Goal: Task Accomplishment & Management: Use online tool/utility

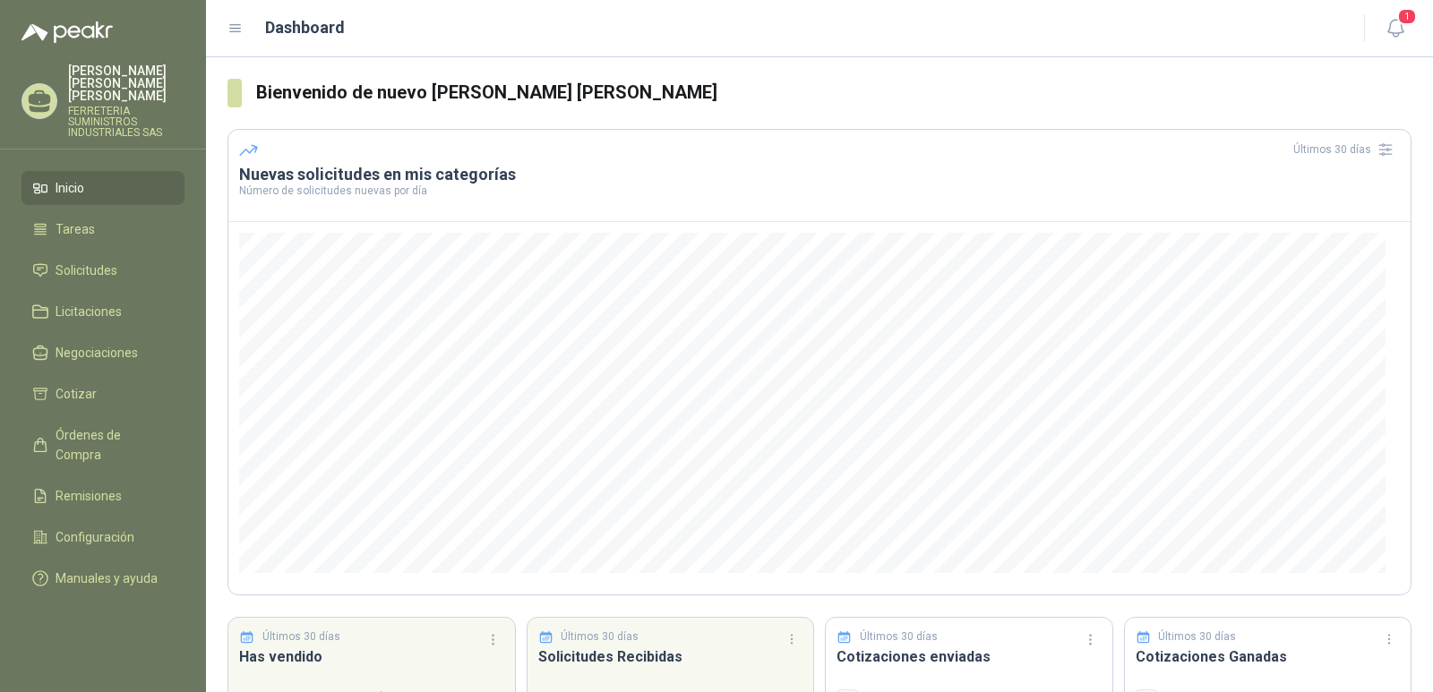
scroll to position [115, 0]
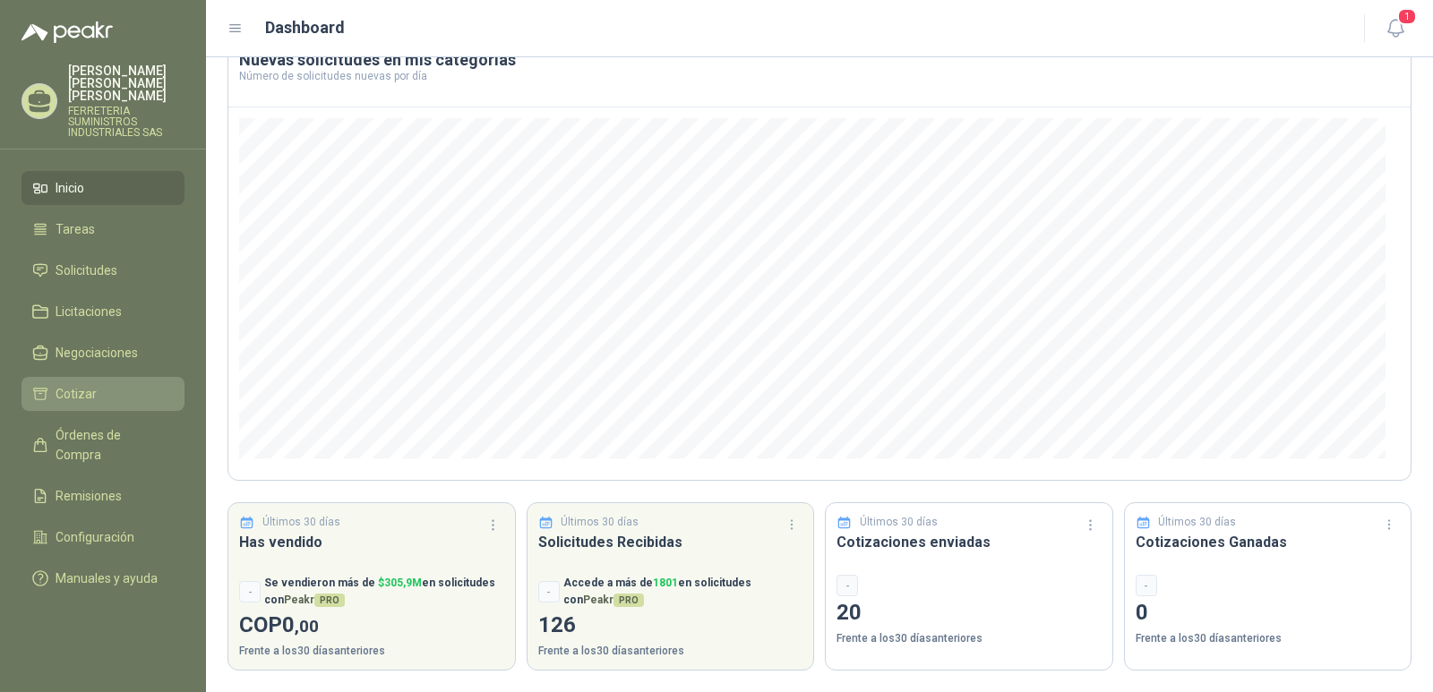
click at [74, 384] on span "Cotizar" at bounding box center [76, 394] width 41 height 20
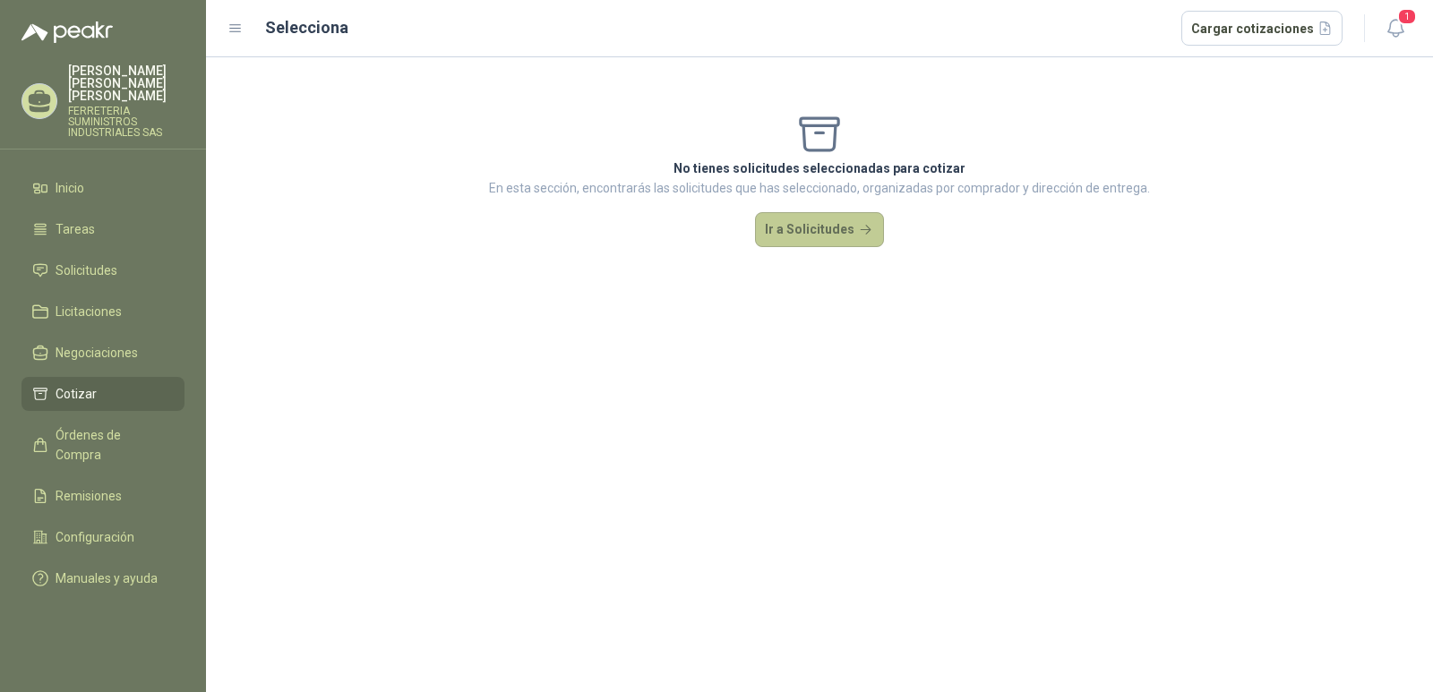
click at [801, 230] on button "Ir a Solicitudes" at bounding box center [819, 230] width 129 height 36
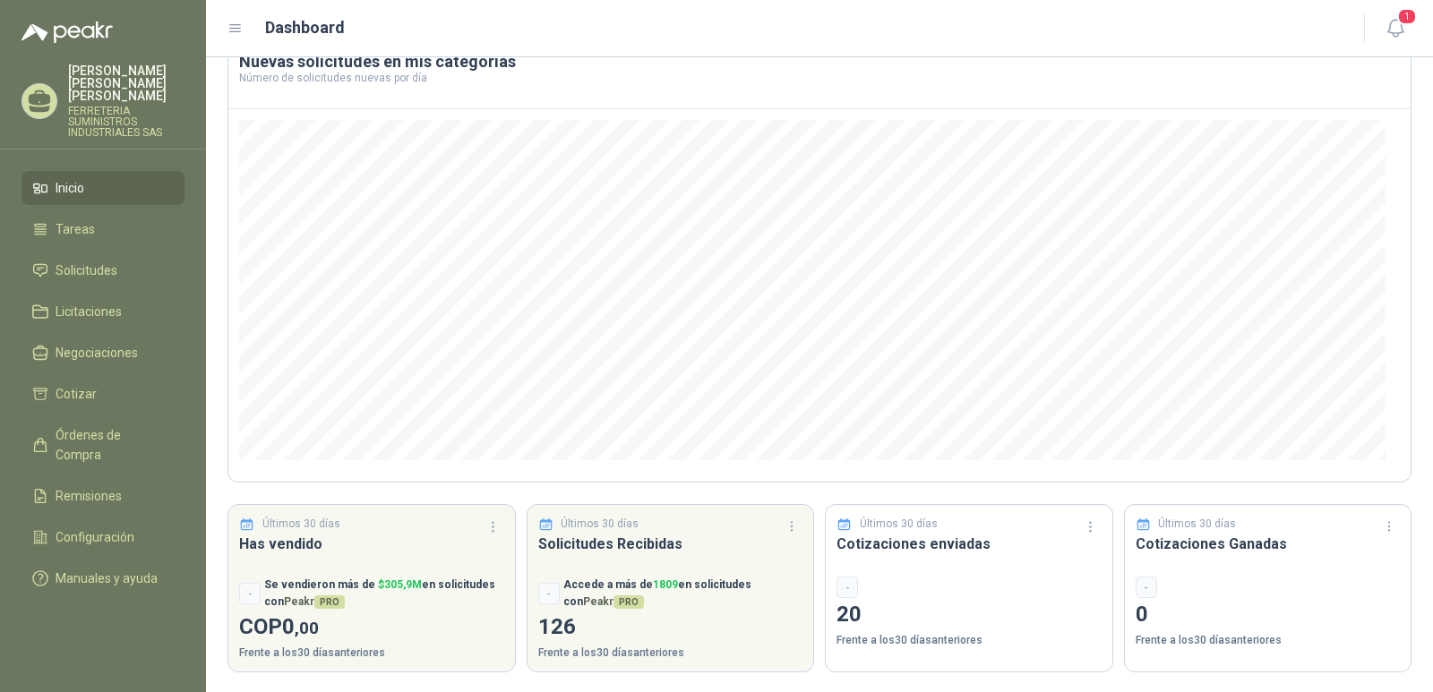
scroll to position [115, 0]
click at [125, 385] on li "Cotizar" at bounding box center [103, 394] width 142 height 20
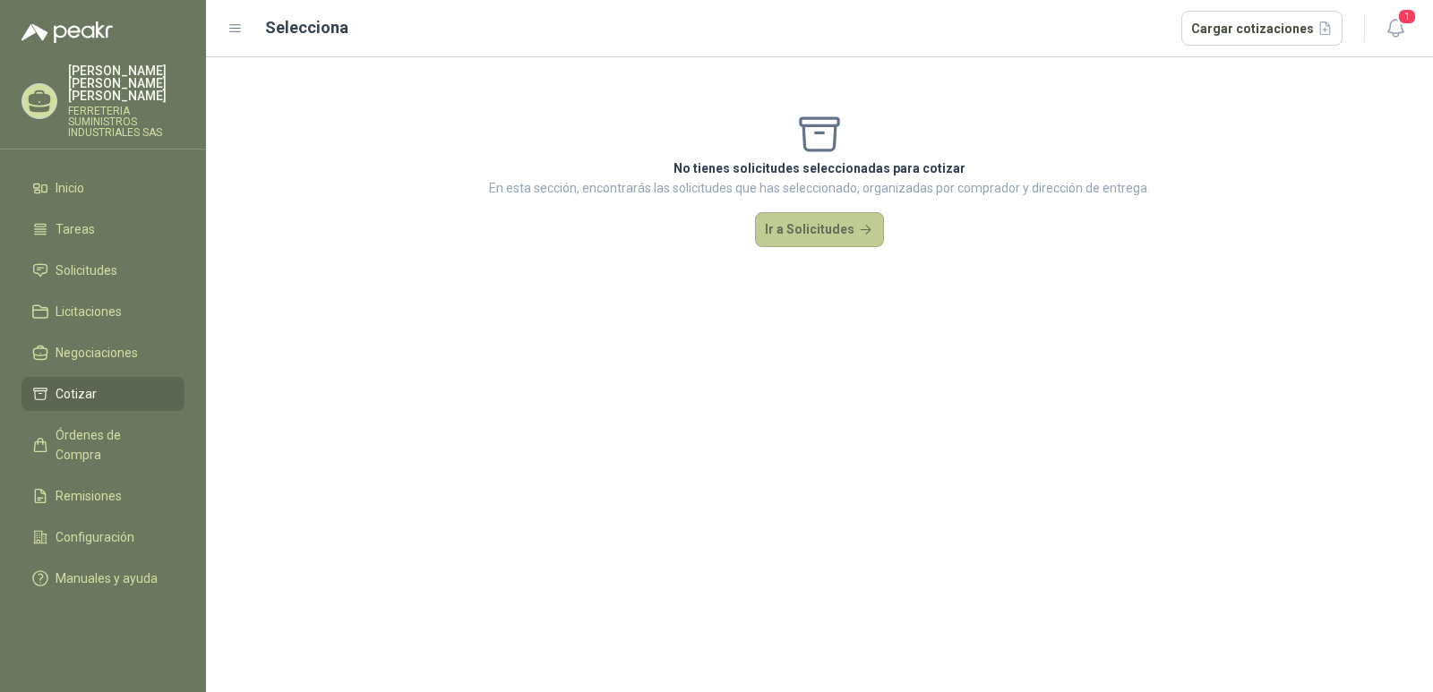
click at [801, 223] on button "Ir a Solicitudes" at bounding box center [819, 230] width 129 height 36
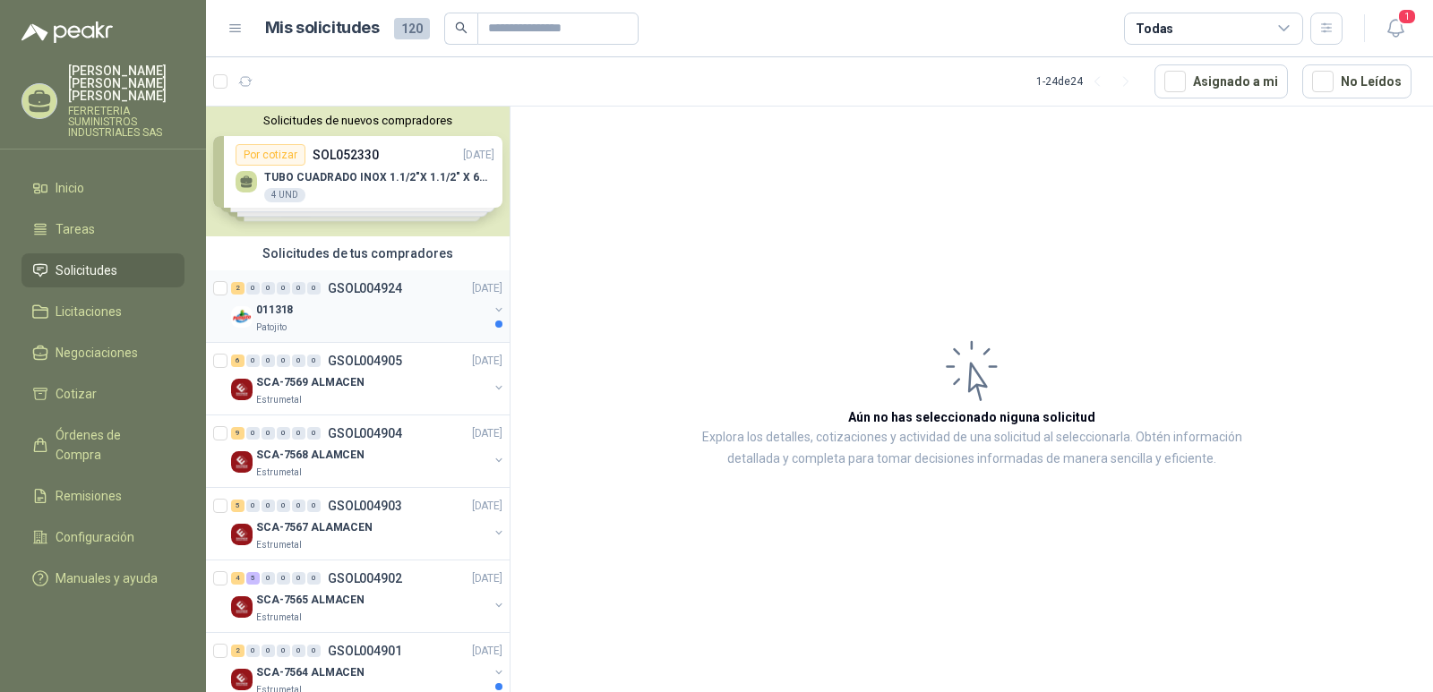
click at [342, 290] on p "GSOL004924" at bounding box center [365, 288] width 74 height 13
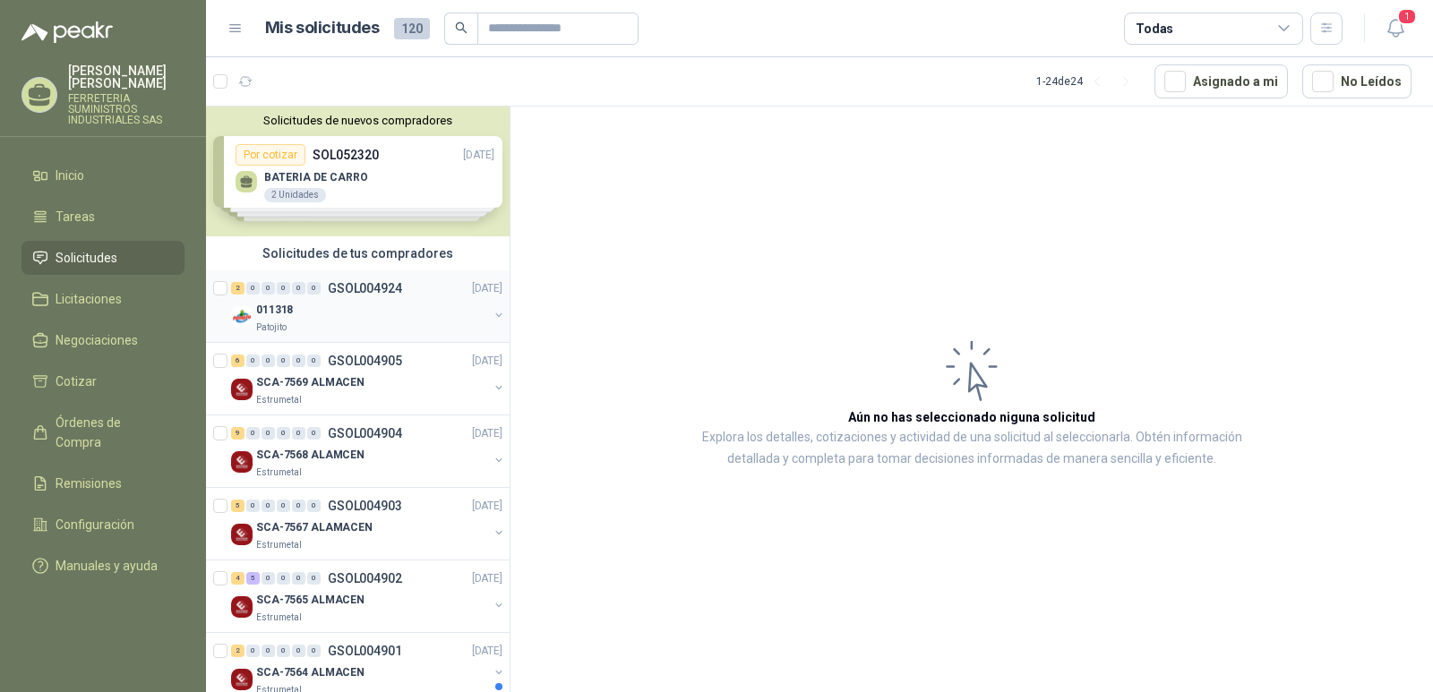
click at [364, 285] on p "GSOL004924" at bounding box center [365, 288] width 74 height 13
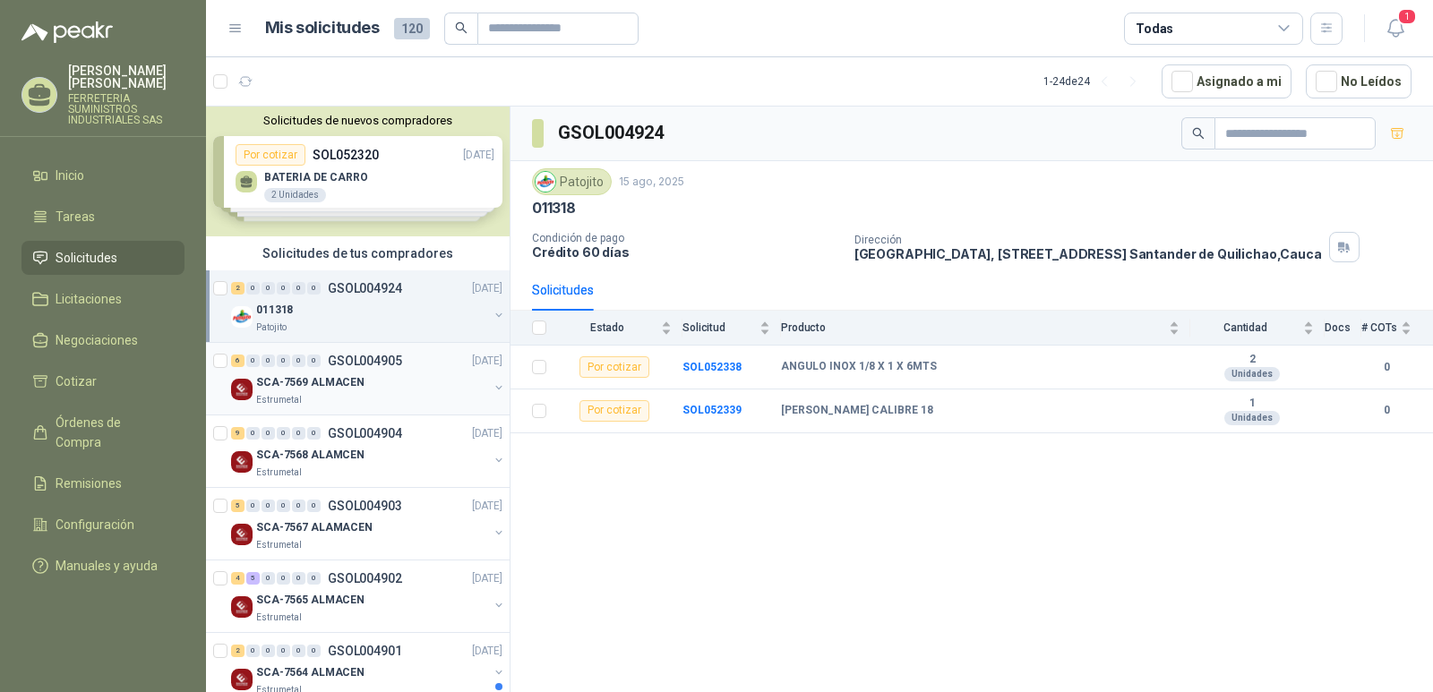
click at [347, 360] on p "GSOL004905" at bounding box center [365, 361] width 74 height 13
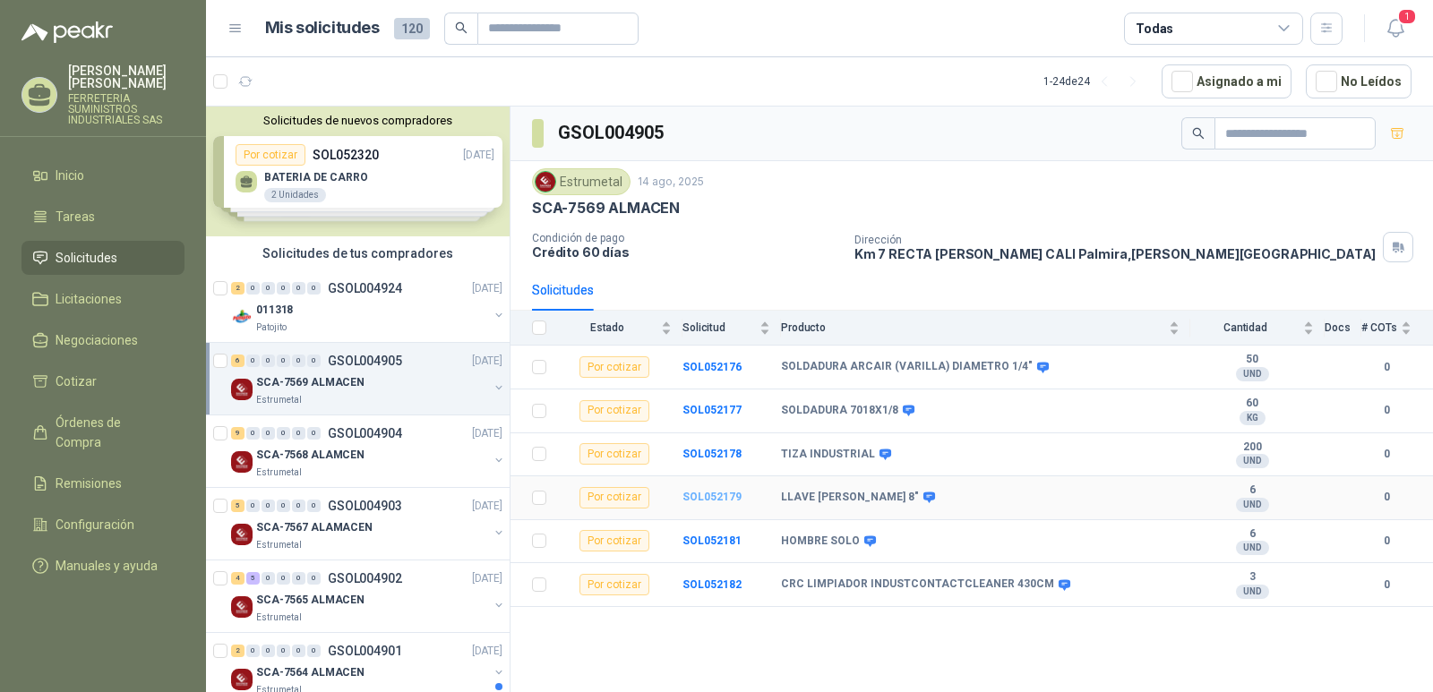
click at [704, 496] on b "SOL052179" at bounding box center [712, 497] width 59 height 13
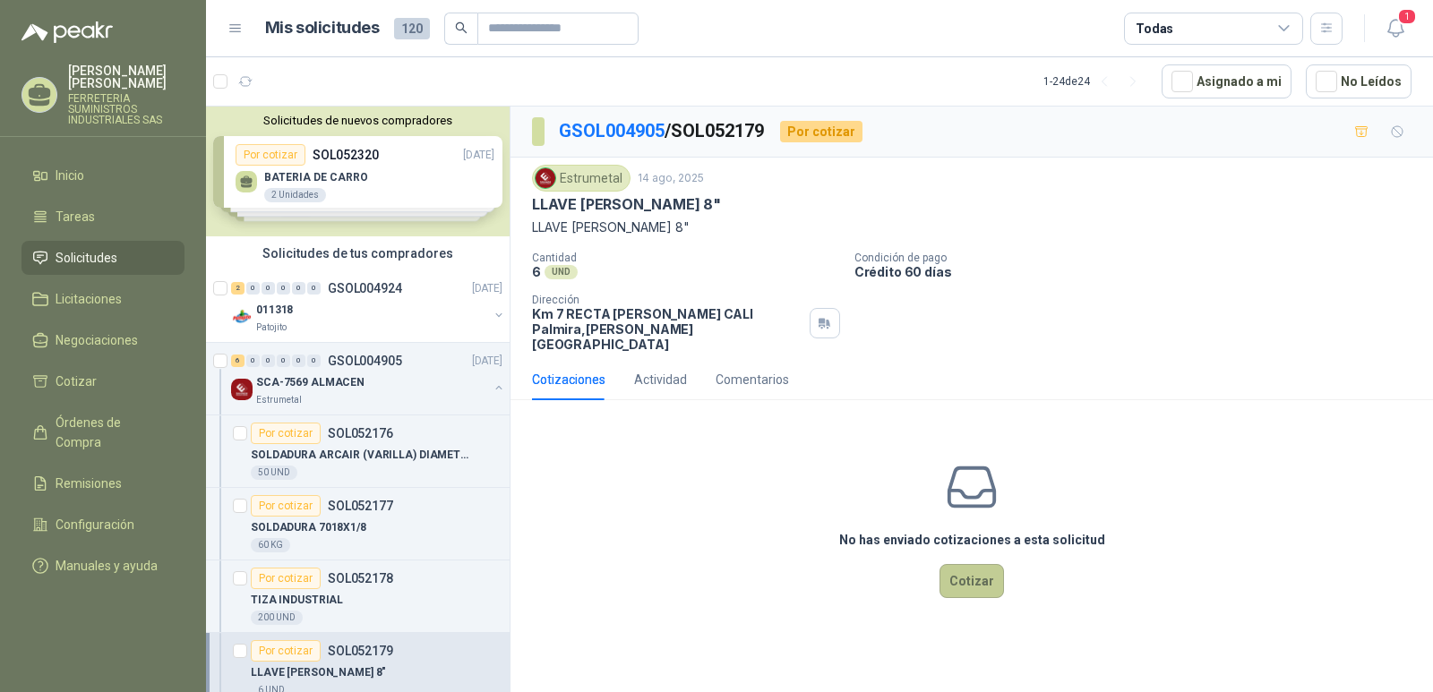
click at [971, 566] on button "Cotizar" at bounding box center [972, 581] width 65 height 34
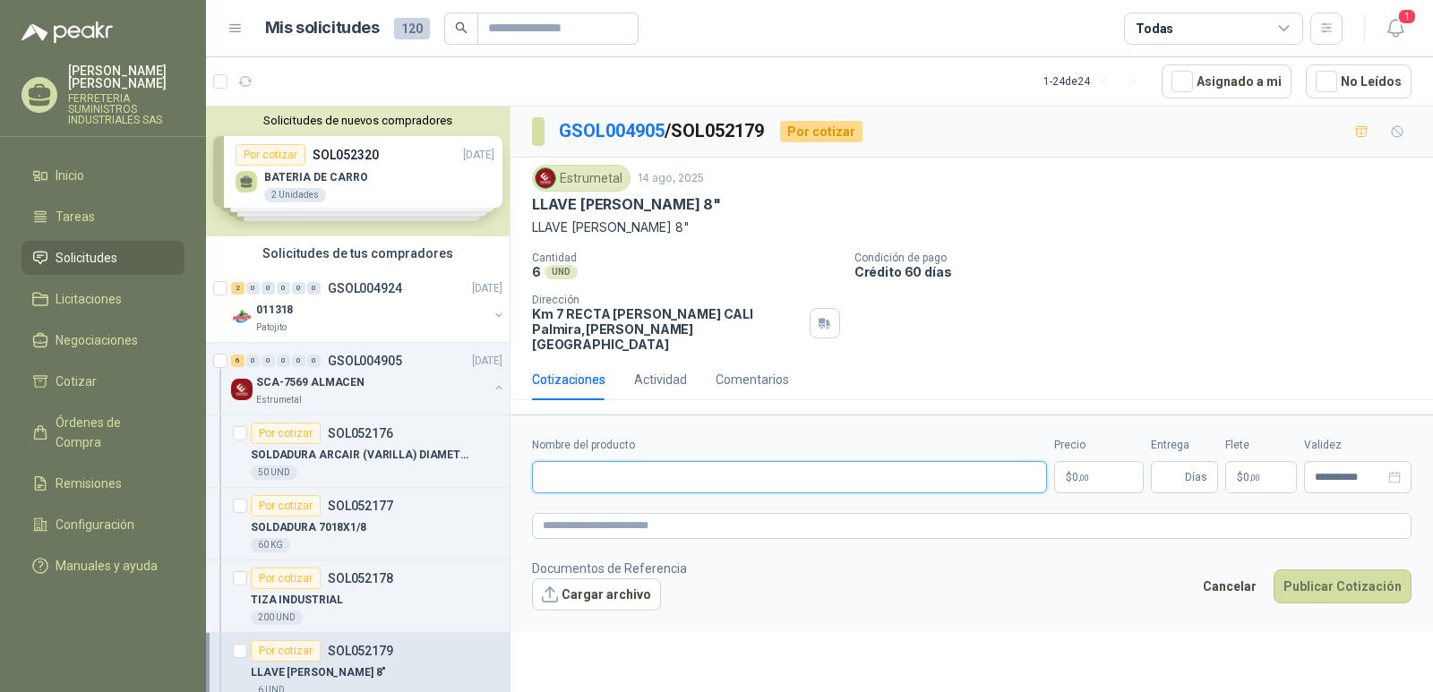
click at [639, 461] on input "Nombre del producto" at bounding box center [789, 477] width 515 height 32
type input "**********"
click at [1085, 473] on span ",00" at bounding box center [1084, 478] width 11 height 10
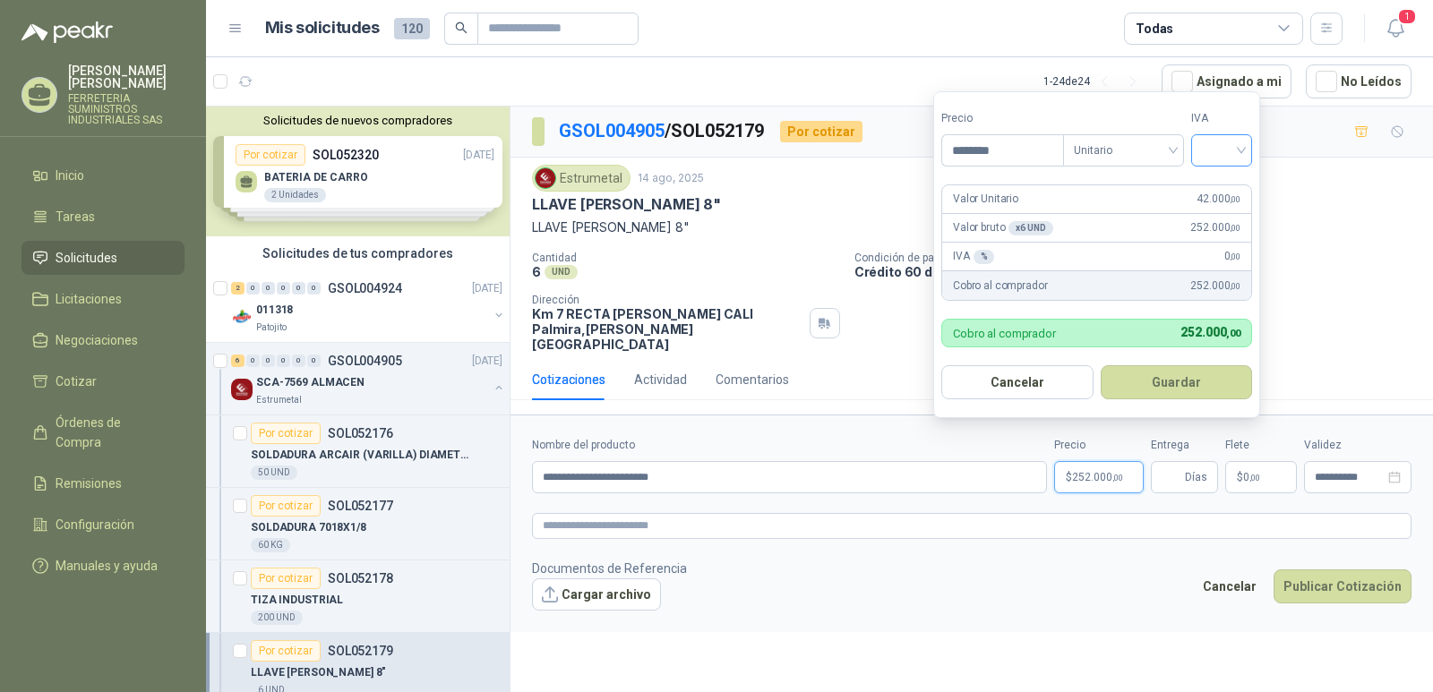
type input "********"
click at [1242, 152] on input "search" at bounding box center [1221, 148] width 39 height 27
click at [1221, 185] on div "19%" at bounding box center [1225, 187] width 33 height 20
click at [1166, 390] on button "Guardar" at bounding box center [1180, 383] width 154 height 34
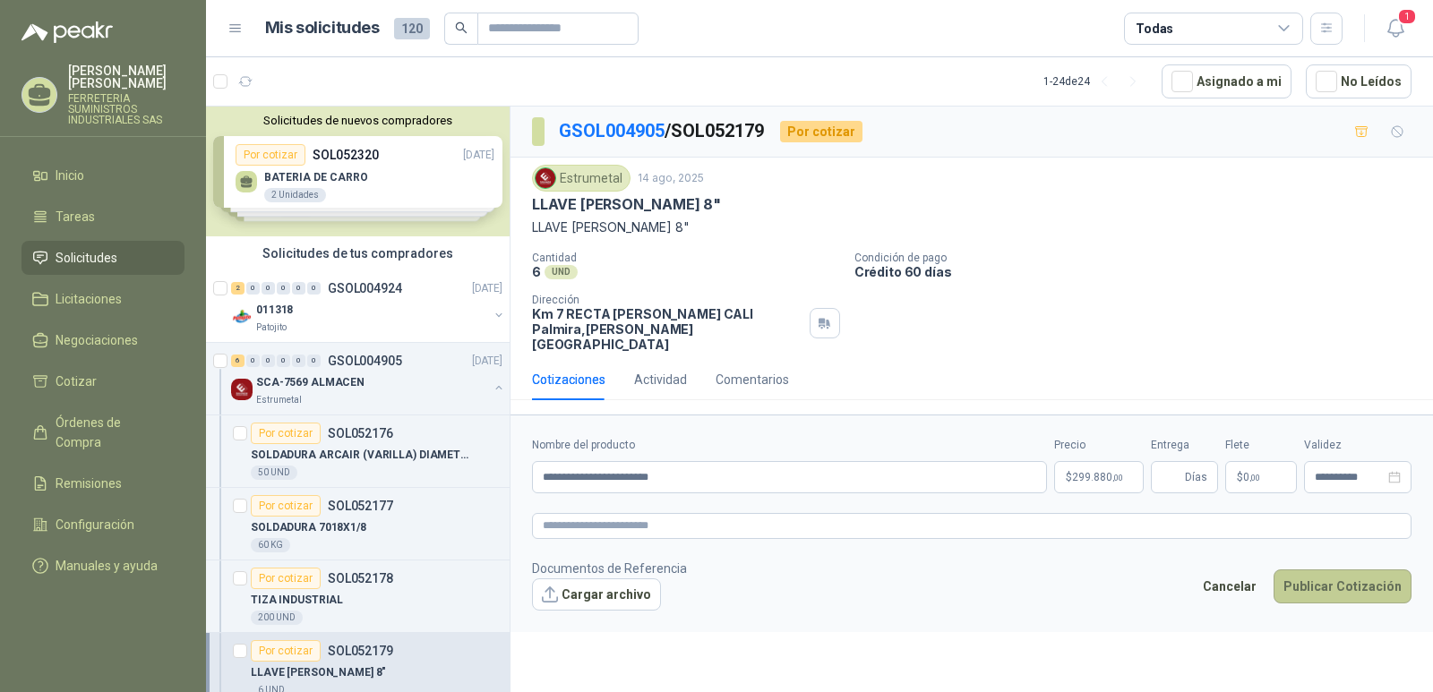
click at [1355, 574] on button "Publicar Cotización" at bounding box center [1343, 587] width 138 height 34
type input "*"
click at [1294, 570] on button "Publicar Cotización" at bounding box center [1343, 587] width 138 height 34
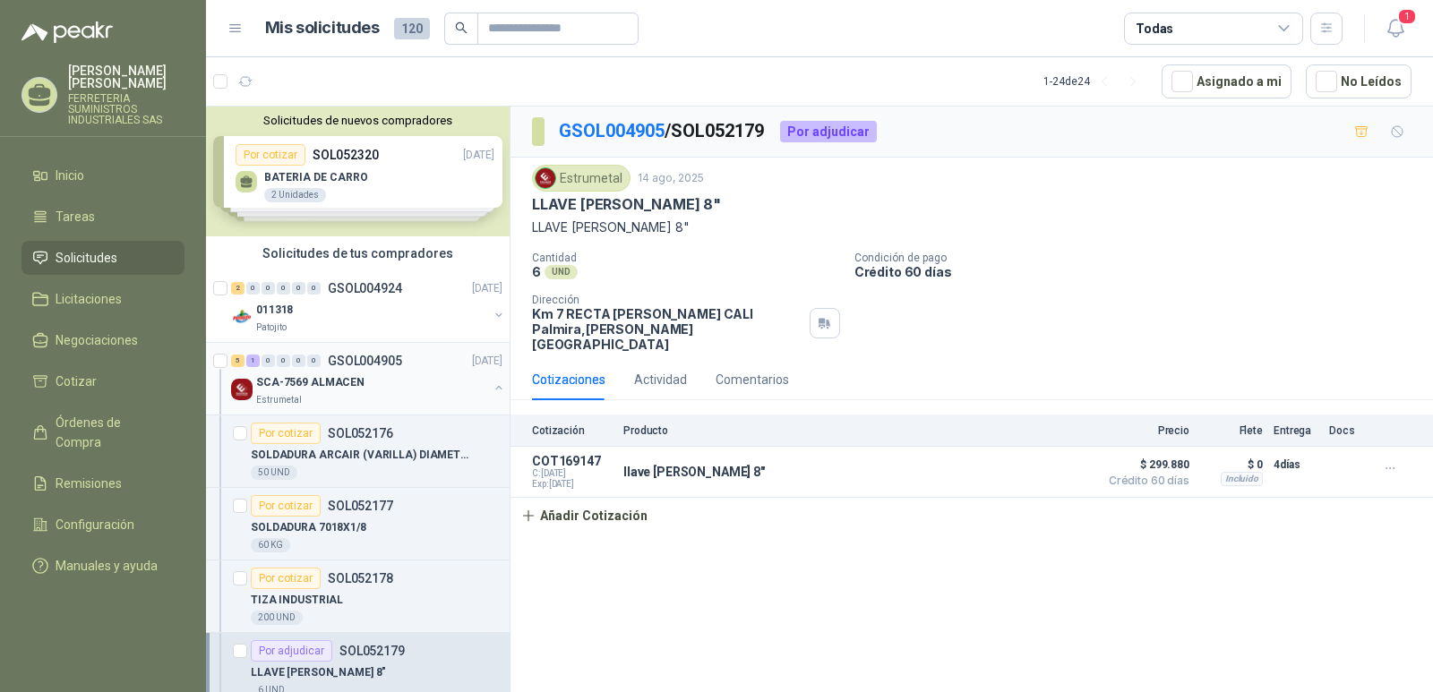
click at [373, 359] on p "GSOL004905" at bounding box center [365, 361] width 74 height 13
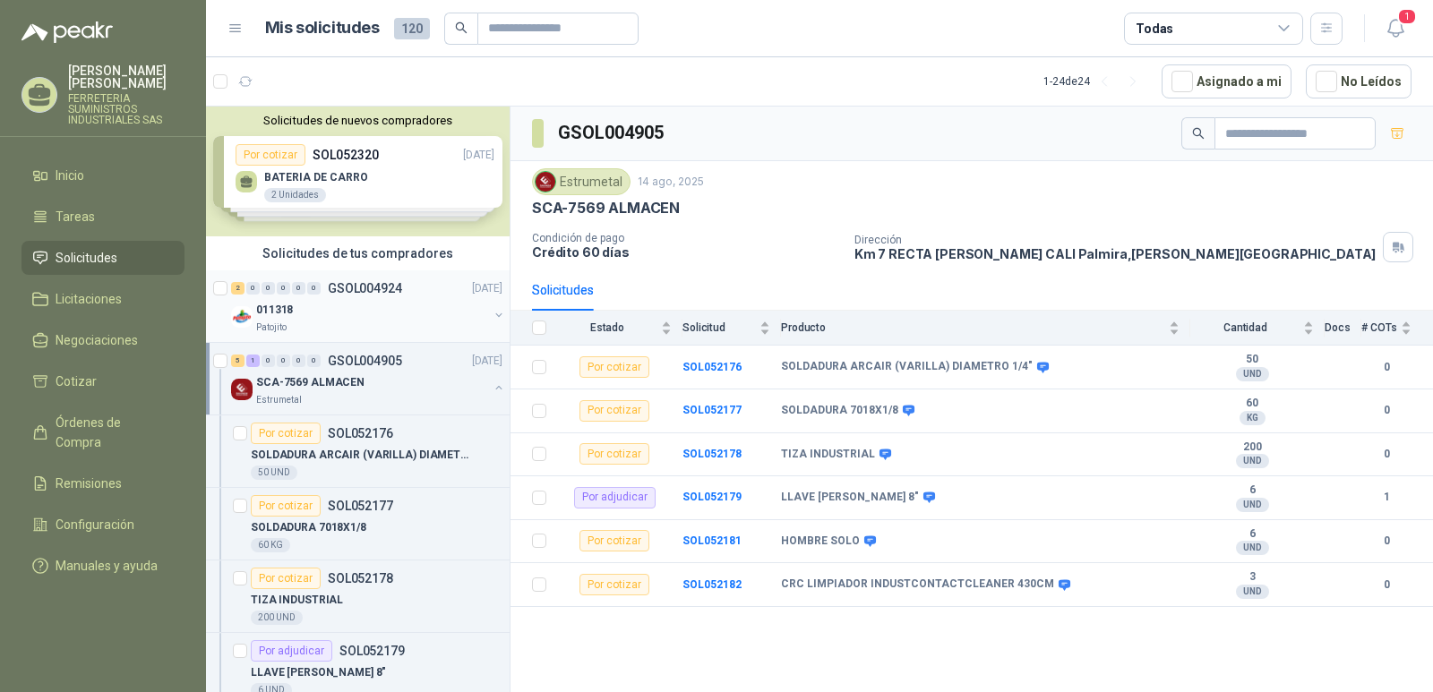
click at [369, 279] on div "2 0 0 0 0 0 GSOL004924 15/08/25" at bounding box center [368, 289] width 275 height 22
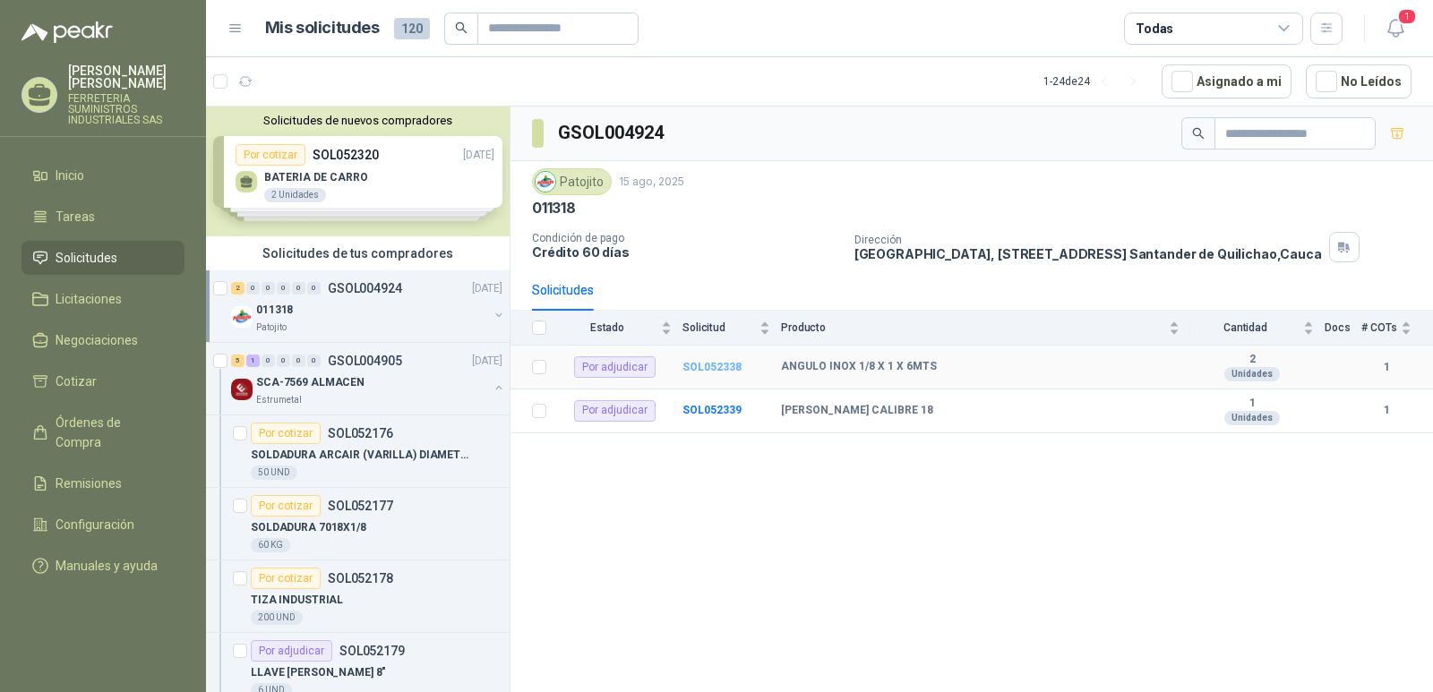
click at [701, 367] on b "SOL052338" at bounding box center [712, 367] width 59 height 13
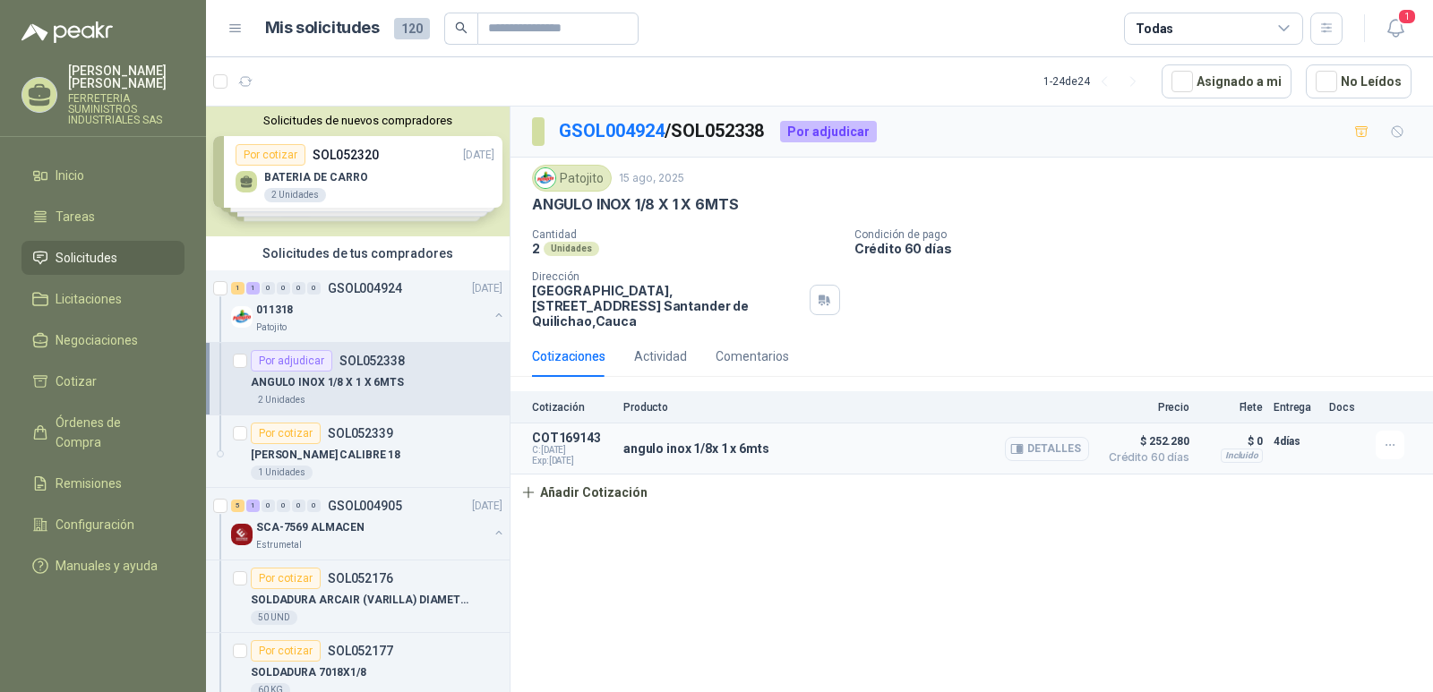
click at [1043, 437] on button "Detalles" at bounding box center [1047, 449] width 84 height 24
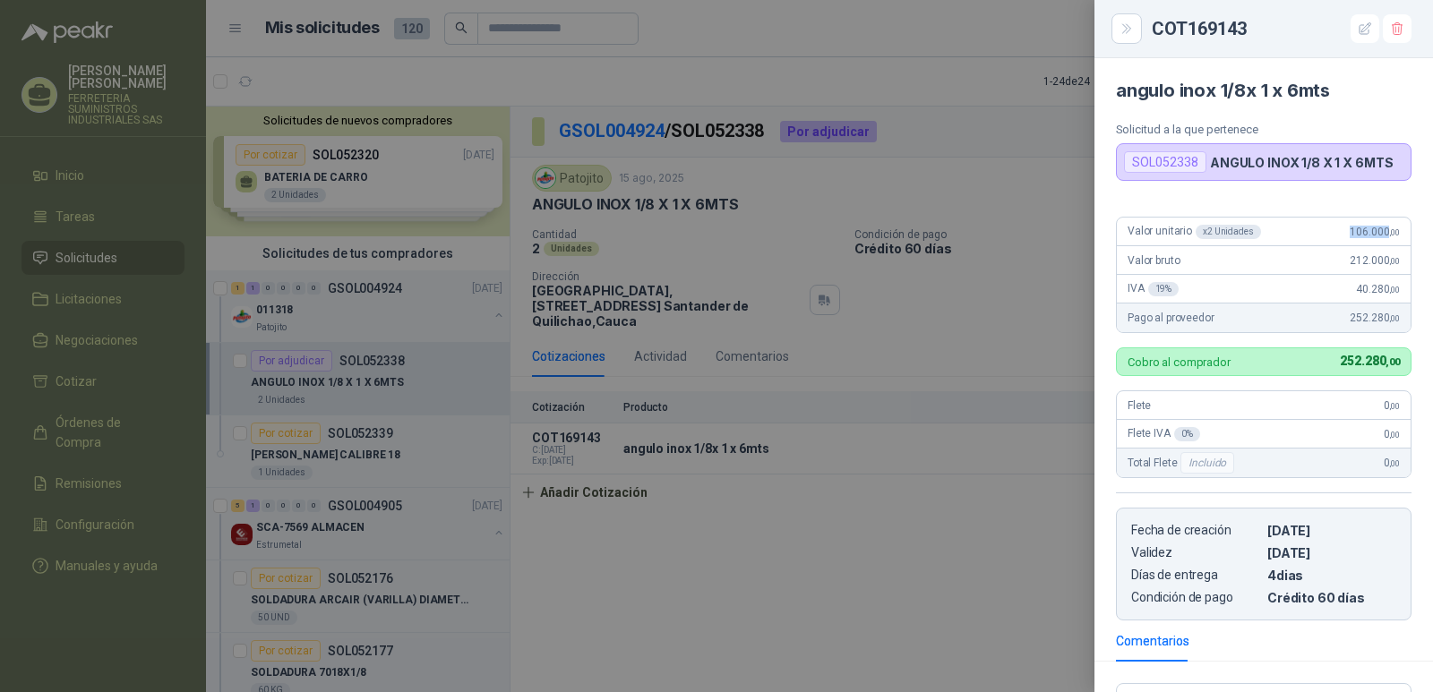
drag, startPoint x: 1368, startPoint y: 228, endPoint x: 1337, endPoint y: 228, distance: 31.4
click at [1350, 228] on span "106.000 ,00" at bounding box center [1375, 232] width 50 height 13
click at [1310, 239] on div "Valor unitario x 2 Unidades 106.000 ,00" at bounding box center [1264, 232] width 294 height 29
click at [1353, 230] on span "106.000 ,00" at bounding box center [1375, 232] width 50 height 13
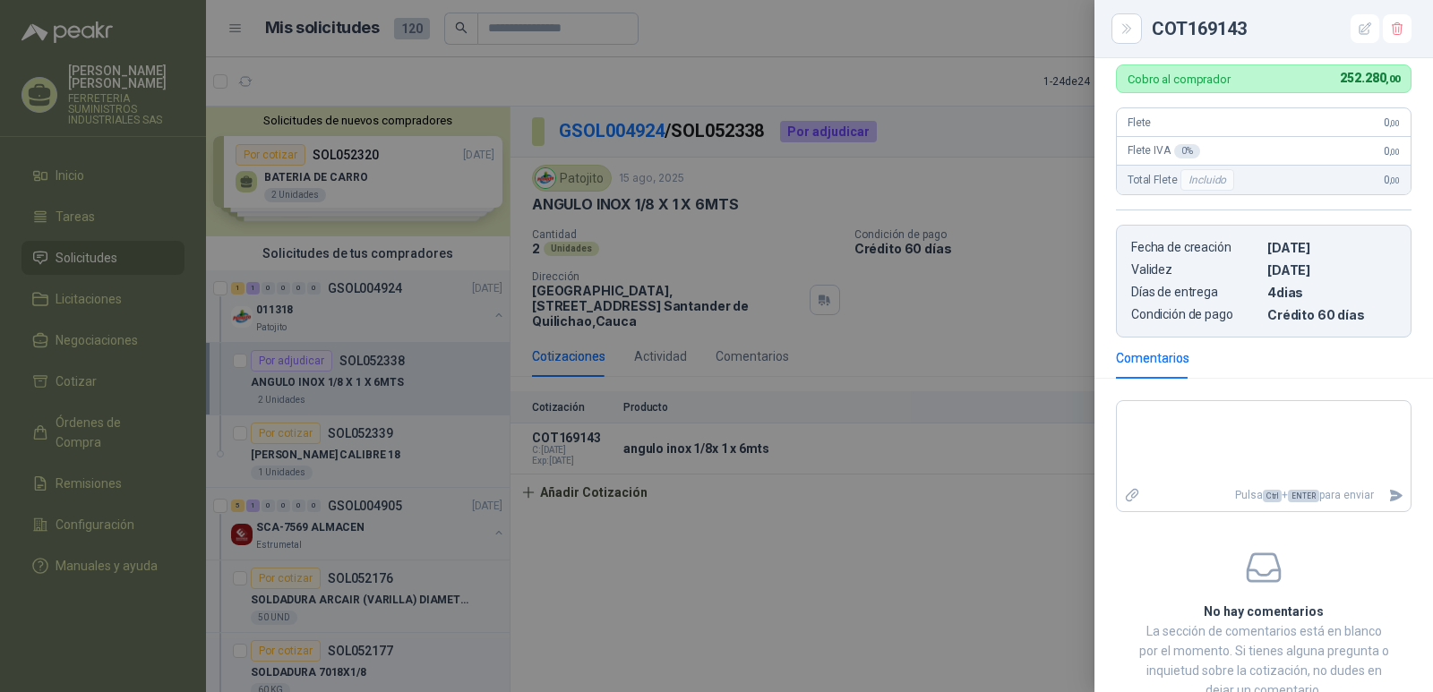
scroll to position [252, 0]
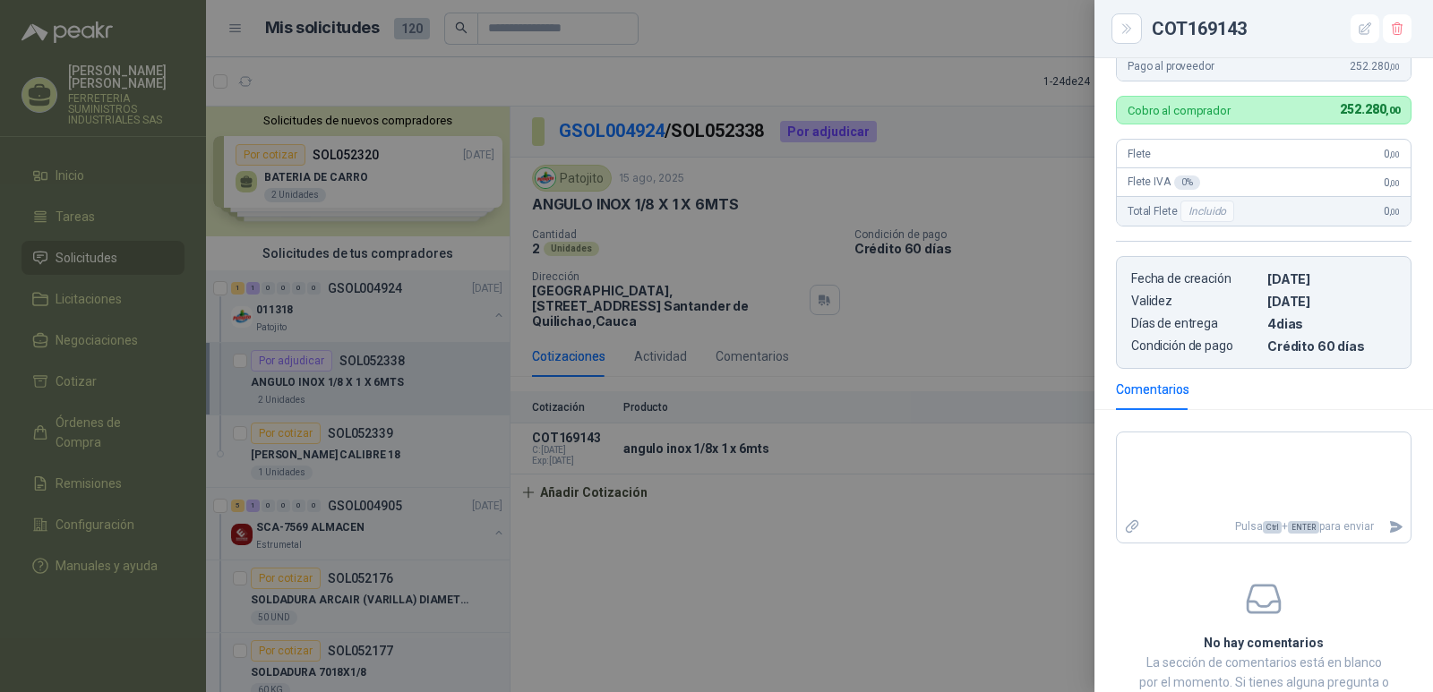
click at [1264, 85] on div "Valor unitario x 2 Unidades 106.000 ,00 Valor bruto 212.000 ,00 IVA 19 % 40.280…" at bounding box center [1264, 160] width 339 height 418
click at [1365, 30] on icon "button" at bounding box center [1365, 29] width 15 height 15
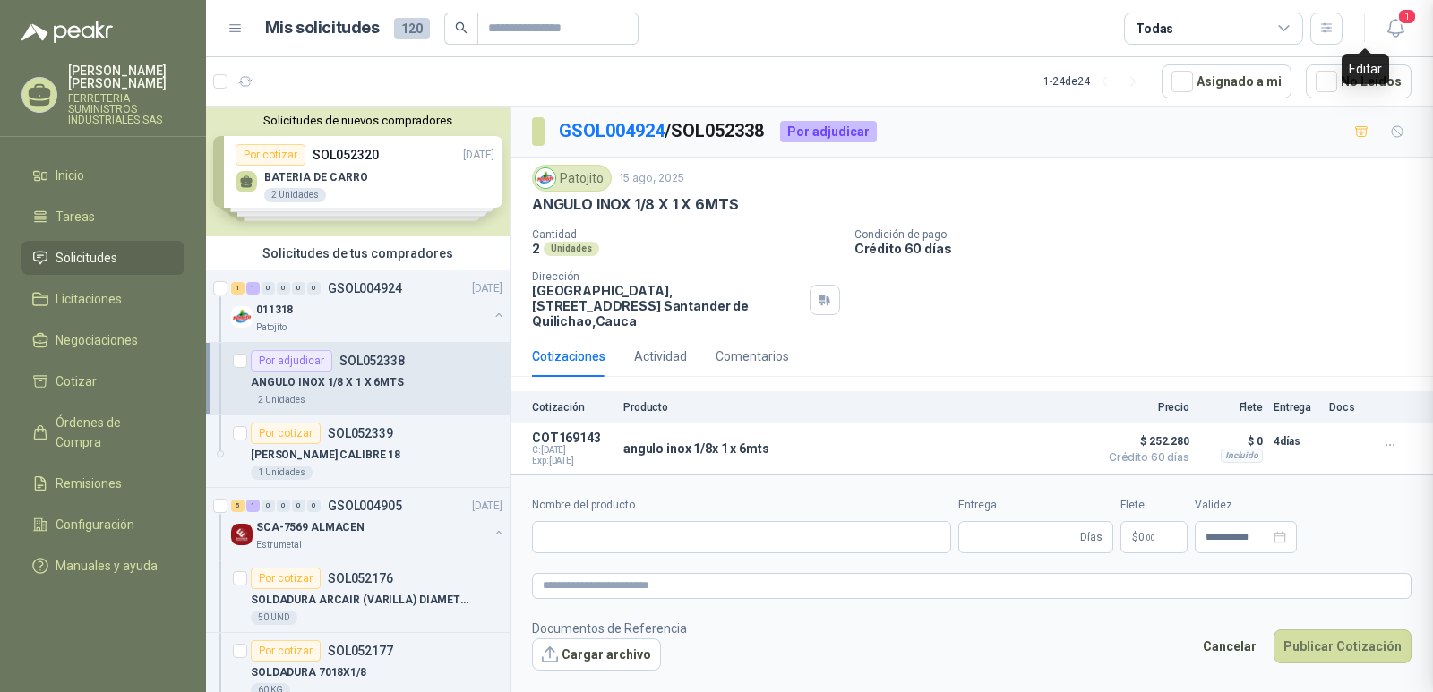
type input "**********"
type input "*"
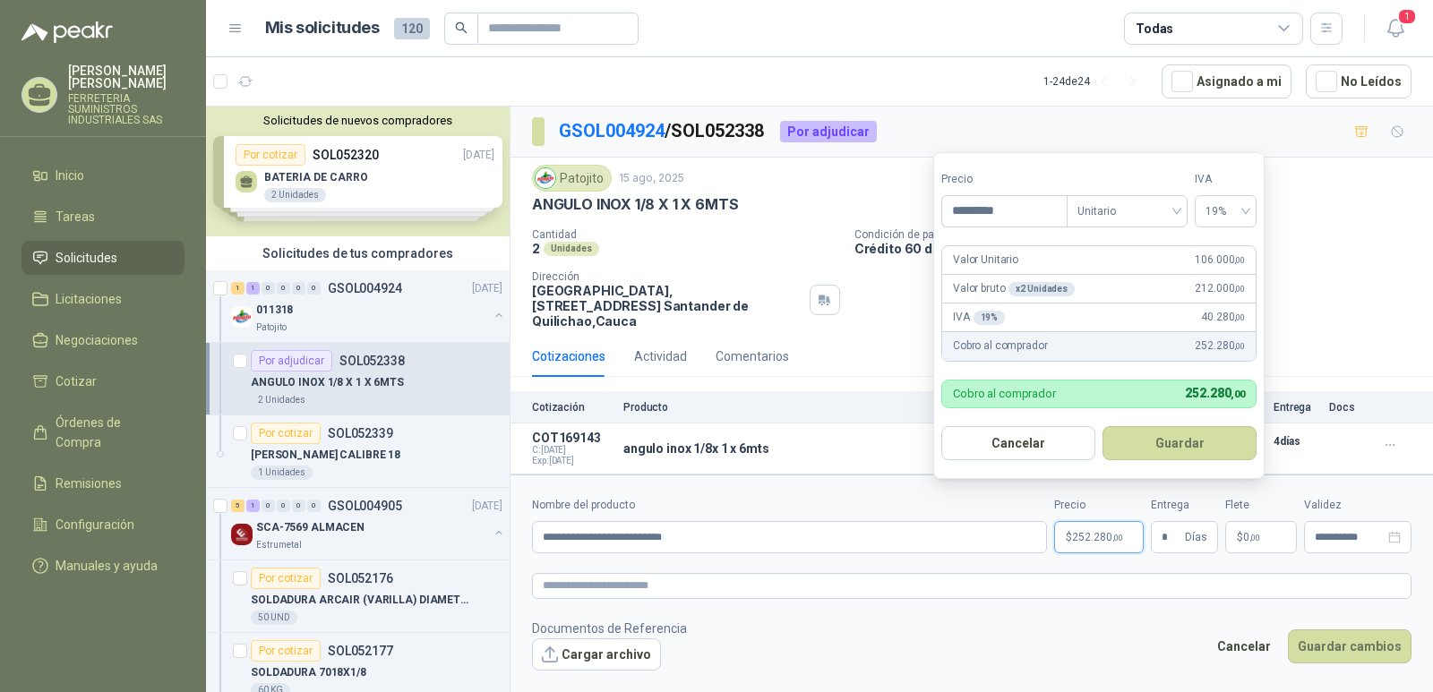
click at [1076, 532] on span "252.280 ,00" at bounding box center [1097, 537] width 51 height 11
drag, startPoint x: 1007, startPoint y: 208, endPoint x: 958, endPoint y: 207, distance: 49.3
click at [958, 207] on input "*********" at bounding box center [1004, 211] width 125 height 30
type input "*********"
click at [1155, 440] on button "Guardar" at bounding box center [1180, 443] width 154 height 34
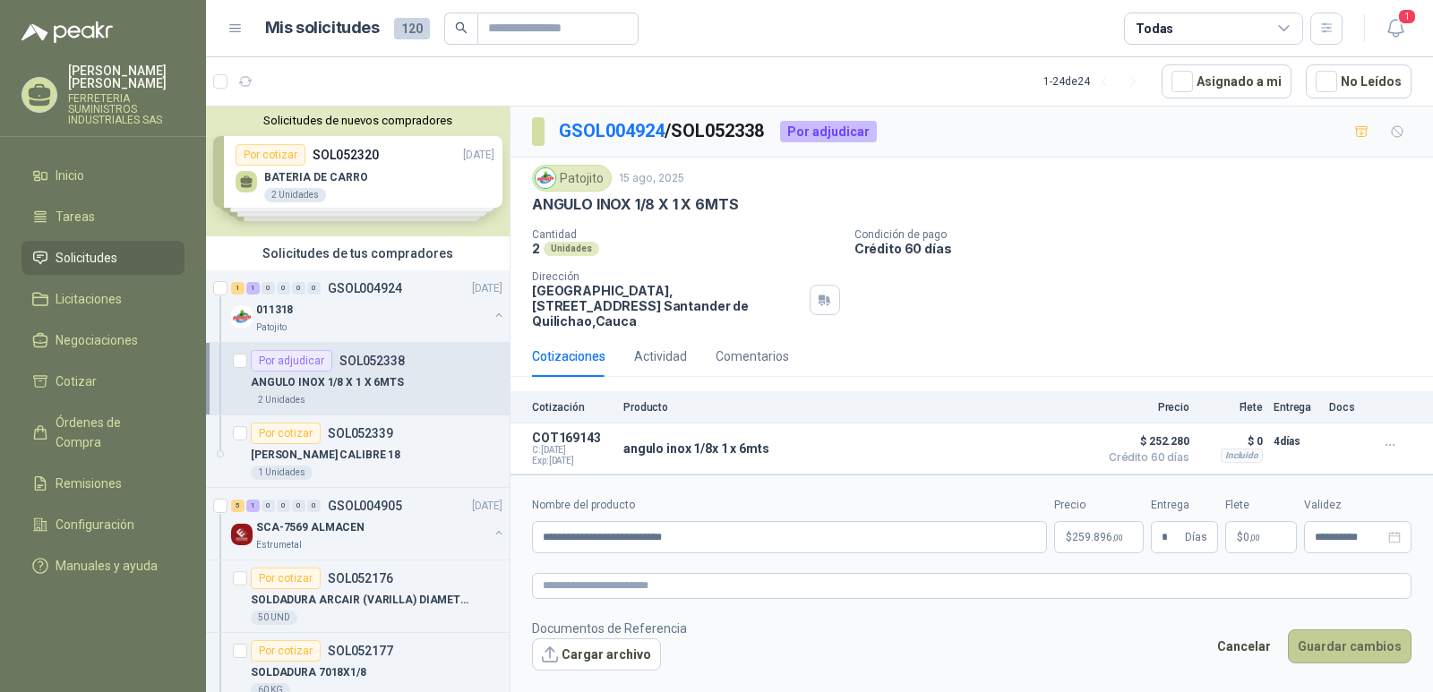
click at [1329, 631] on button "Guardar cambios" at bounding box center [1350, 647] width 124 height 34
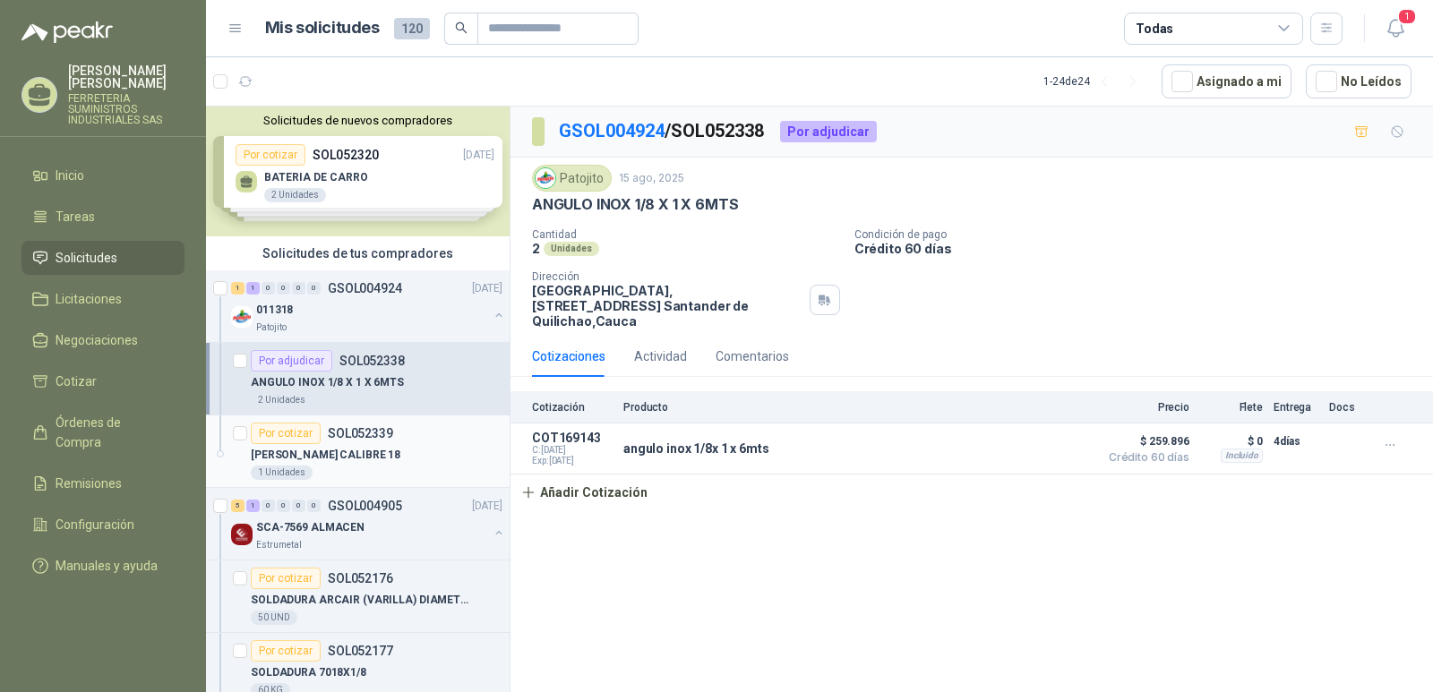
click at [358, 434] on p "SOL052339" at bounding box center [360, 433] width 65 height 13
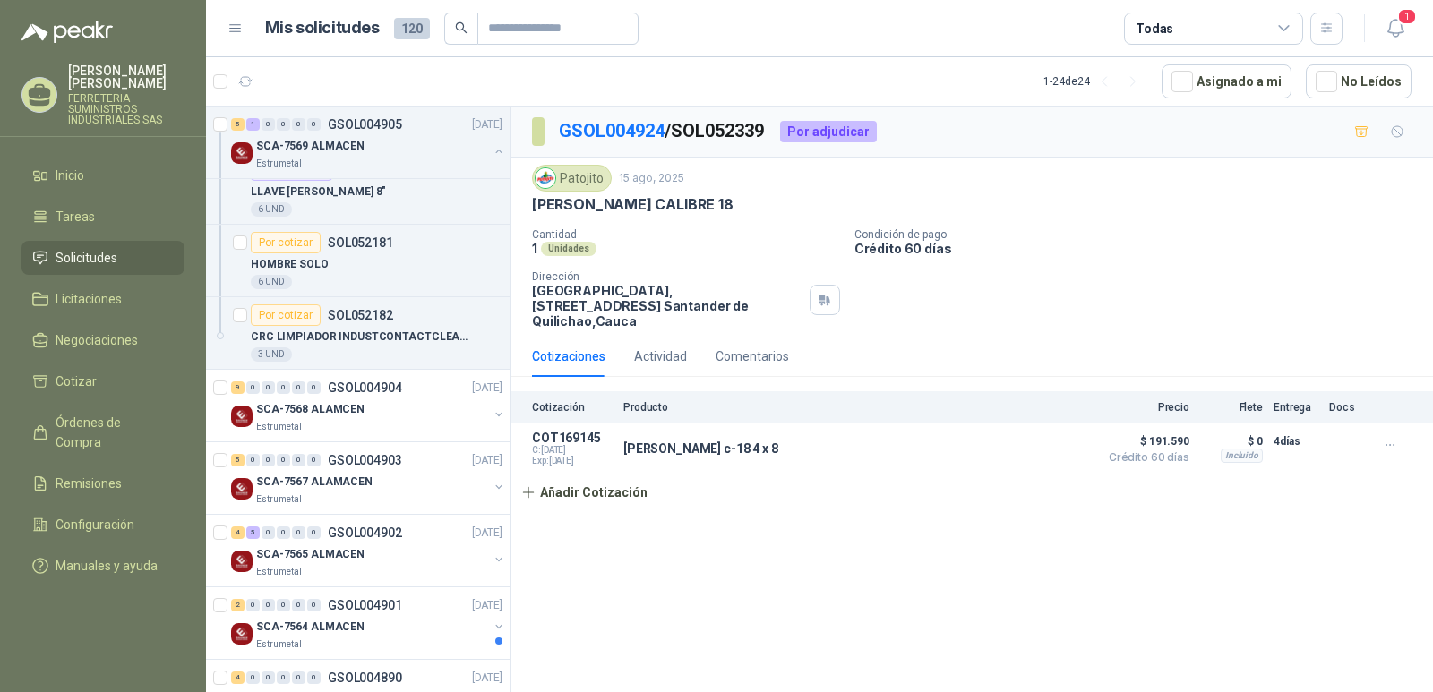
scroll to position [627, 0]
click at [343, 381] on p "GSOL004904" at bounding box center [365, 387] width 74 height 13
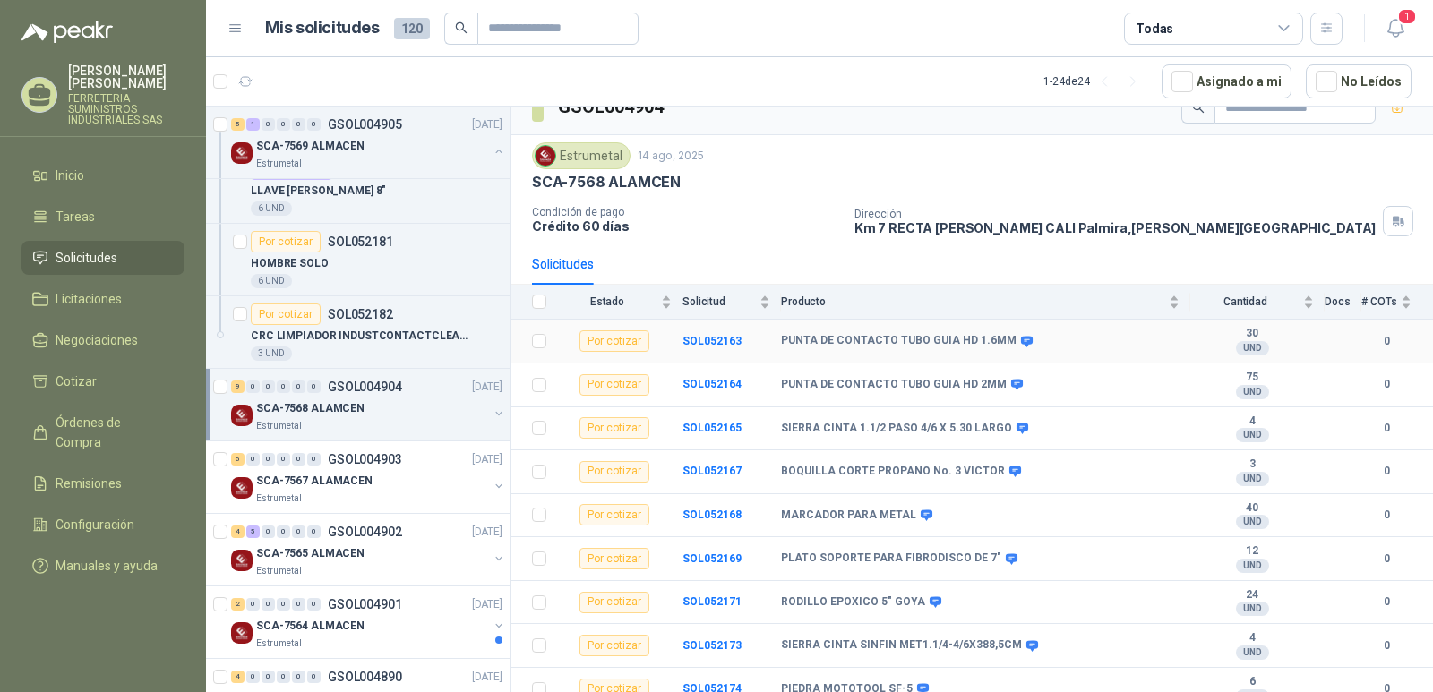
scroll to position [39, 0]
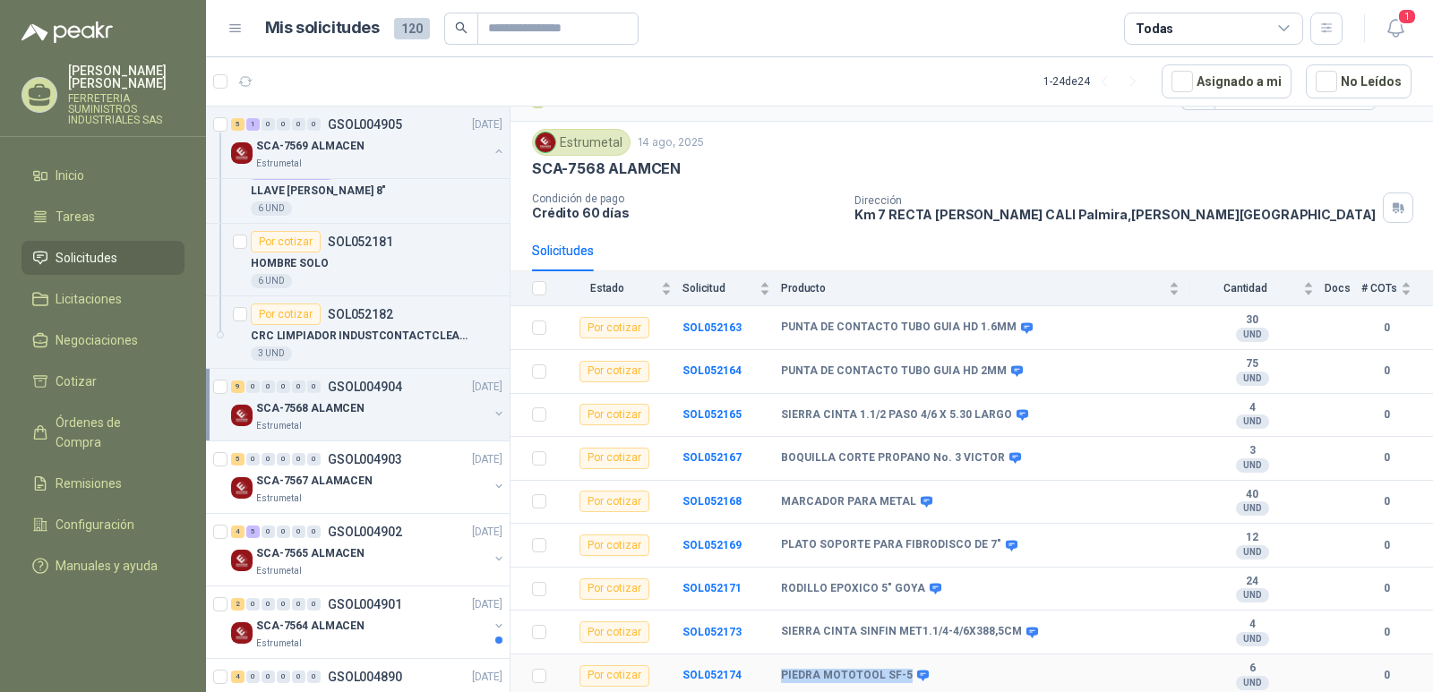
drag, startPoint x: 902, startPoint y: 676, endPoint x: 780, endPoint y: 672, distance: 121.9
click at [780, 672] on tr "Por cotizar SOL052174 PIEDRA MOTOTOOL SF-5 6 UND  0" at bounding box center [972, 677] width 923 height 44
copy tr "PIEDRA MOTOTOOL SF-5"
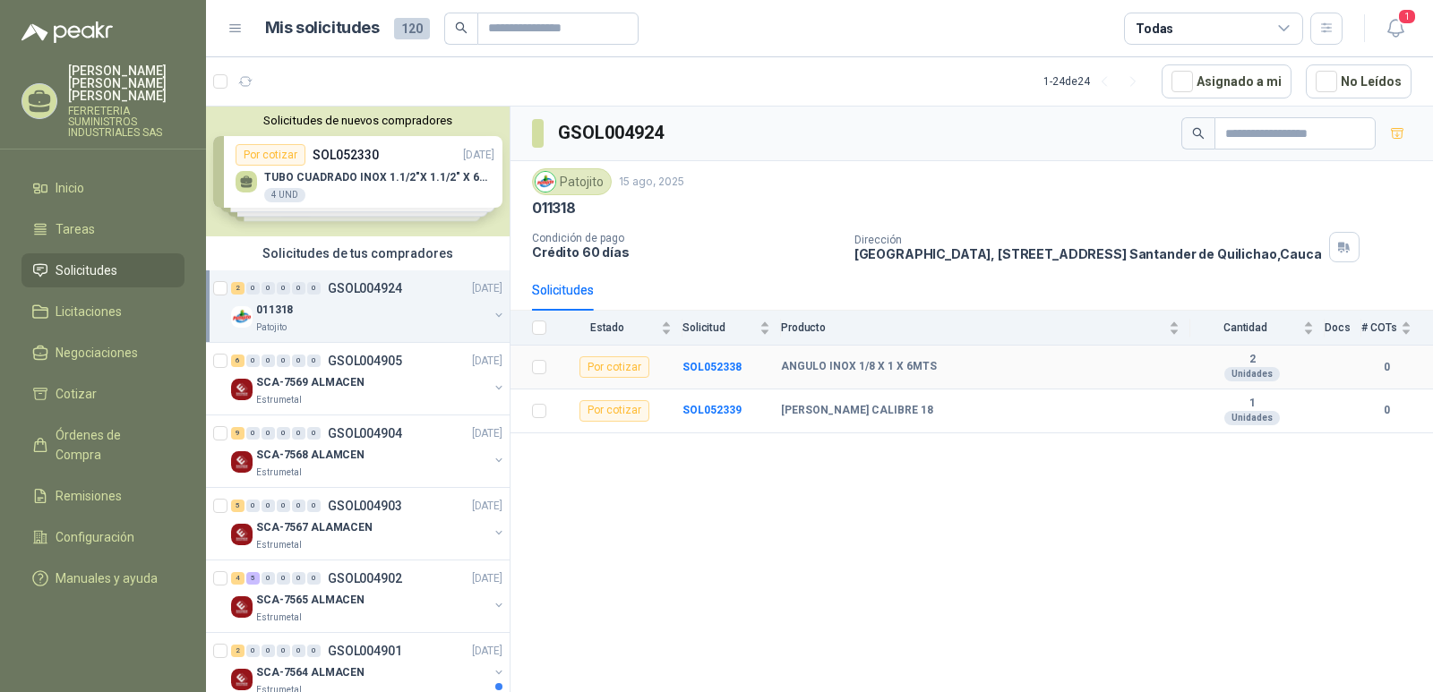
click at [602, 372] on div "Por cotizar" at bounding box center [615, 368] width 70 height 22
click at [708, 366] on b "SOL052338" at bounding box center [712, 367] width 59 height 13
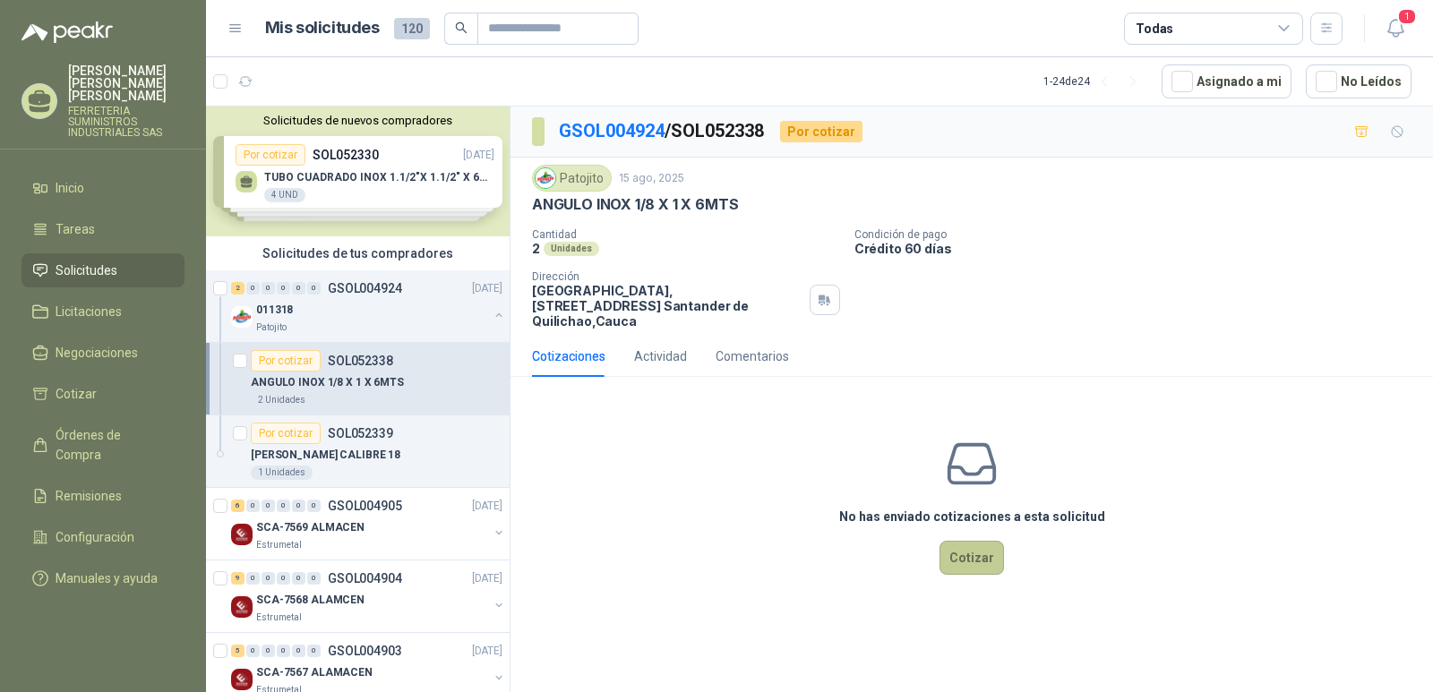
click at [969, 541] on button "Cotizar" at bounding box center [972, 558] width 65 height 34
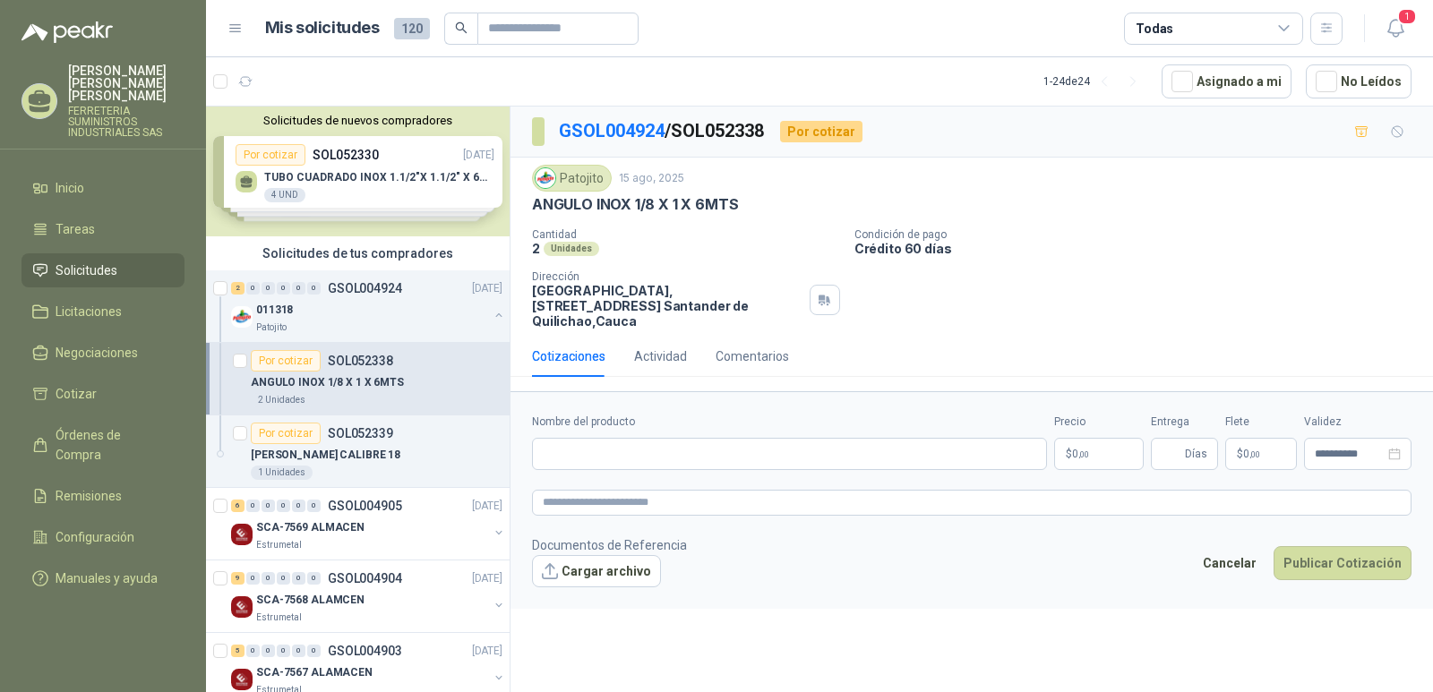
click at [567, 465] on form "**********" at bounding box center [972, 499] width 923 height 217
click at [548, 444] on input "Nombre del producto" at bounding box center [789, 454] width 515 height 32
type input "**********"
click at [1090, 439] on p "$ 0 ,00" at bounding box center [1099, 454] width 90 height 32
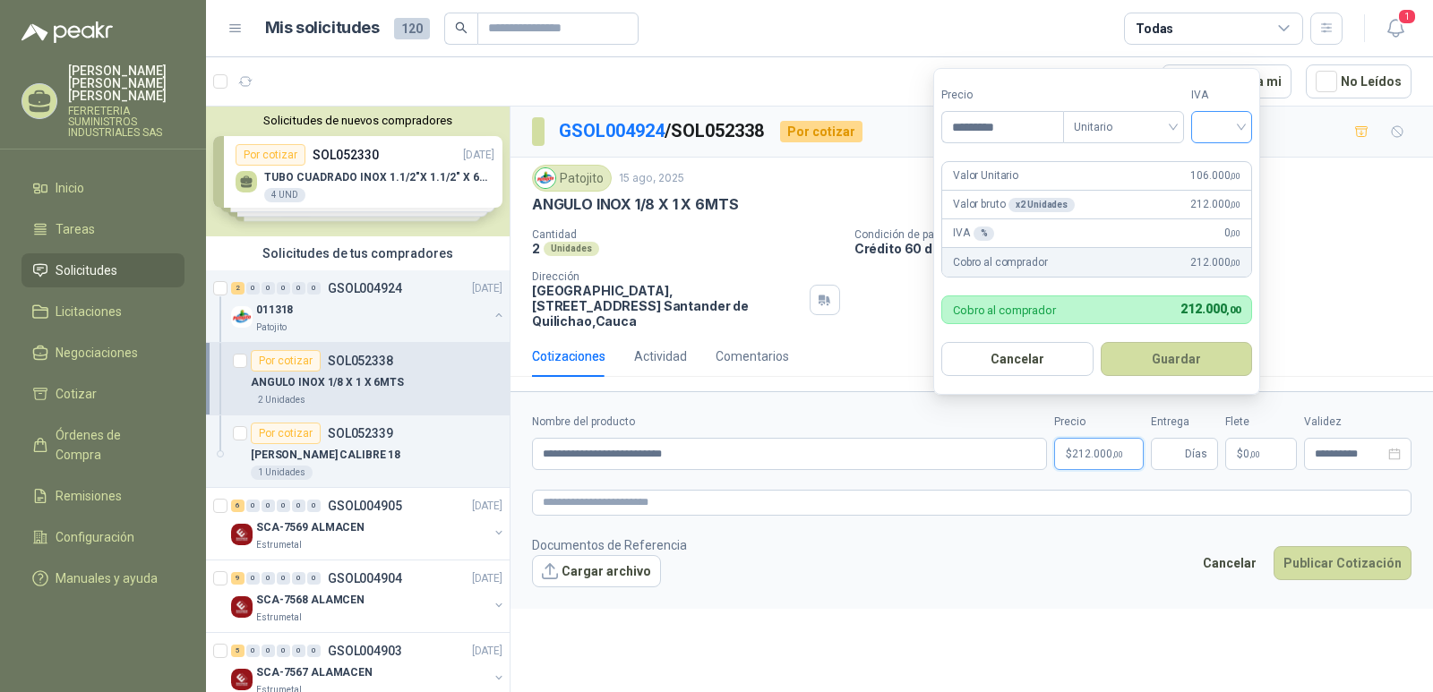
type input "*********"
click at [1242, 126] on input "search" at bounding box center [1221, 125] width 39 height 27
drag, startPoint x: 1223, startPoint y: 162, endPoint x: 1211, endPoint y: 199, distance: 38.5
click at [1223, 163] on div "19%" at bounding box center [1225, 164] width 33 height 20
click at [1173, 364] on button "Guardar" at bounding box center [1180, 359] width 154 height 34
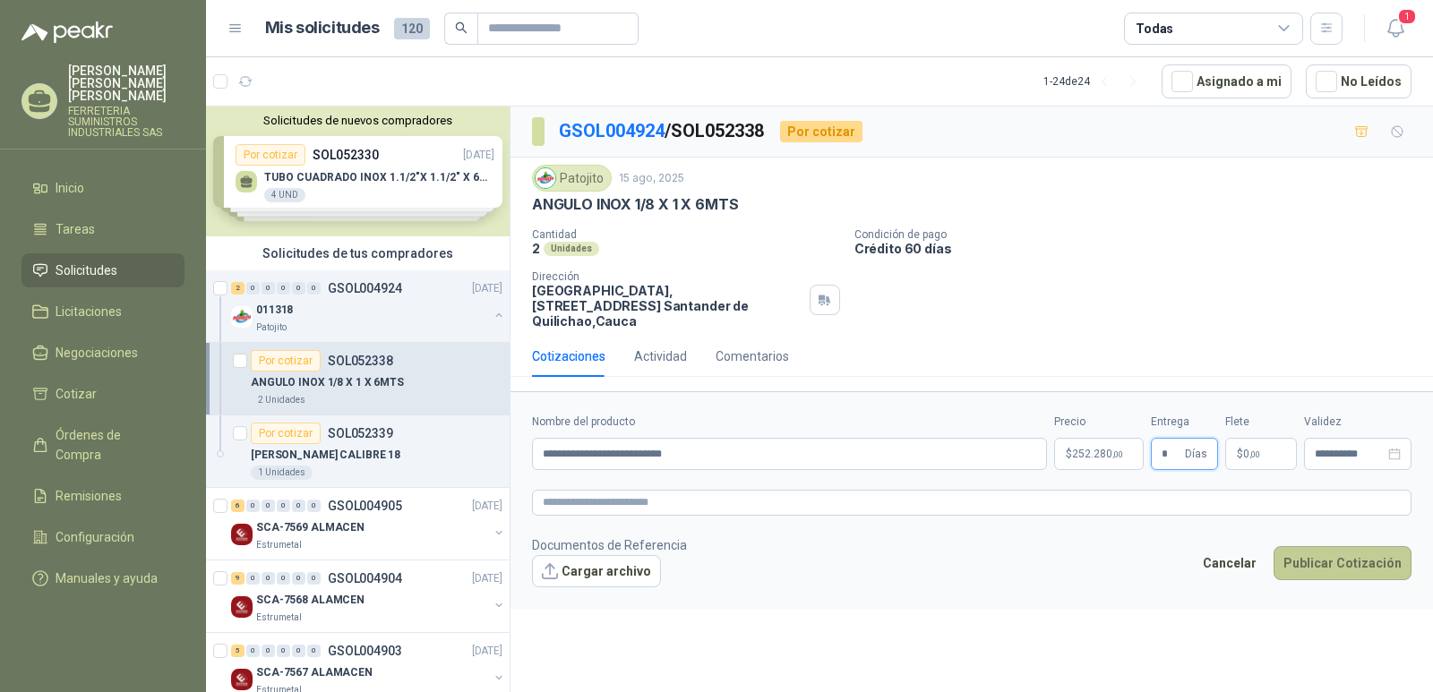
type input "*"
click at [1329, 547] on button "Publicar Cotización" at bounding box center [1343, 563] width 138 height 34
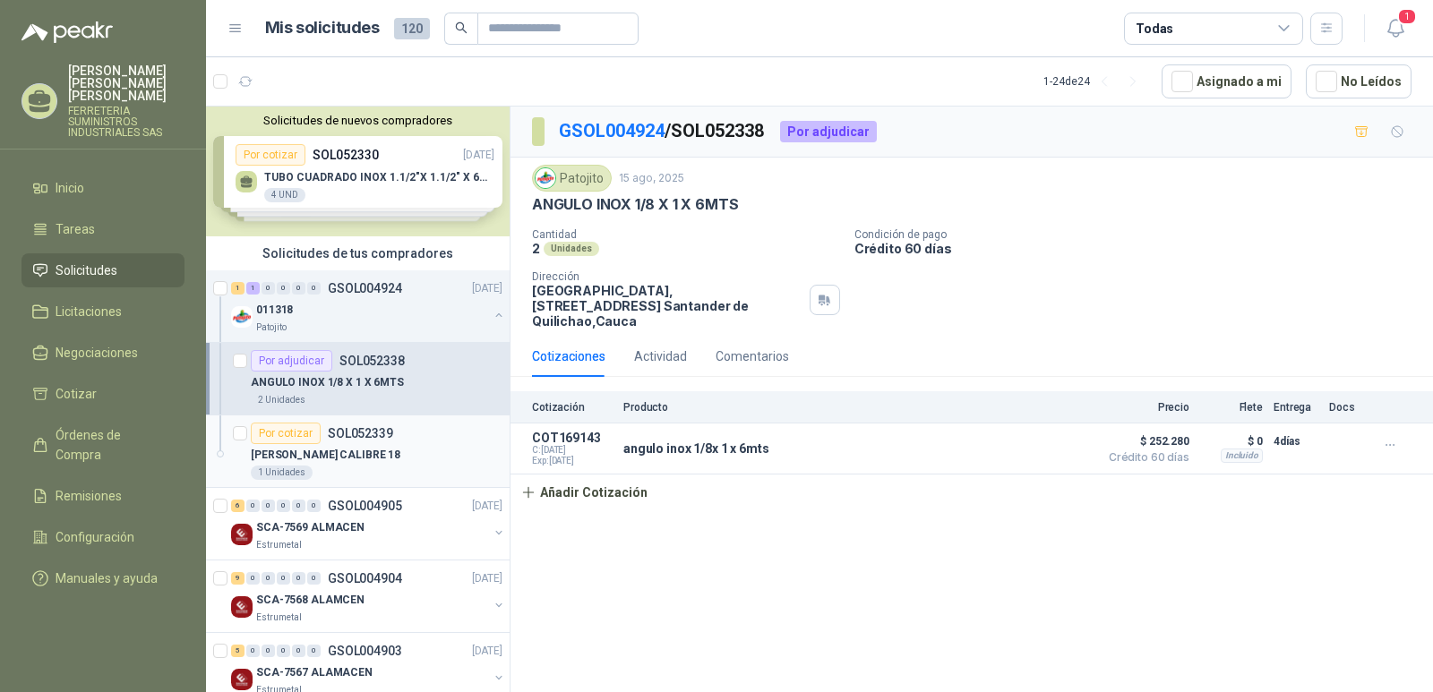
click at [340, 434] on p "SOL052339" at bounding box center [360, 433] width 65 height 13
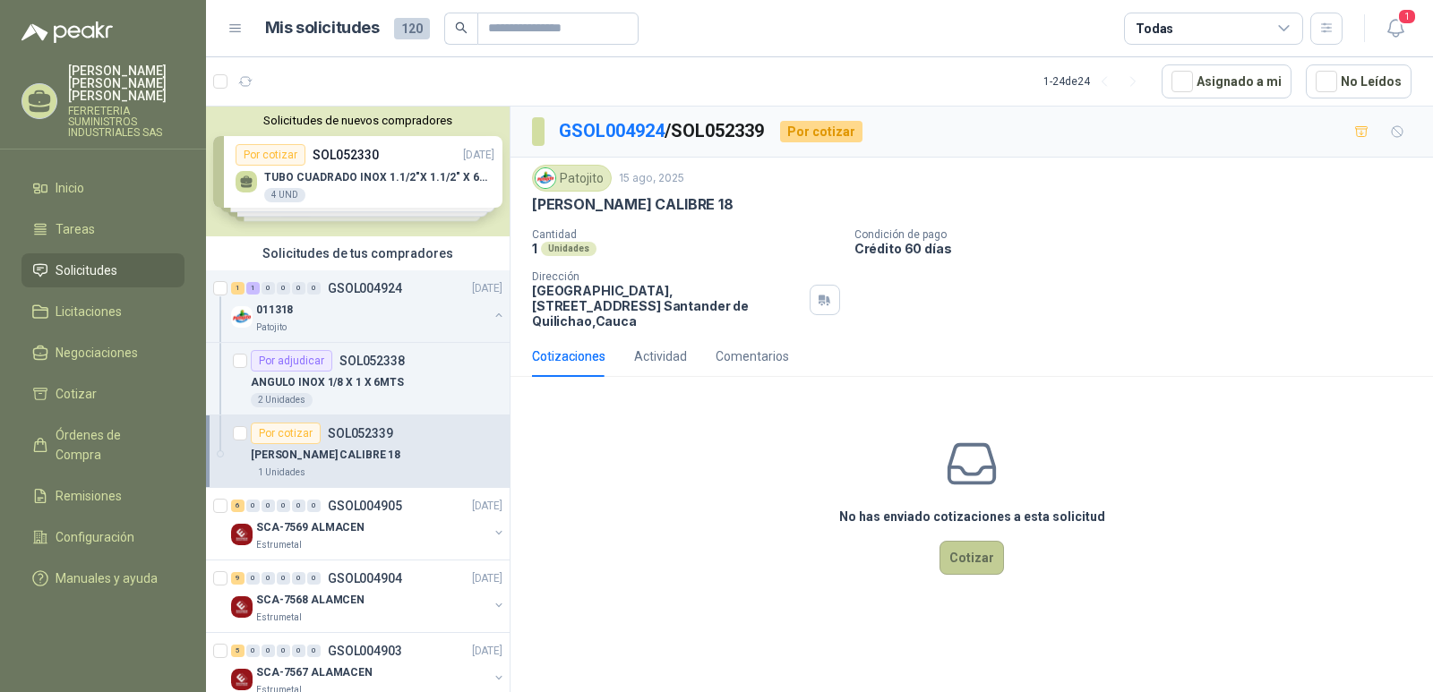
click at [963, 546] on button "Cotizar" at bounding box center [972, 558] width 65 height 34
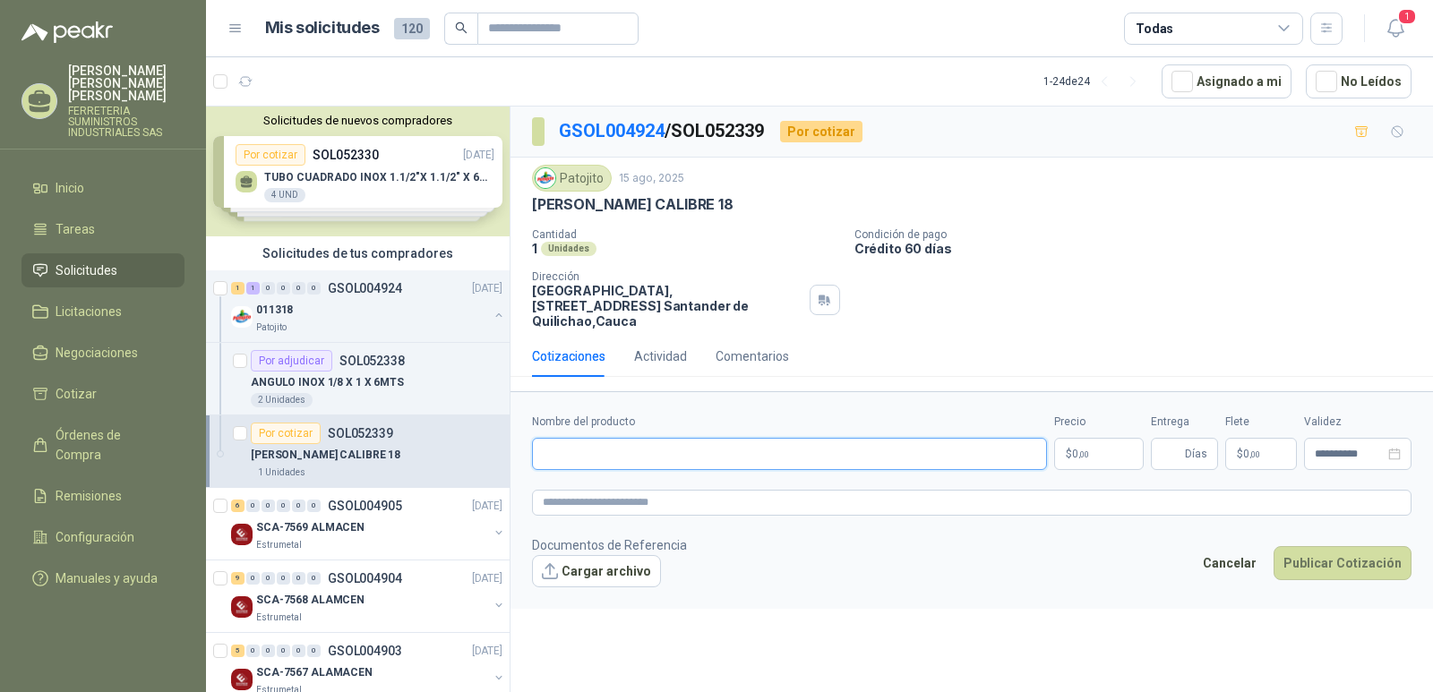
click at [624, 438] on input "Nombre del producto" at bounding box center [789, 454] width 515 height 32
type input "**********"
click at [1069, 443] on p "$ 0 ,00" at bounding box center [1099, 454] width 90 height 32
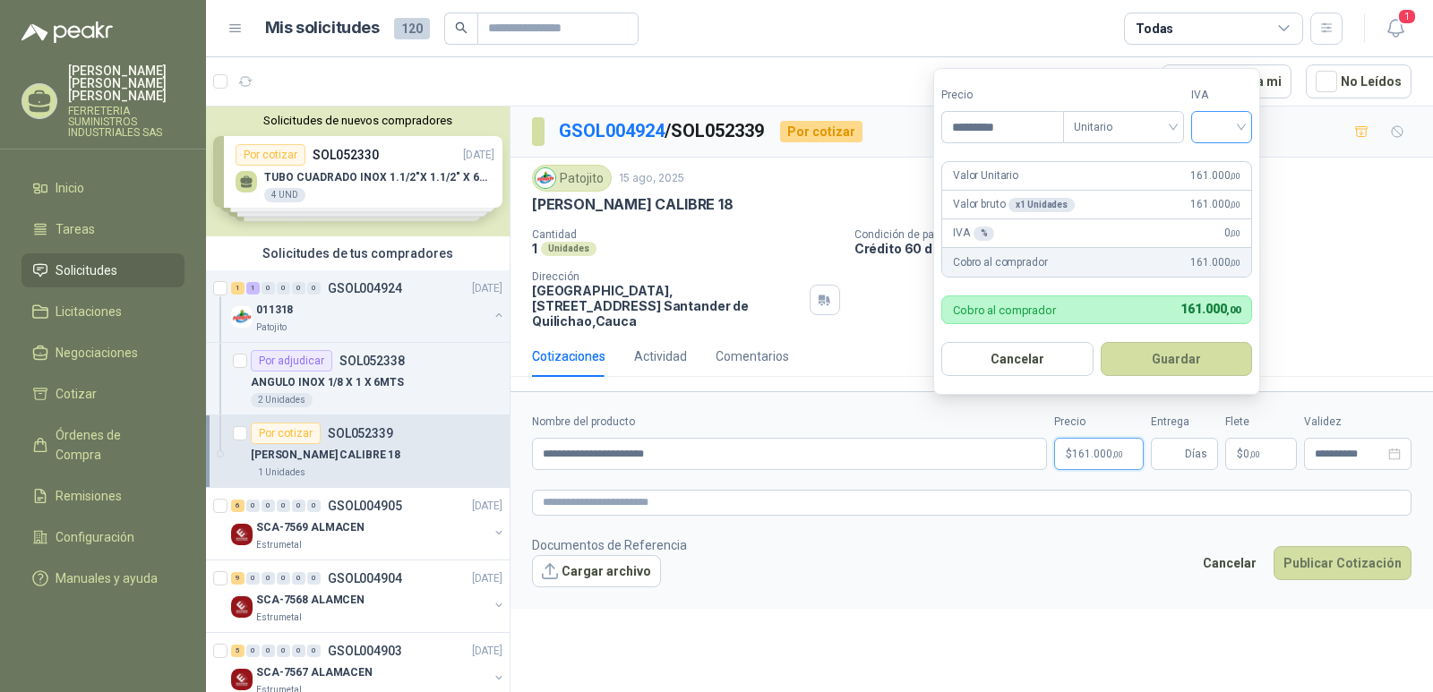
type input "*********"
click at [1242, 127] on input "search" at bounding box center [1221, 125] width 39 height 27
click at [1223, 168] on div "19%" at bounding box center [1225, 164] width 33 height 20
click at [1182, 358] on button "Guardar" at bounding box center [1180, 359] width 154 height 34
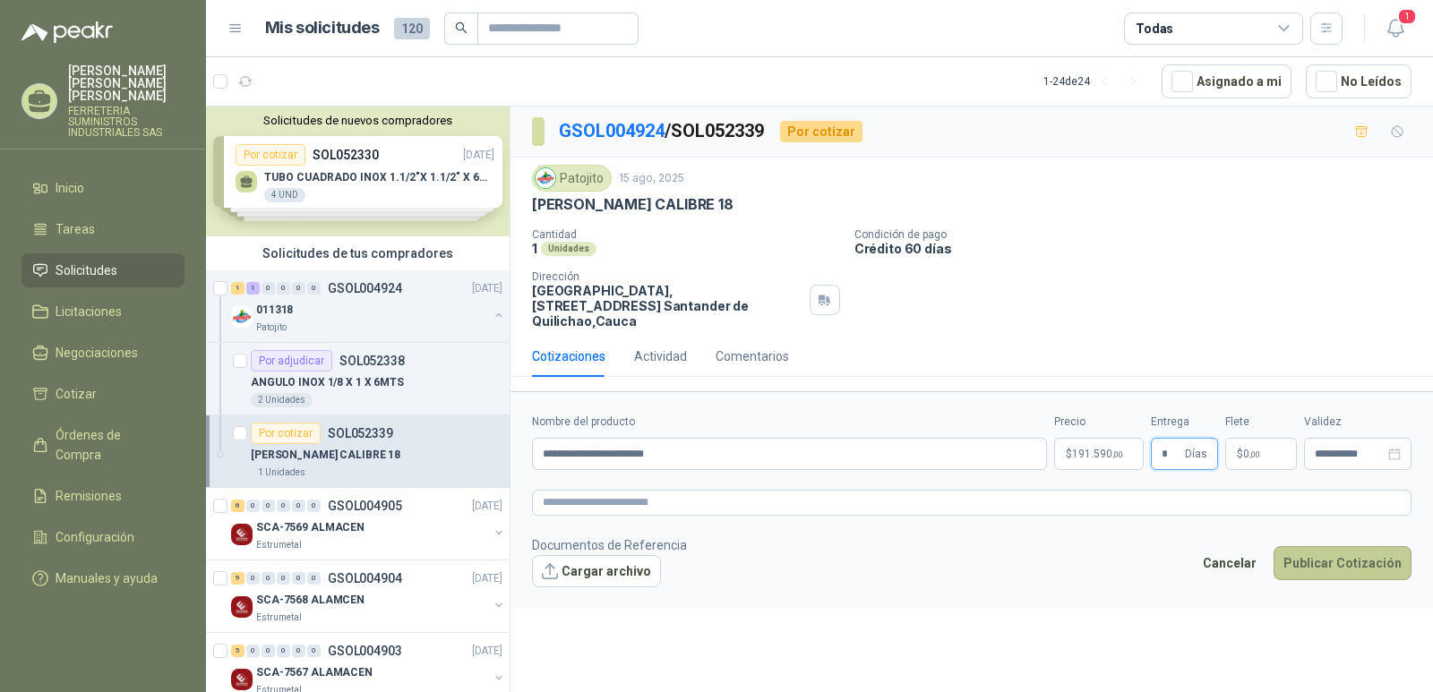
type input "*"
click at [1318, 546] on button "Publicar Cotización" at bounding box center [1343, 563] width 138 height 34
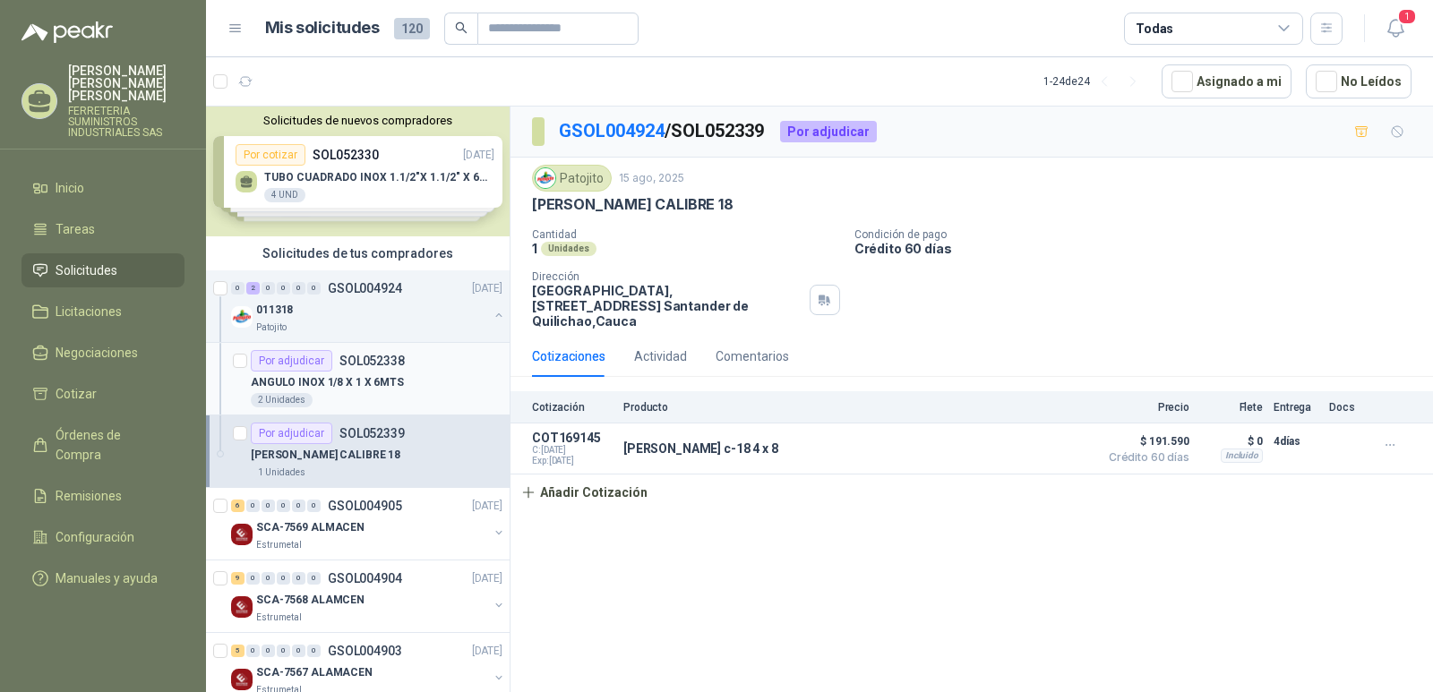
click at [368, 358] on p "SOL052338" at bounding box center [372, 361] width 65 height 13
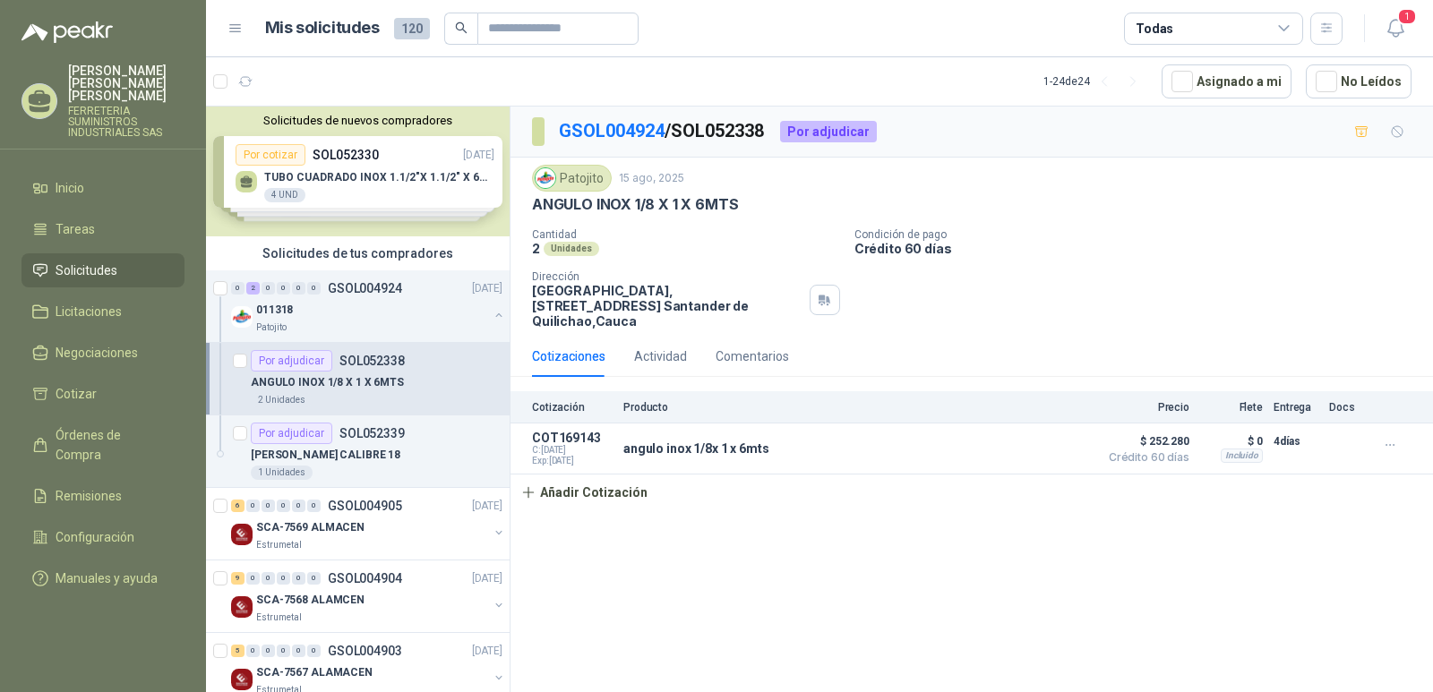
click at [350, 357] on p "SOL052338" at bounding box center [372, 361] width 65 height 13
click at [384, 284] on p "GSOL004924" at bounding box center [365, 288] width 74 height 13
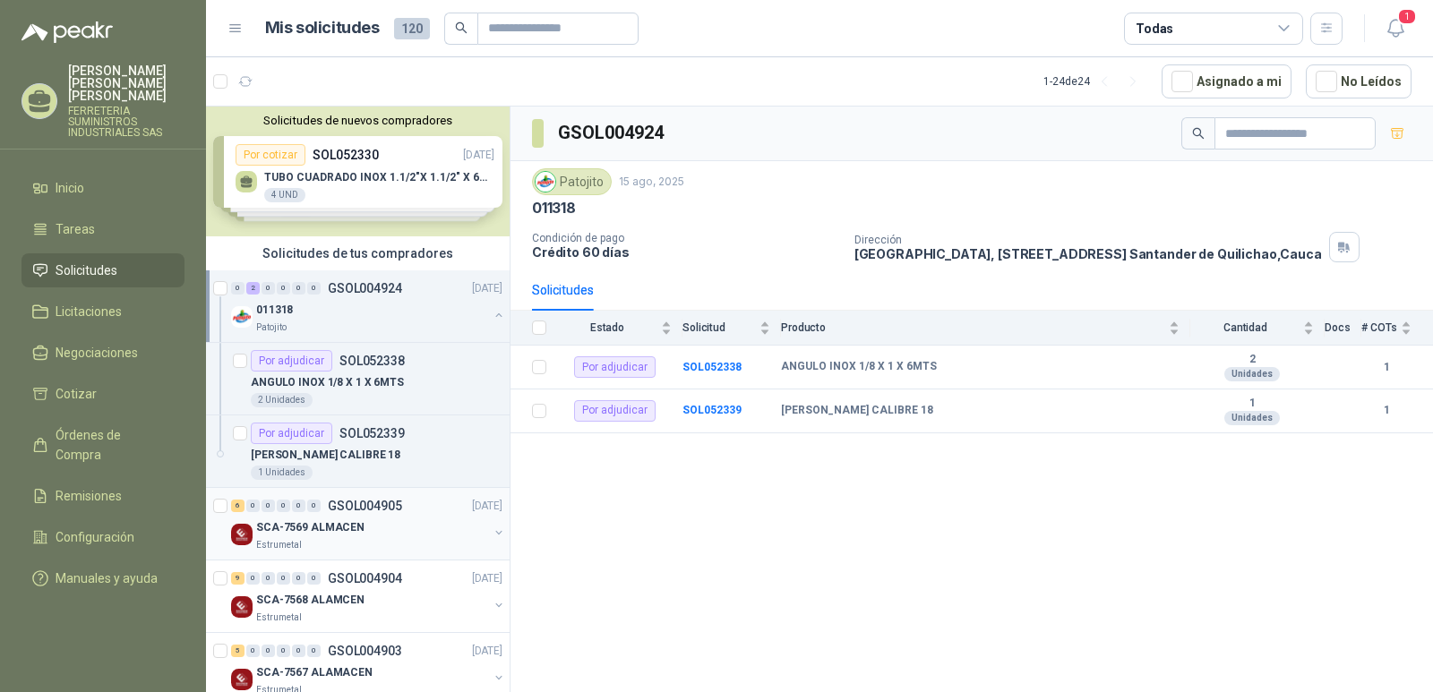
click at [352, 506] on p "GSOL004905" at bounding box center [365, 506] width 74 height 13
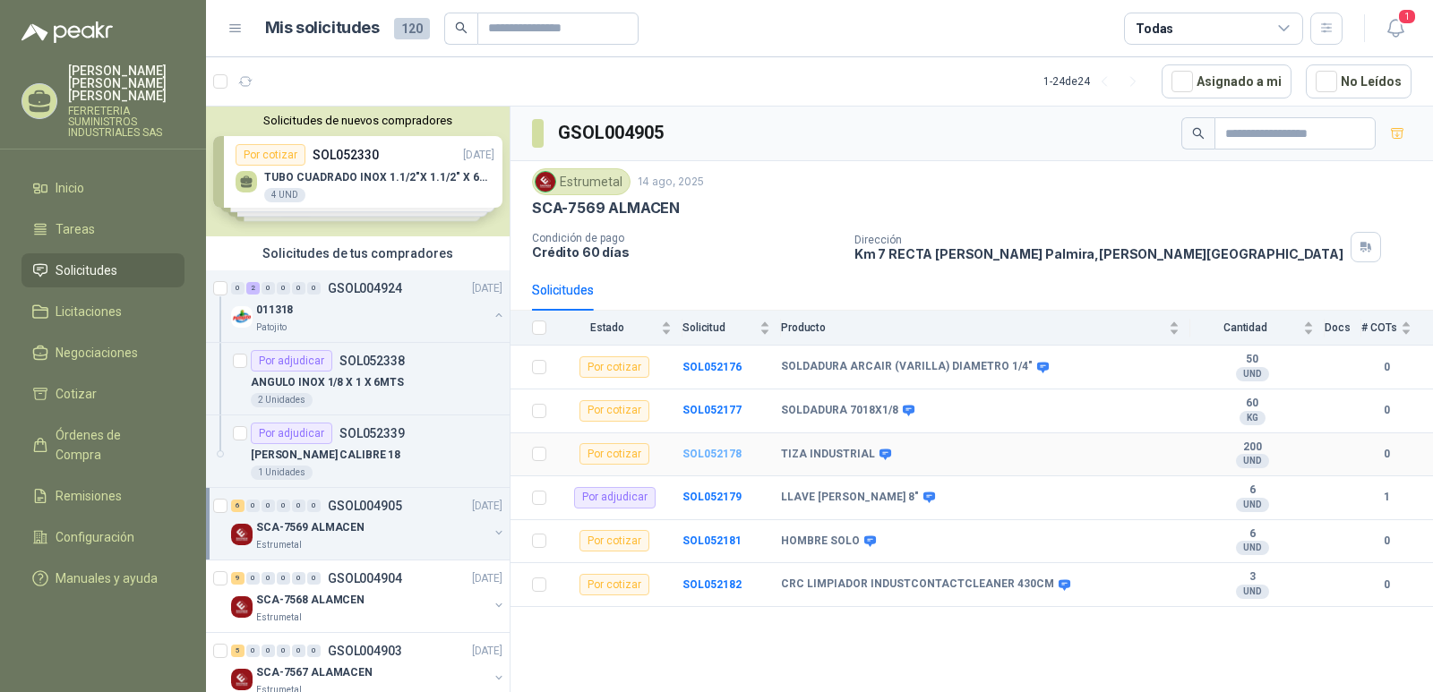
click at [692, 452] on b "SOL052178" at bounding box center [712, 454] width 59 height 13
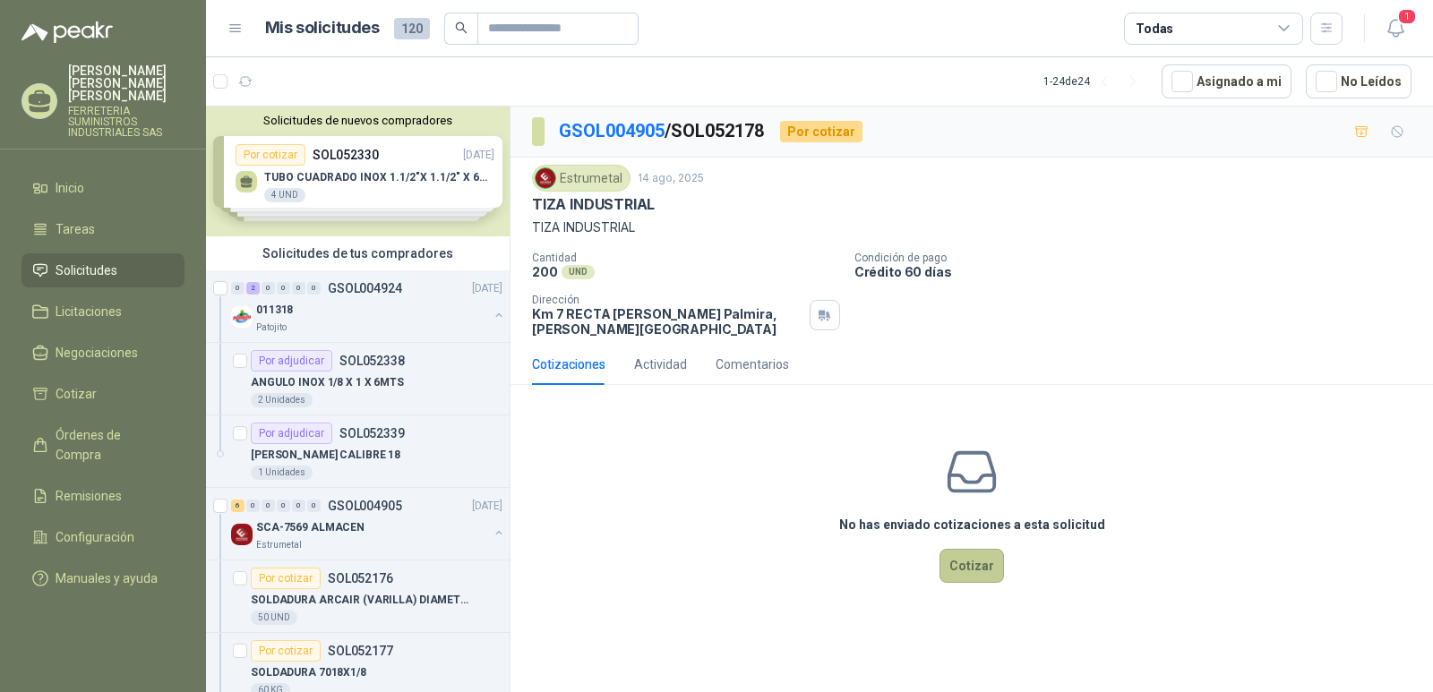
click at [976, 563] on button "Cotizar" at bounding box center [972, 566] width 65 height 34
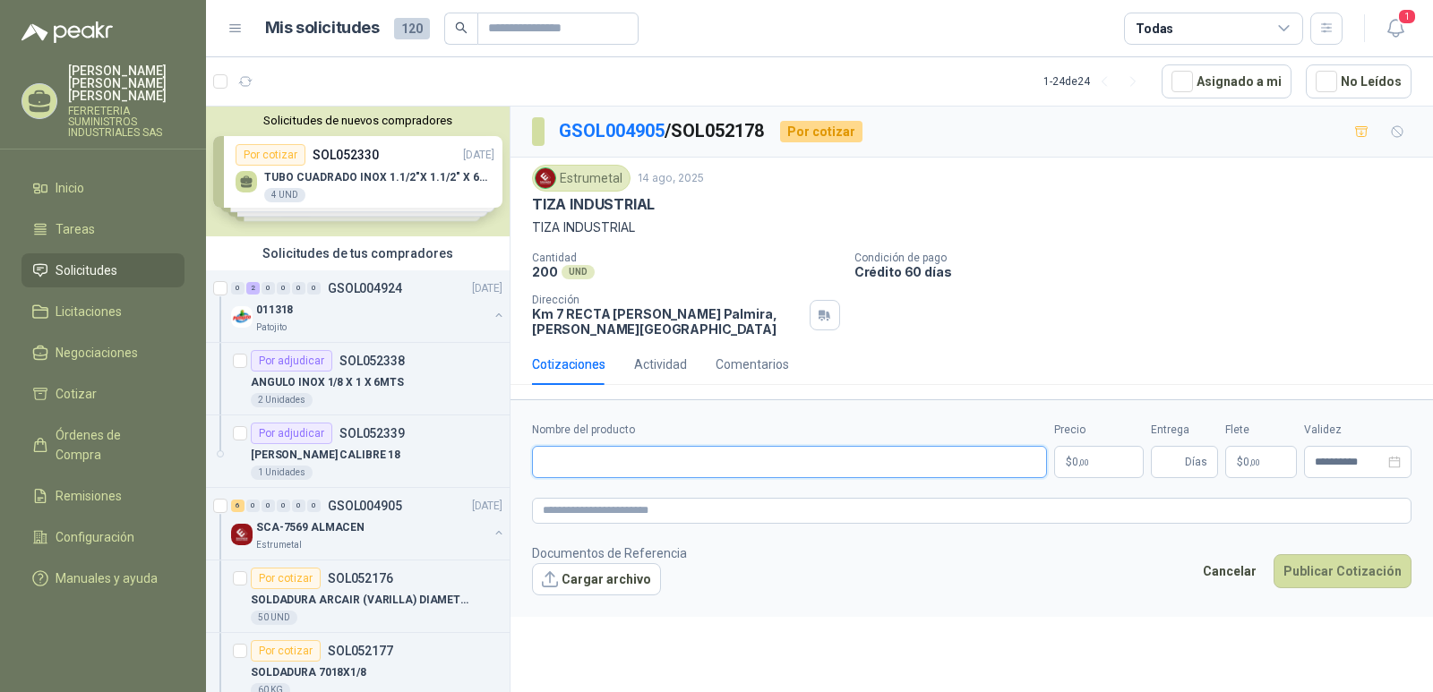
click at [574, 452] on input "Nombre del producto" at bounding box center [789, 462] width 515 height 32
type input "**********"
click at [1095, 459] on p "$ 0 ,00" at bounding box center [1099, 462] width 90 height 32
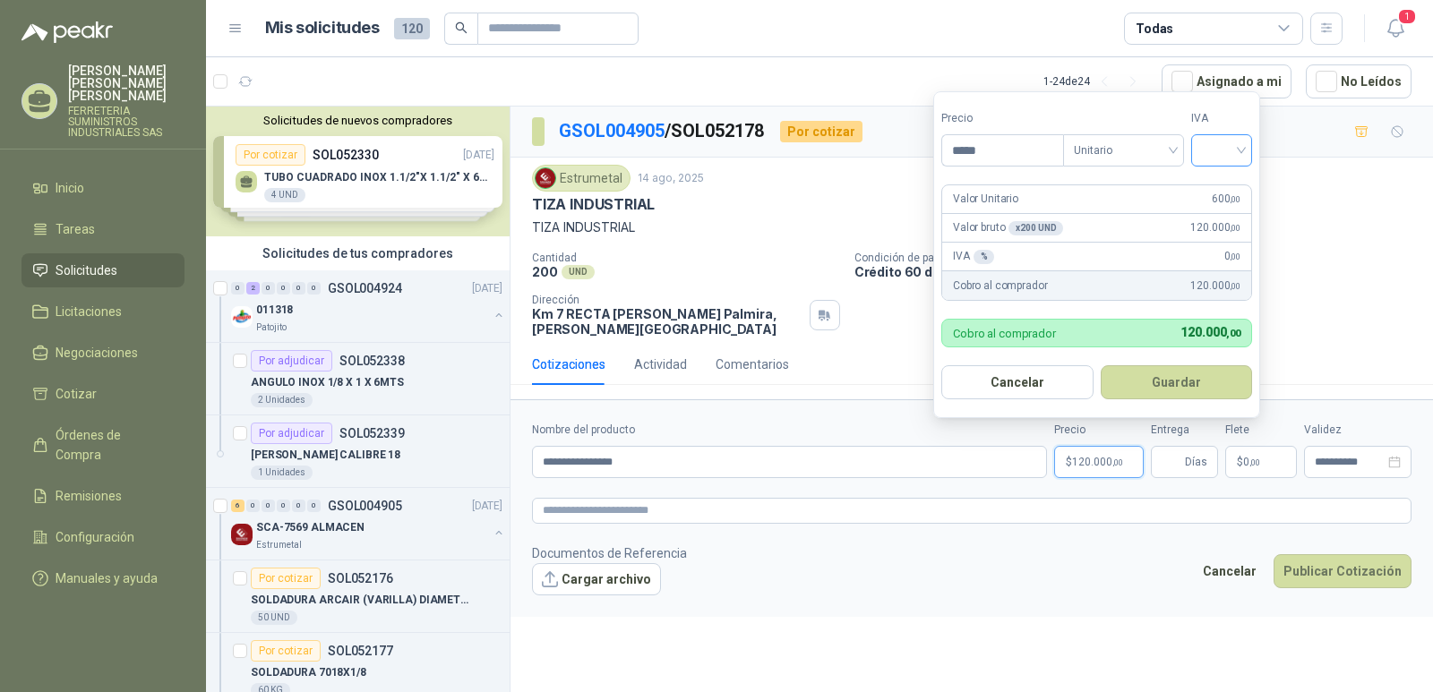
type input "*****"
click at [1242, 151] on input "search" at bounding box center [1221, 148] width 39 height 27
click at [1226, 185] on div "19%" at bounding box center [1225, 187] width 33 height 20
click at [1177, 385] on button "Guardar" at bounding box center [1180, 383] width 154 height 34
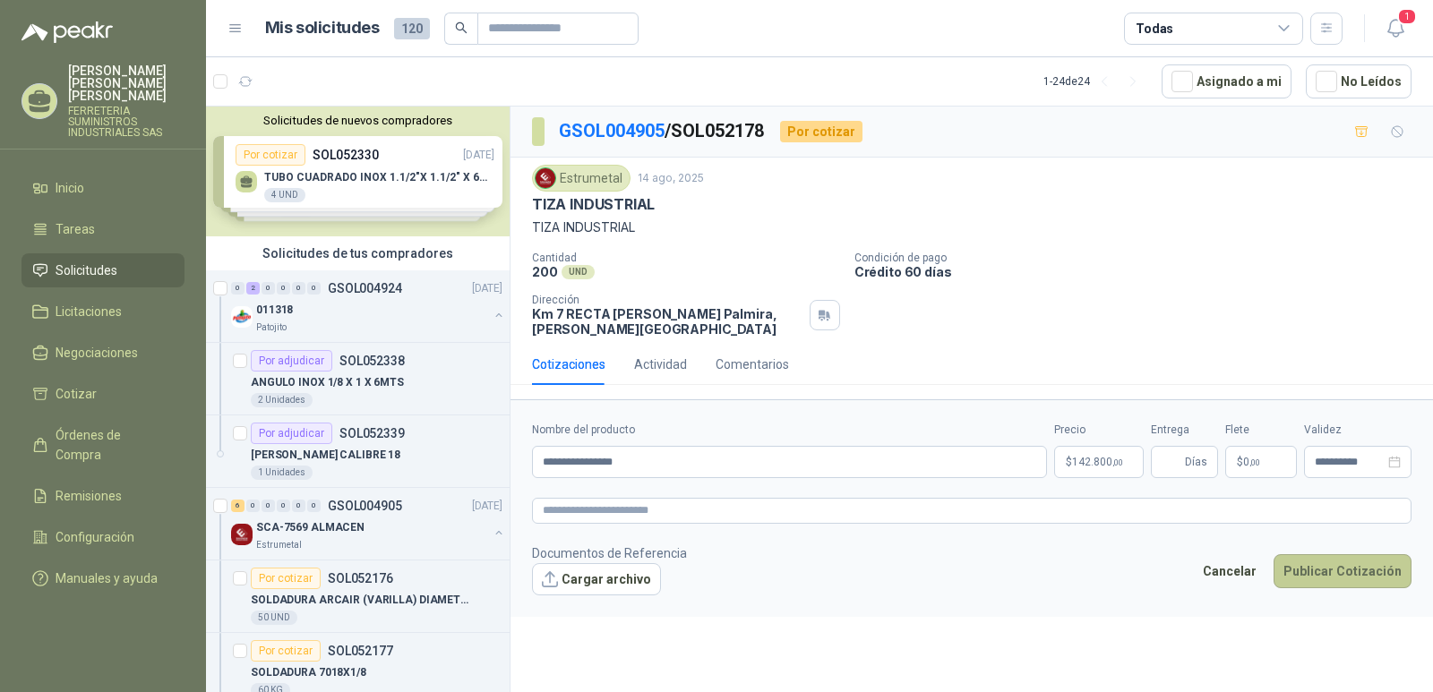
click at [1323, 573] on button "Publicar Cotización" at bounding box center [1343, 572] width 138 height 34
type input "*"
click at [1364, 569] on button "Publicar Cotización" at bounding box center [1343, 572] width 138 height 34
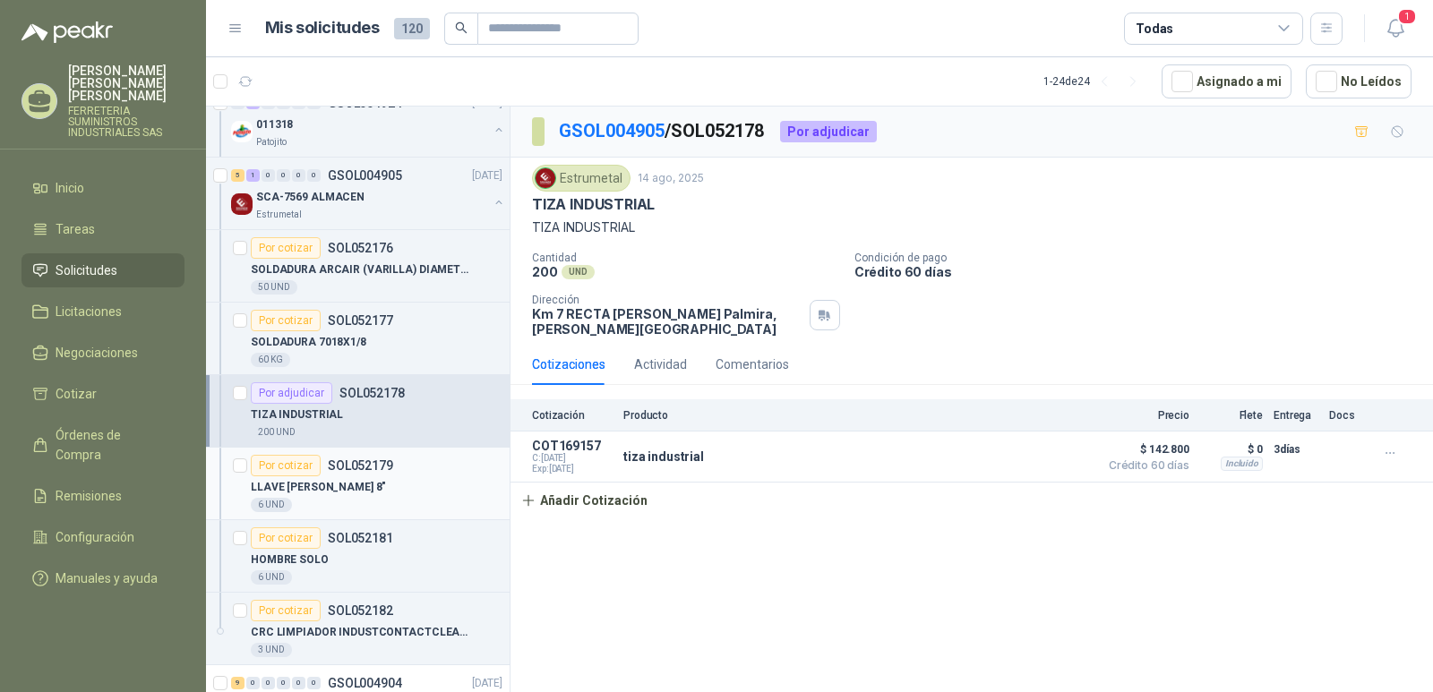
scroll to position [358, 0]
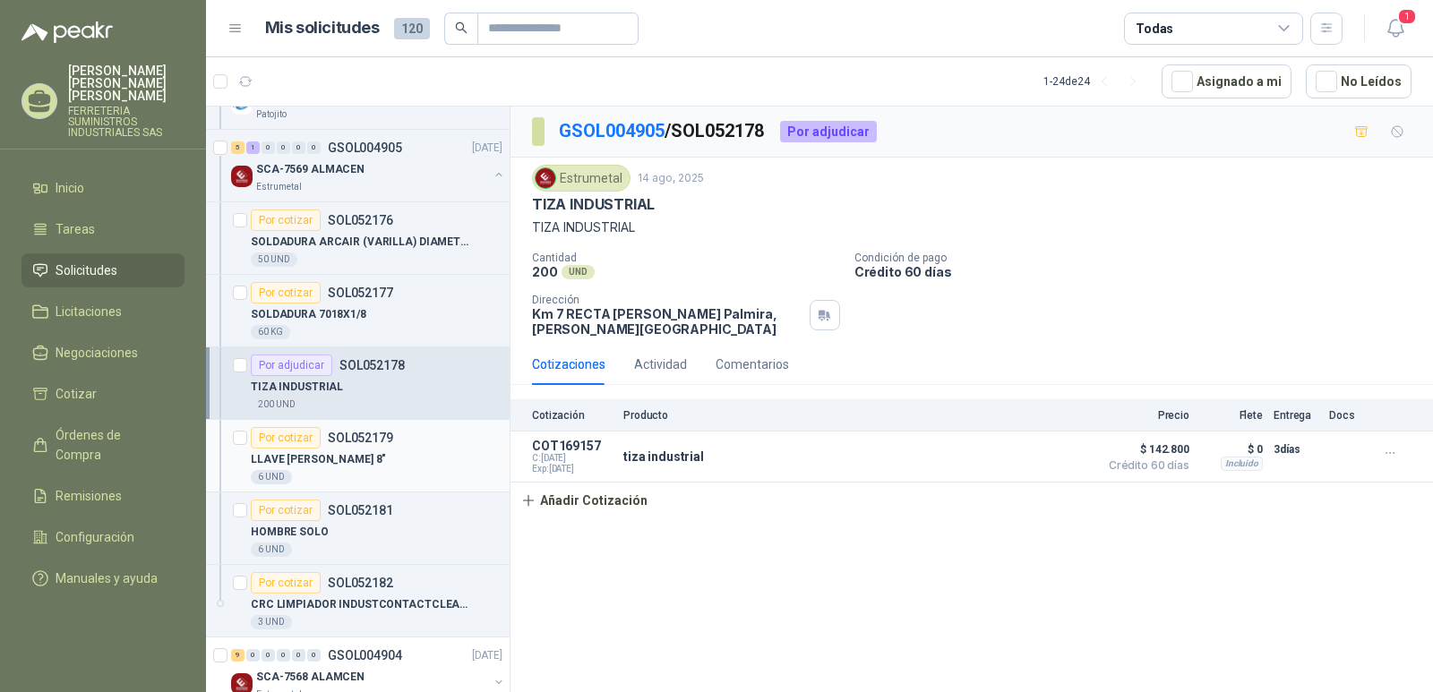
click at [358, 437] on p "SOL052179" at bounding box center [360, 438] width 65 height 13
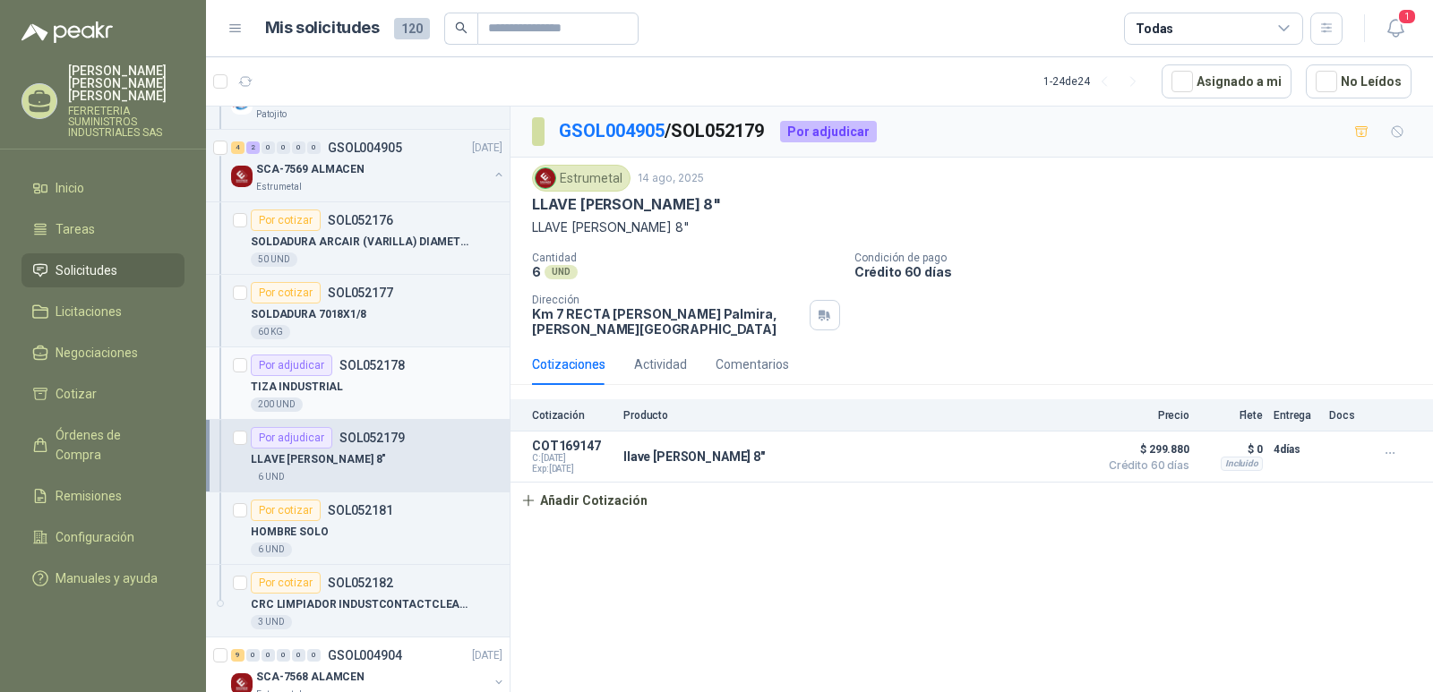
click at [374, 360] on p "SOL052178" at bounding box center [372, 365] width 65 height 13
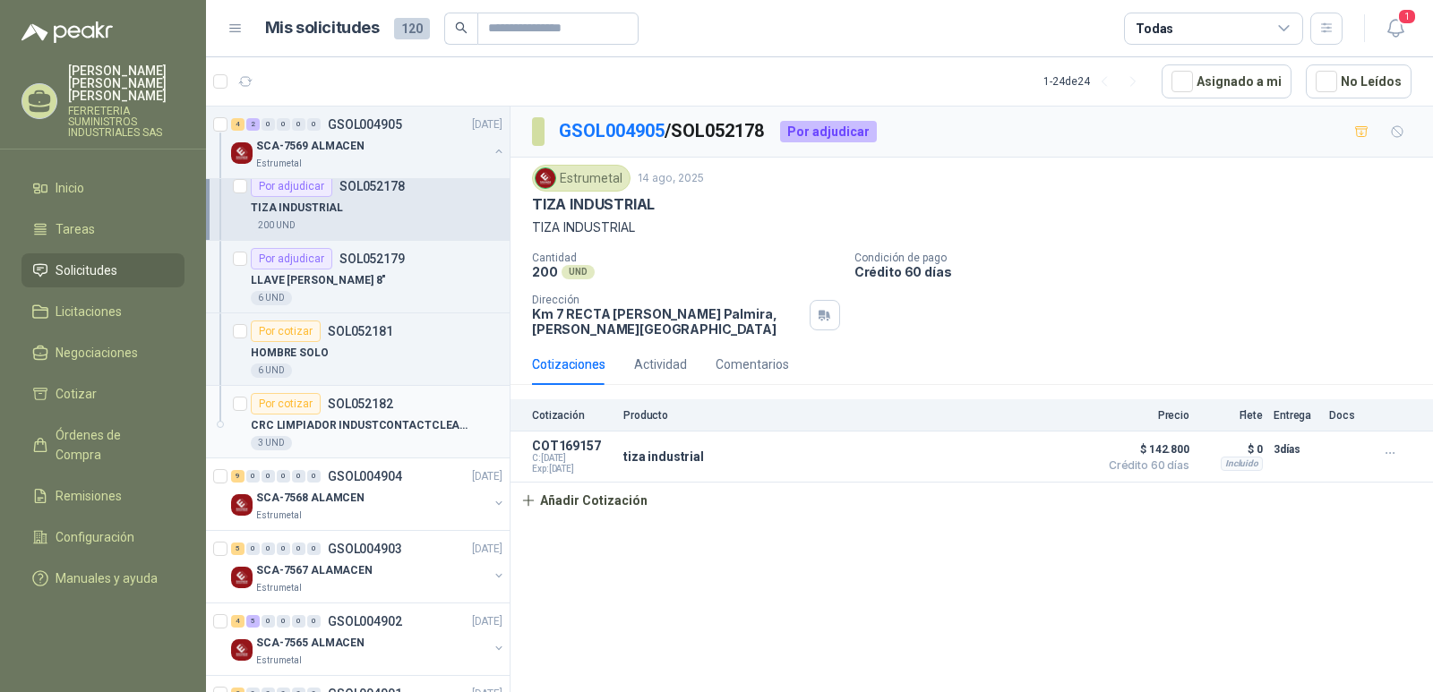
scroll to position [627, 0]
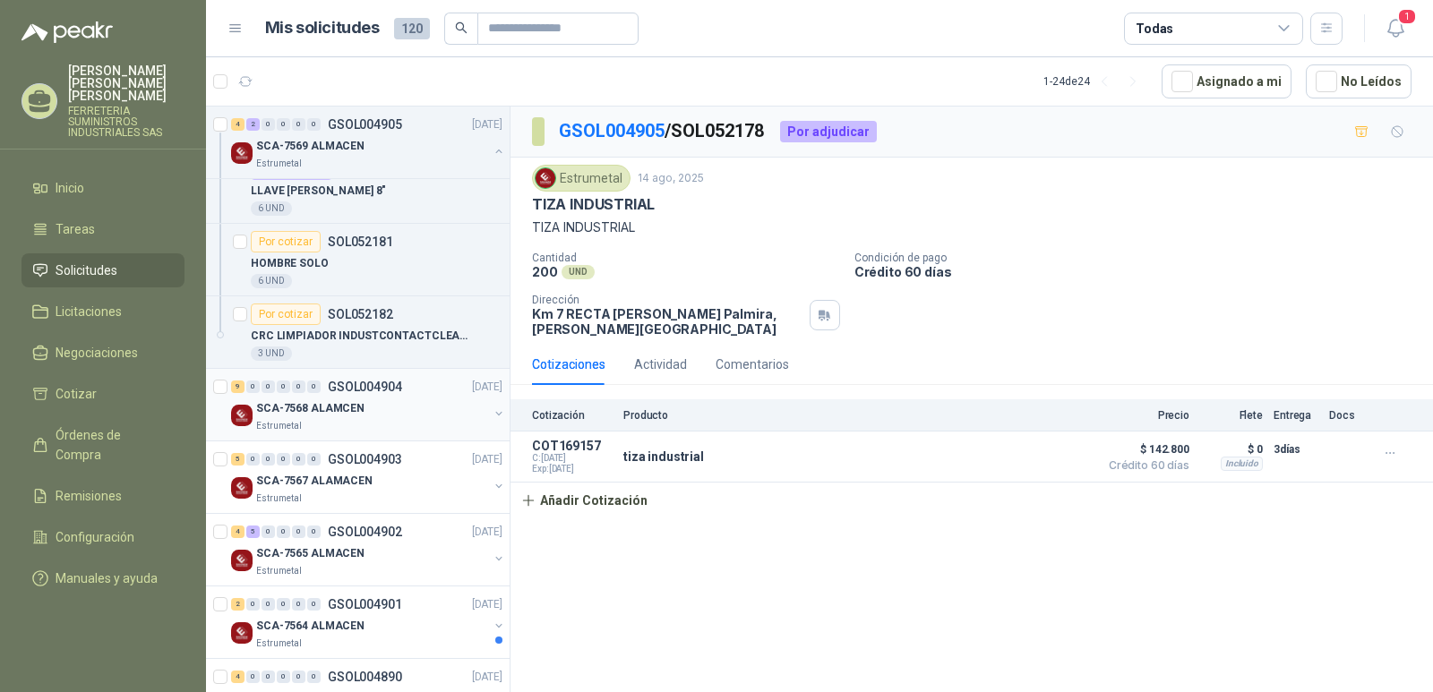
click at [355, 389] on p "GSOL004904" at bounding box center [365, 387] width 74 height 13
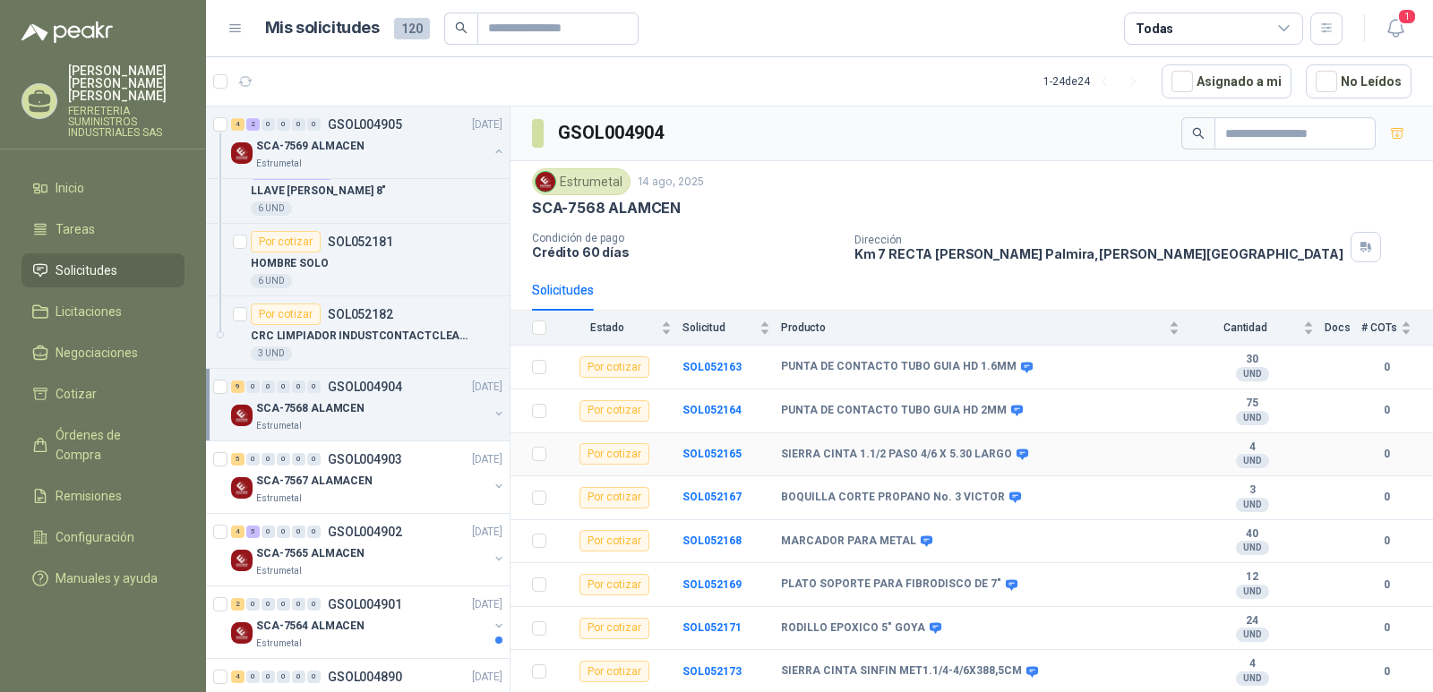
scroll to position [39, 0]
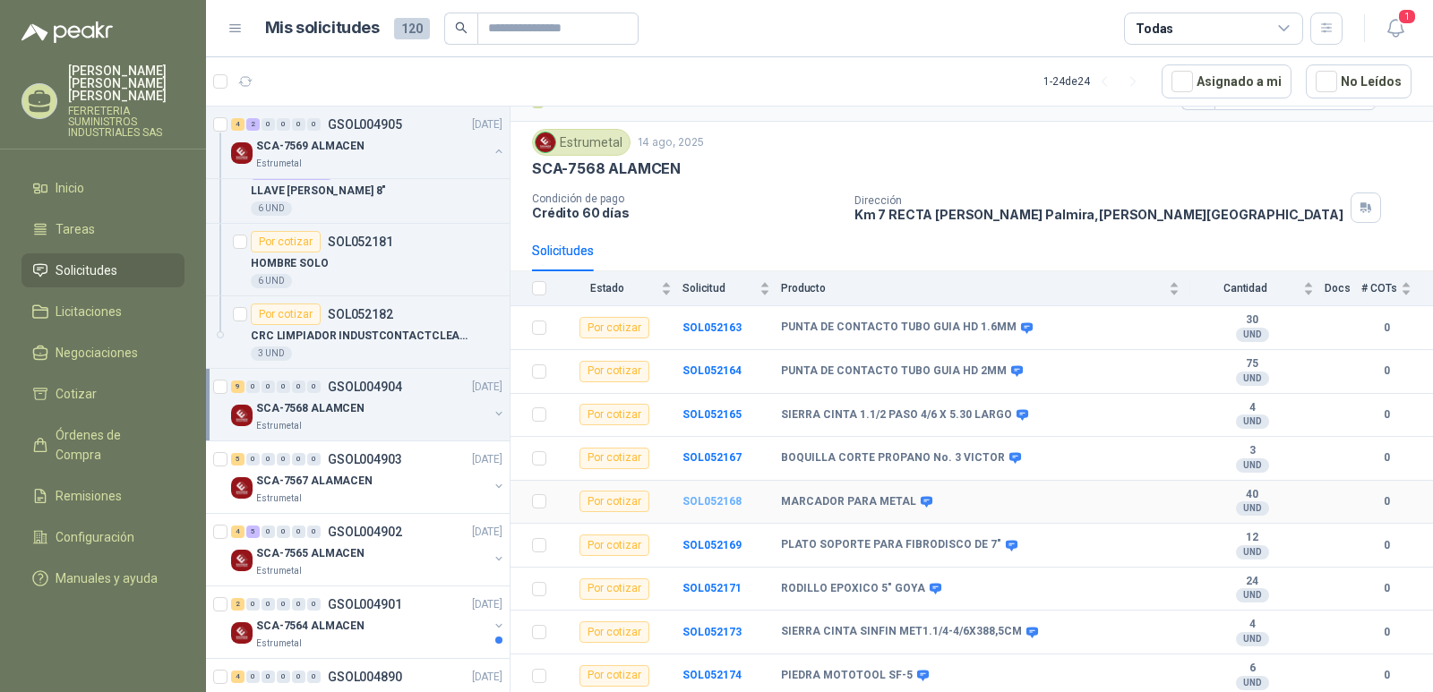
click at [703, 498] on b "SOL052168" at bounding box center [712, 501] width 59 height 13
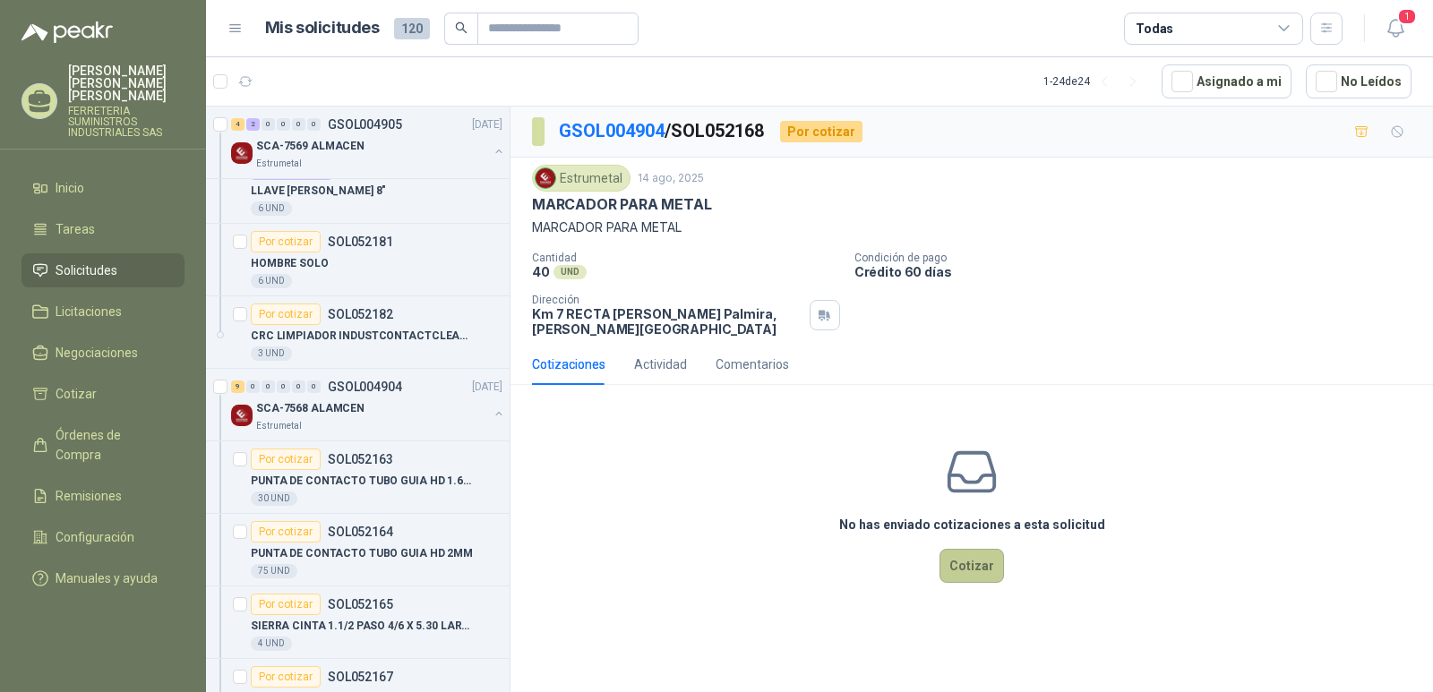
click at [961, 563] on button "Cotizar" at bounding box center [972, 566] width 65 height 34
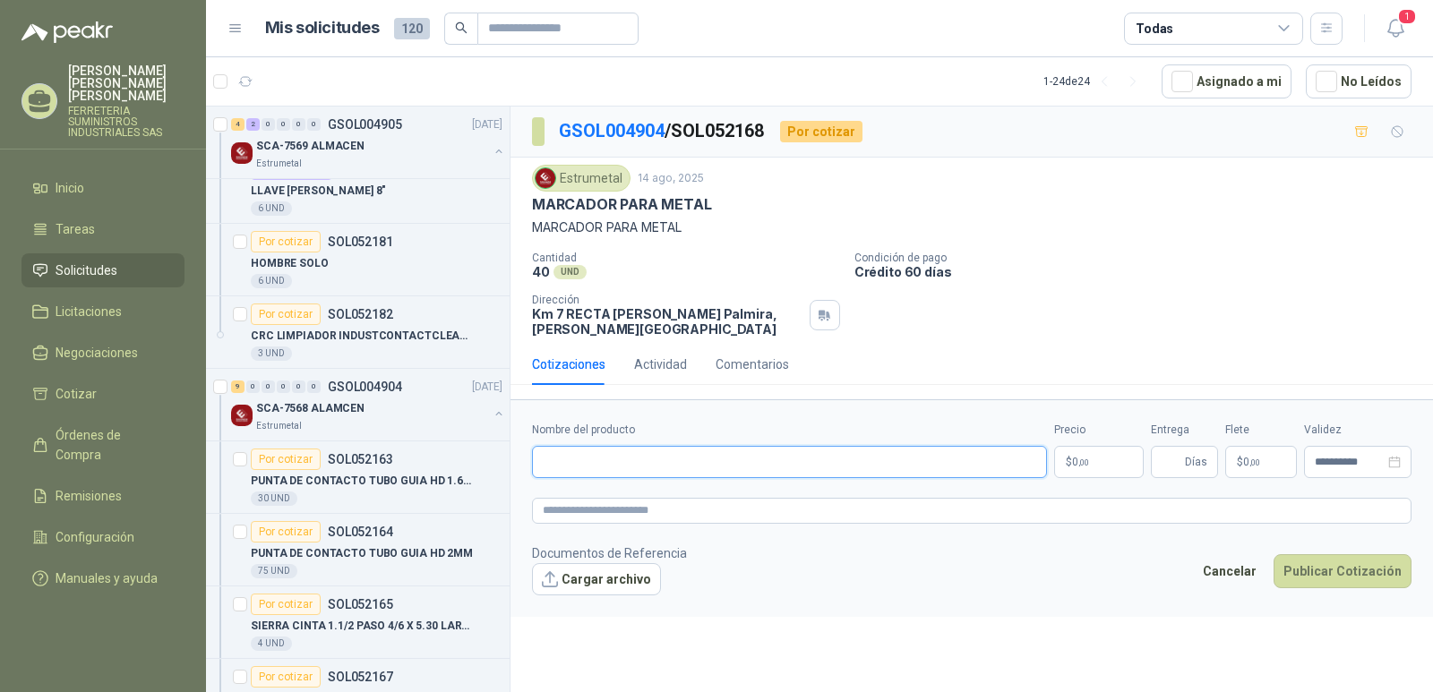
click at [571, 463] on input "Nombre del producto" at bounding box center [789, 462] width 515 height 32
type input "**********"
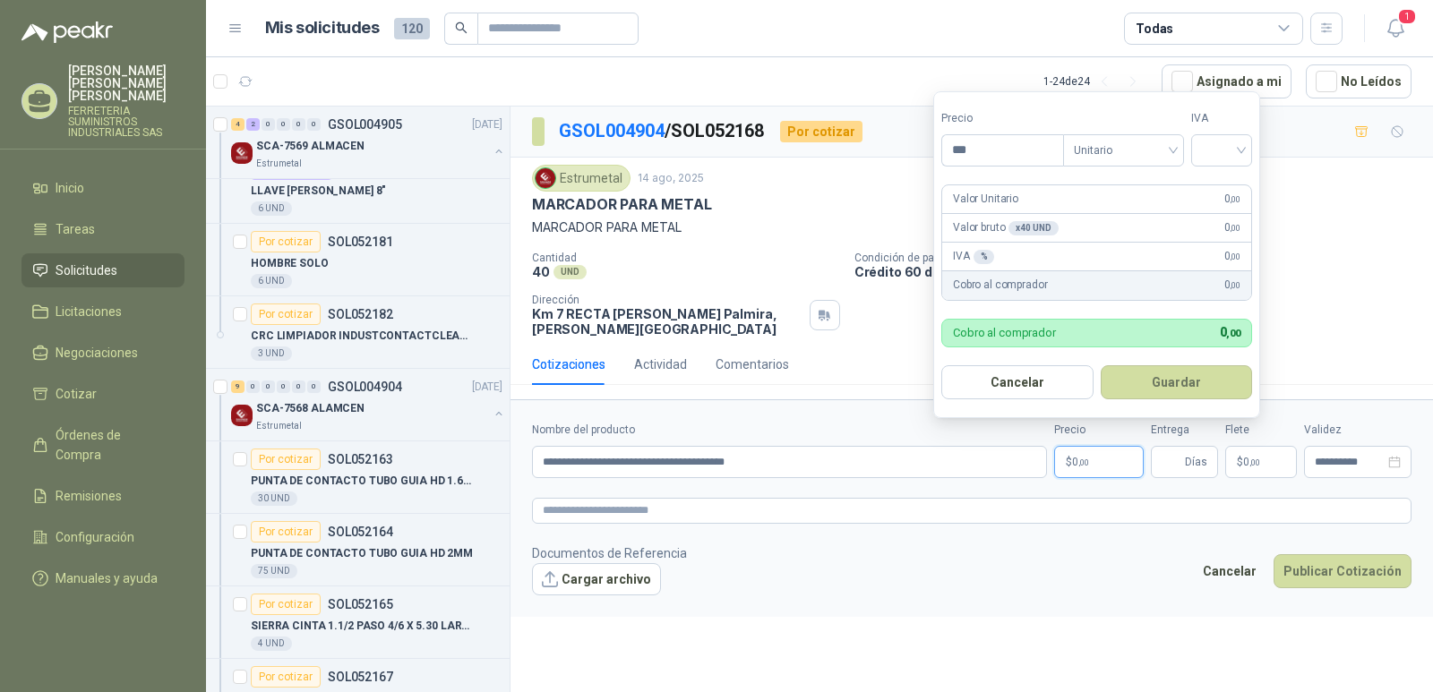
click at [1077, 464] on span "0 ,00" at bounding box center [1080, 462] width 17 height 11
click at [1247, 153] on div at bounding box center [1221, 150] width 61 height 32
type input "********"
click at [1227, 181] on div "19%" at bounding box center [1225, 187] width 33 height 20
click at [1176, 383] on button "Guardar" at bounding box center [1180, 383] width 154 height 34
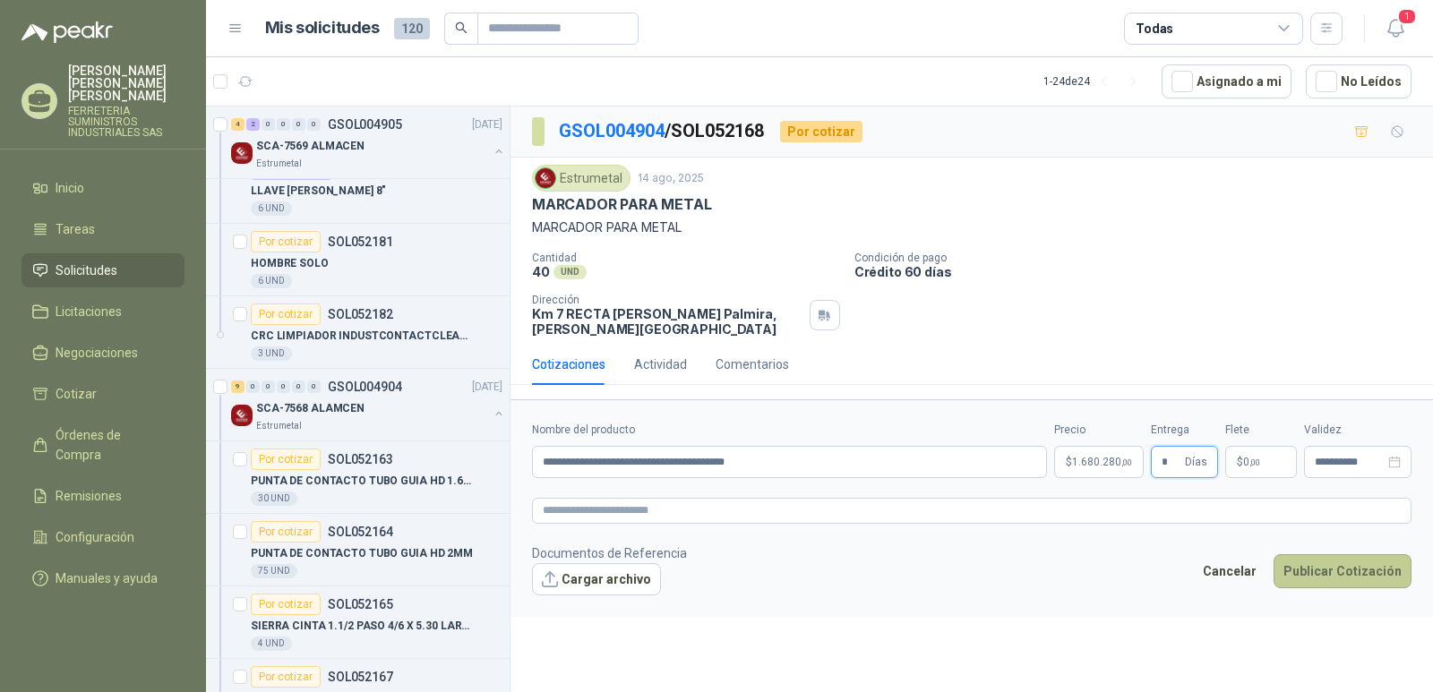
type input "*"
click at [1327, 567] on button "Publicar Cotización" at bounding box center [1343, 572] width 138 height 34
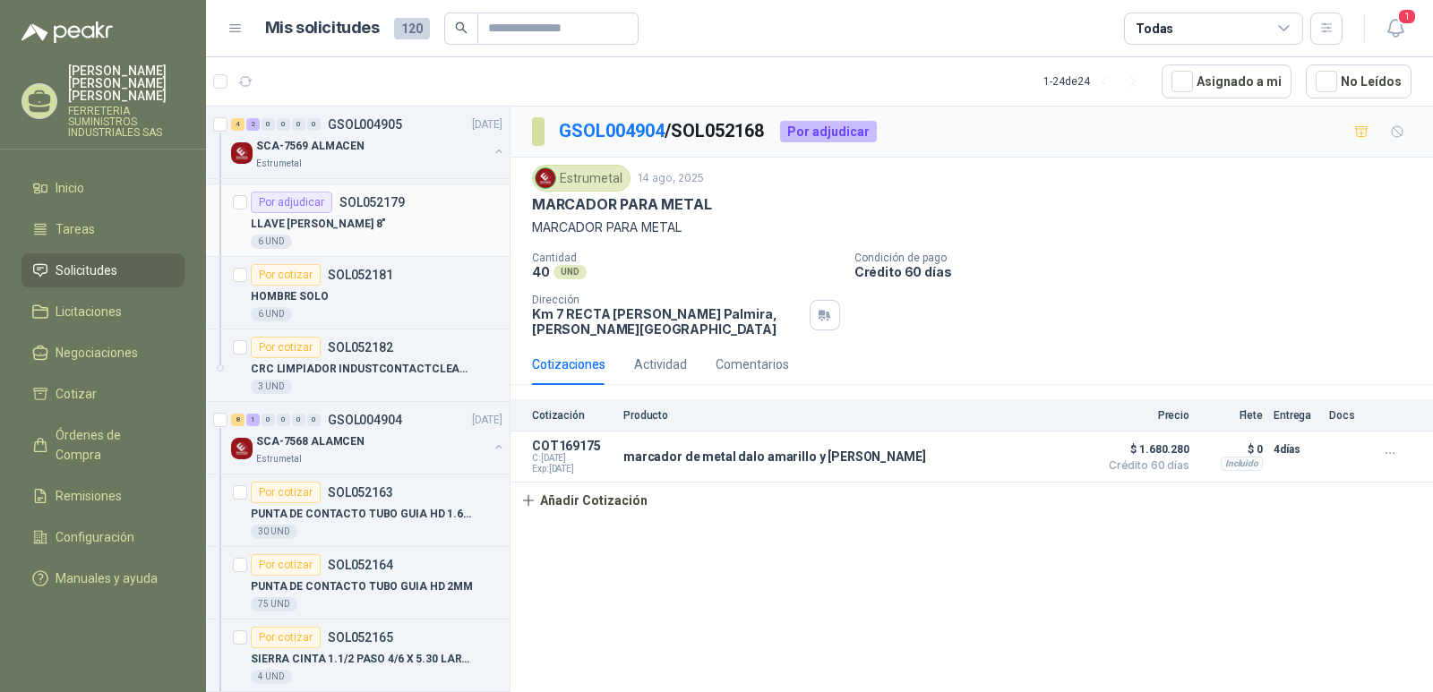
scroll to position [538, 0]
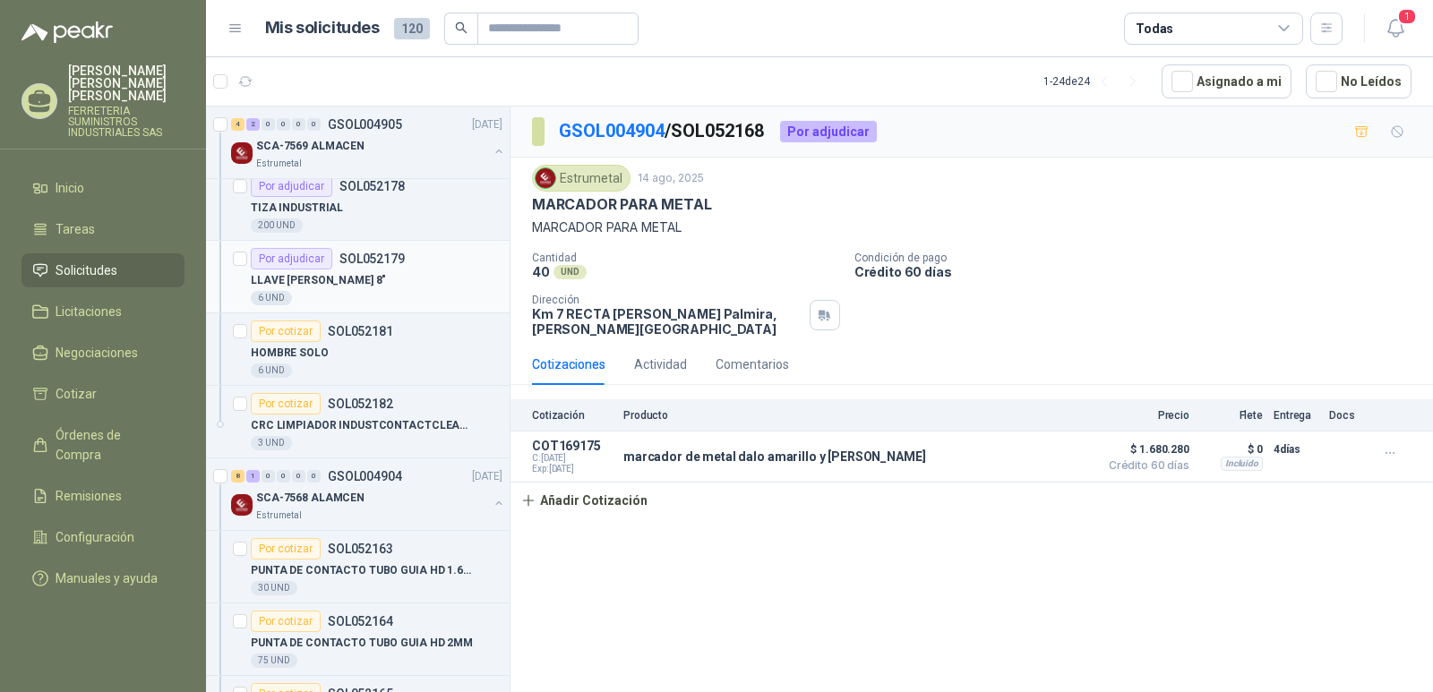
click at [360, 254] on p "SOL052179" at bounding box center [372, 259] width 65 height 13
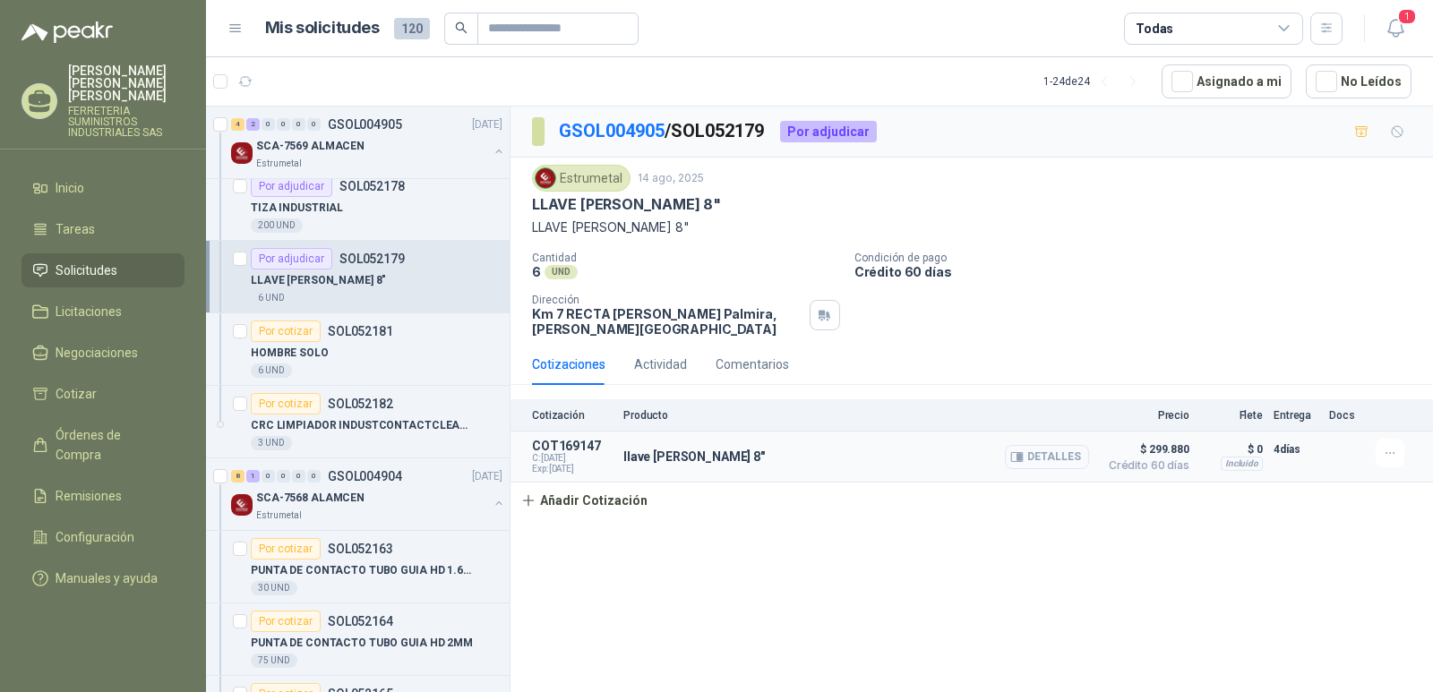
click at [1045, 460] on button "Detalles" at bounding box center [1047, 457] width 84 height 24
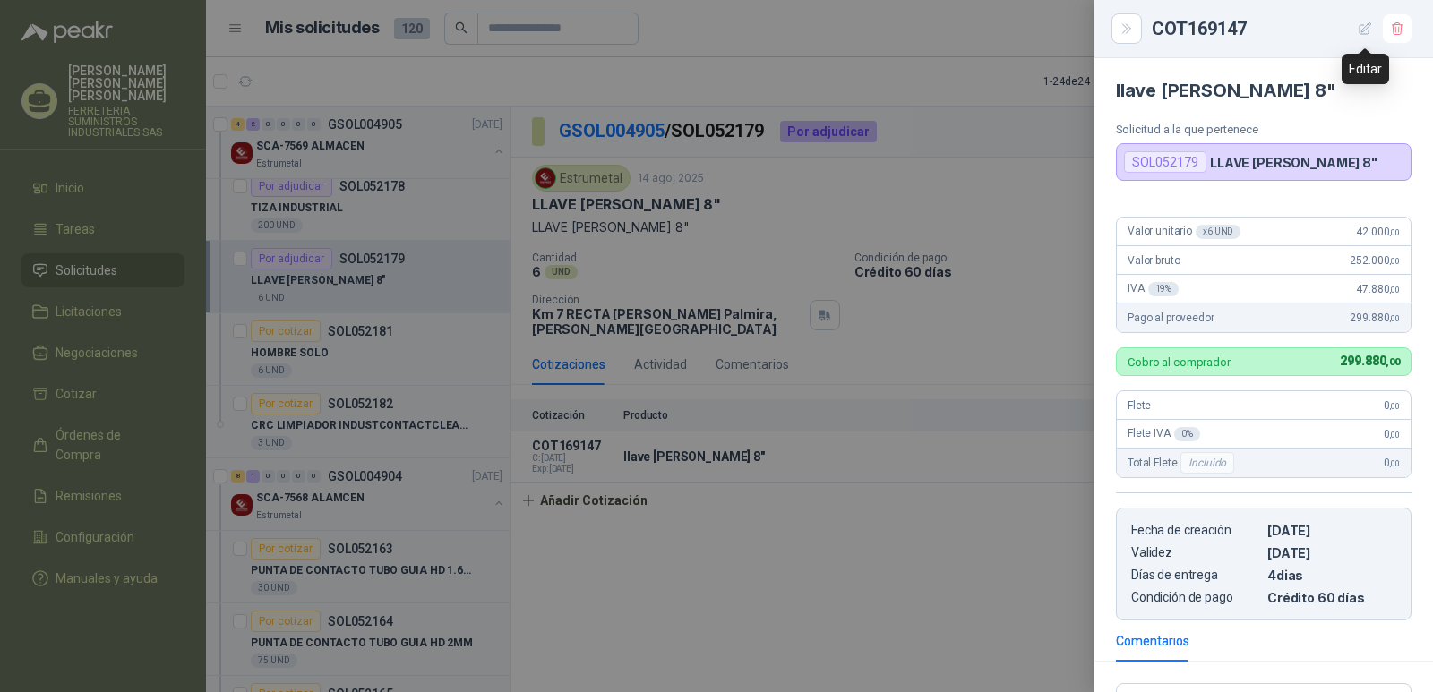
click at [1367, 26] on icon "button" at bounding box center [1365, 29] width 15 height 15
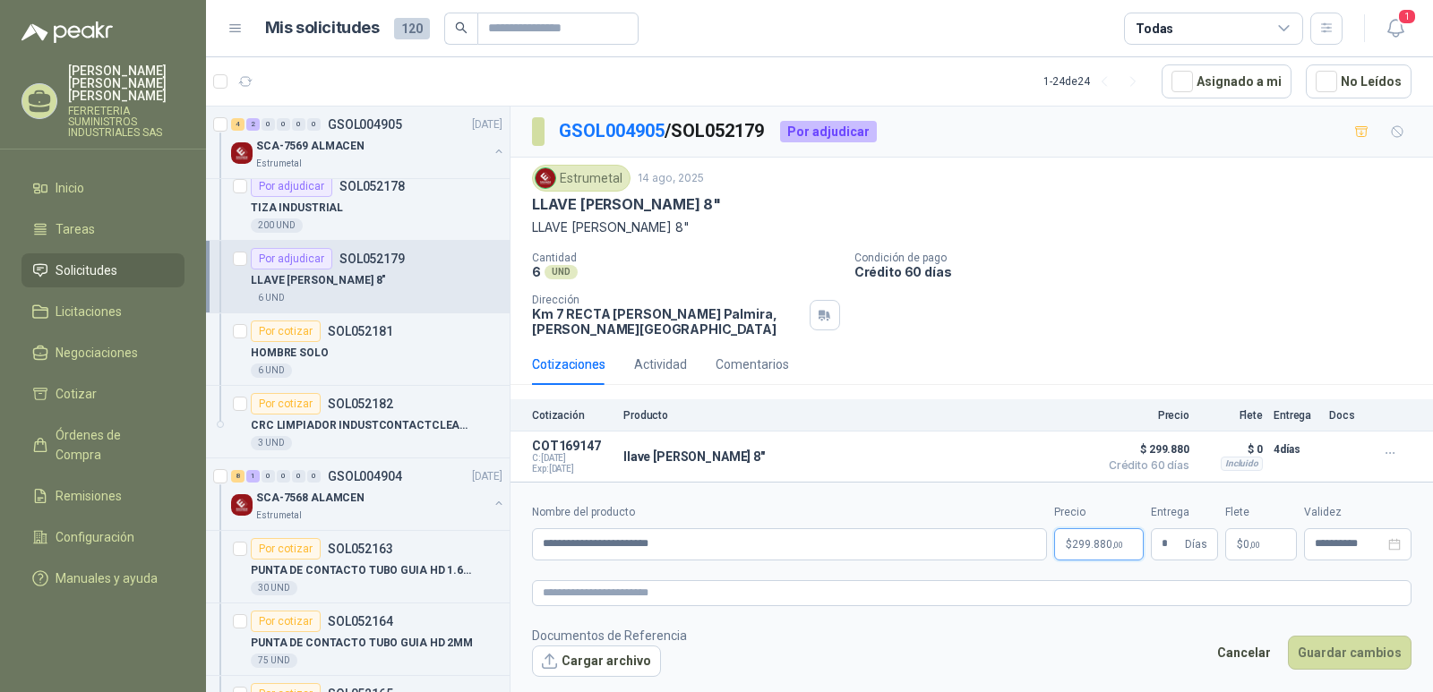
click at [1090, 551] on p "$ 299.880 ,00" at bounding box center [1099, 545] width 90 height 32
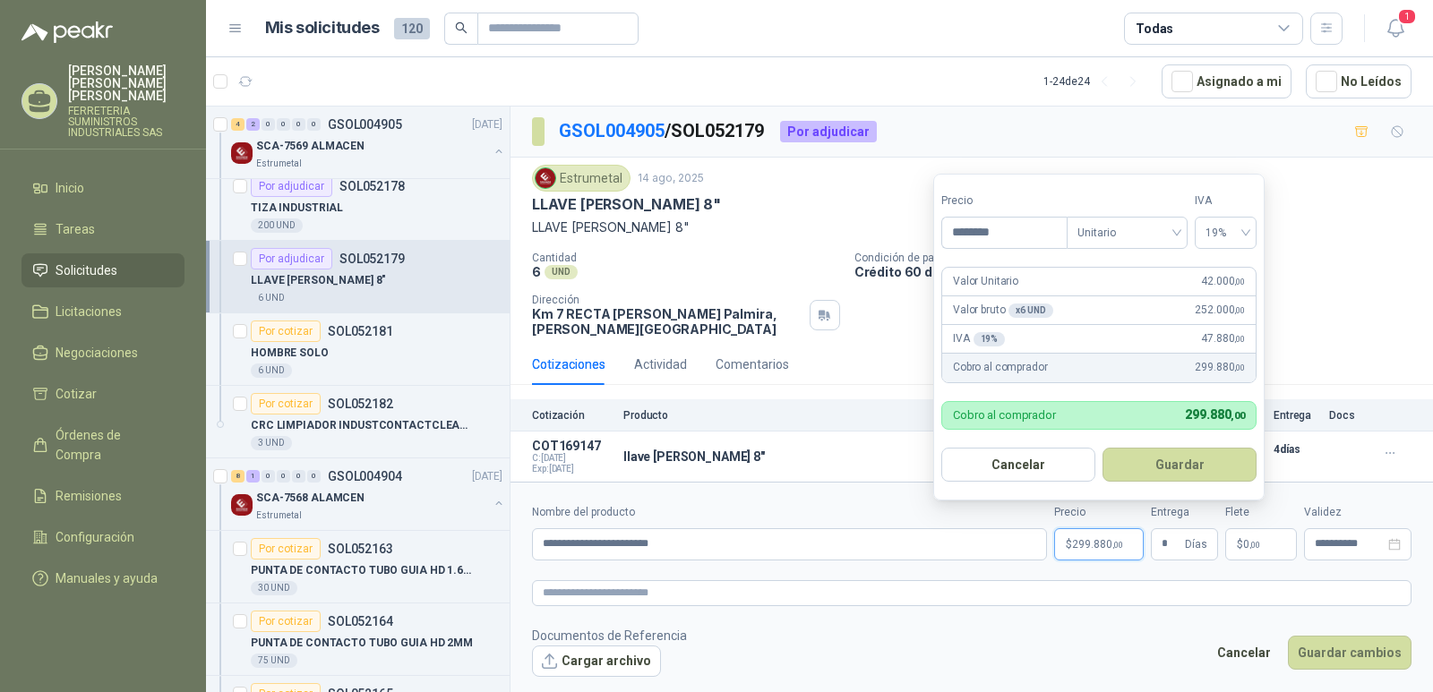
drag, startPoint x: 1007, startPoint y: 227, endPoint x: 941, endPoint y: 230, distance: 66.4
click at [941, 232] on form "Precio ******** Tipo Unitario IVA 19% Valor Unitario 42.000 ,00 Valor bruto x 6…" at bounding box center [1098, 337] width 331 height 327
type input "********"
click at [1169, 465] on button "Guardar" at bounding box center [1180, 465] width 154 height 34
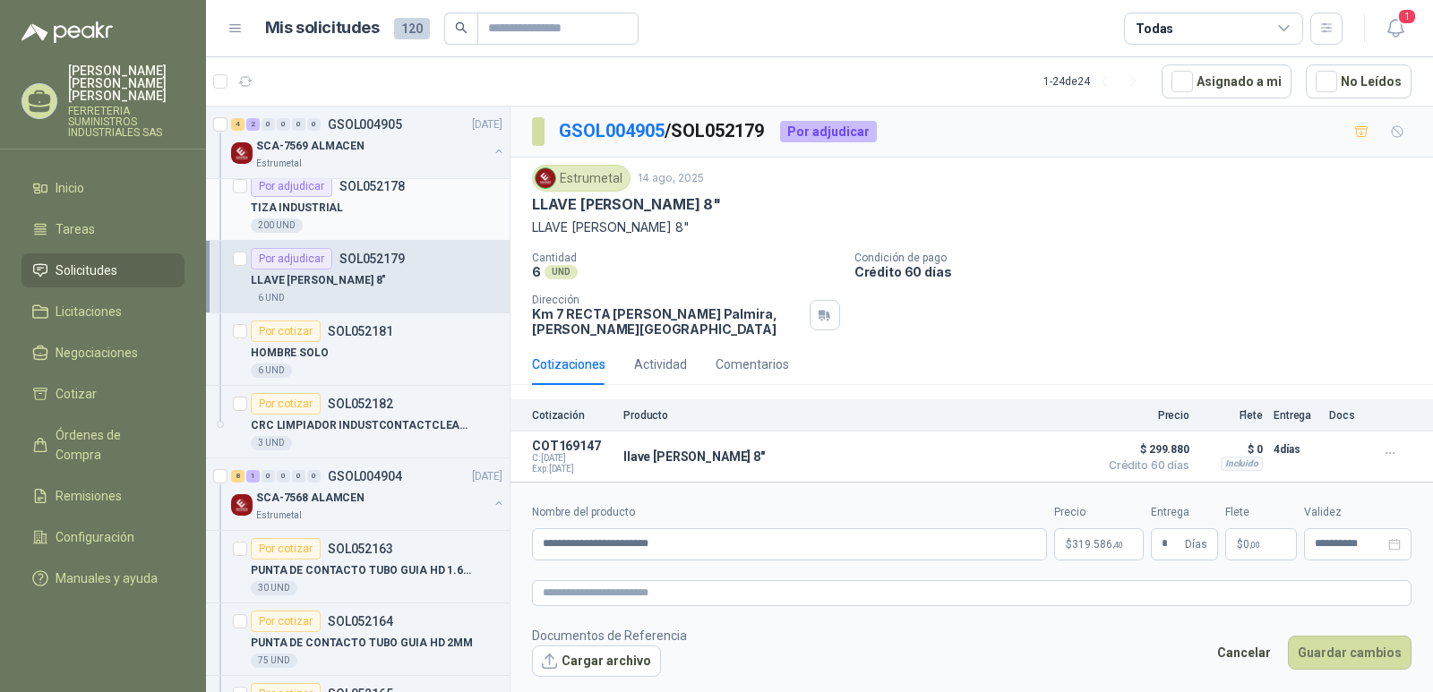
click at [366, 185] on p "SOL052178" at bounding box center [372, 186] width 65 height 13
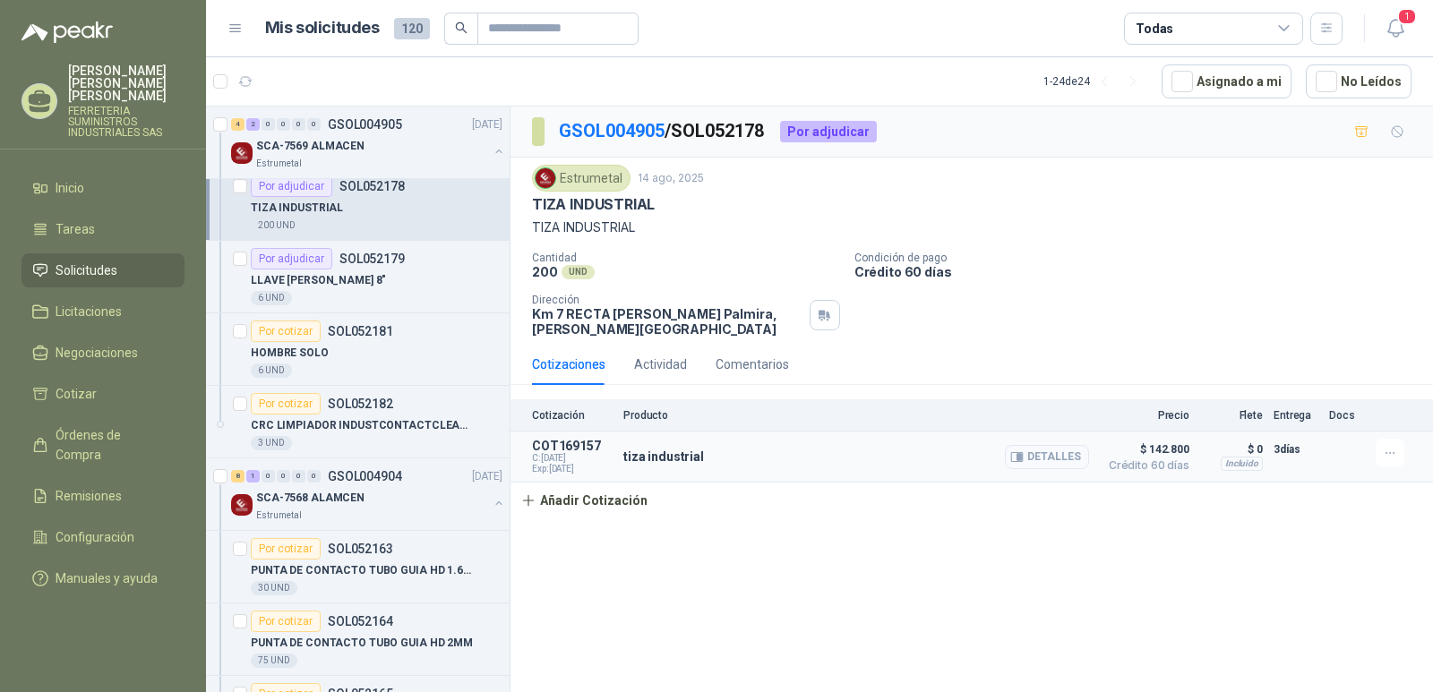
click at [1050, 464] on button "Detalles" at bounding box center [1047, 457] width 84 height 24
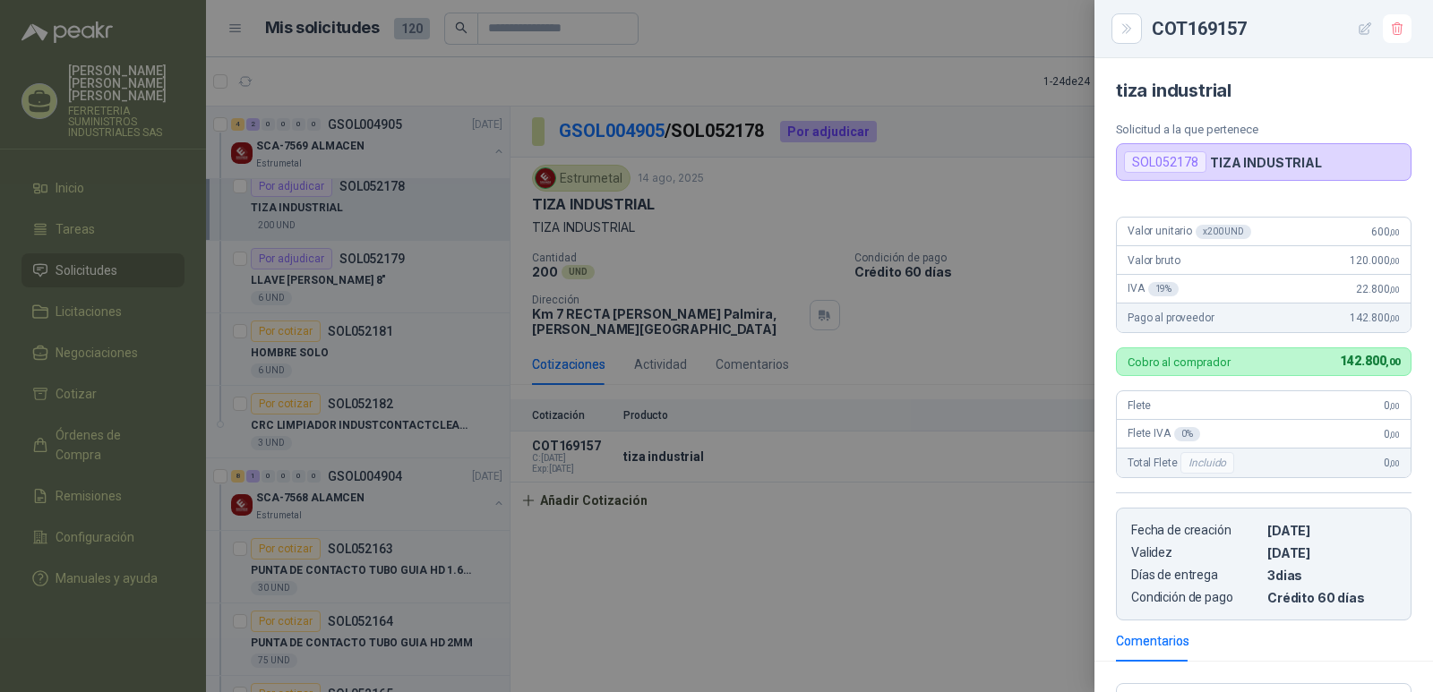
drag, startPoint x: 1363, startPoint y: 32, endPoint x: 1354, endPoint y: 36, distance: 10.5
click at [1363, 32] on icon "button" at bounding box center [1366, 28] width 12 height 12
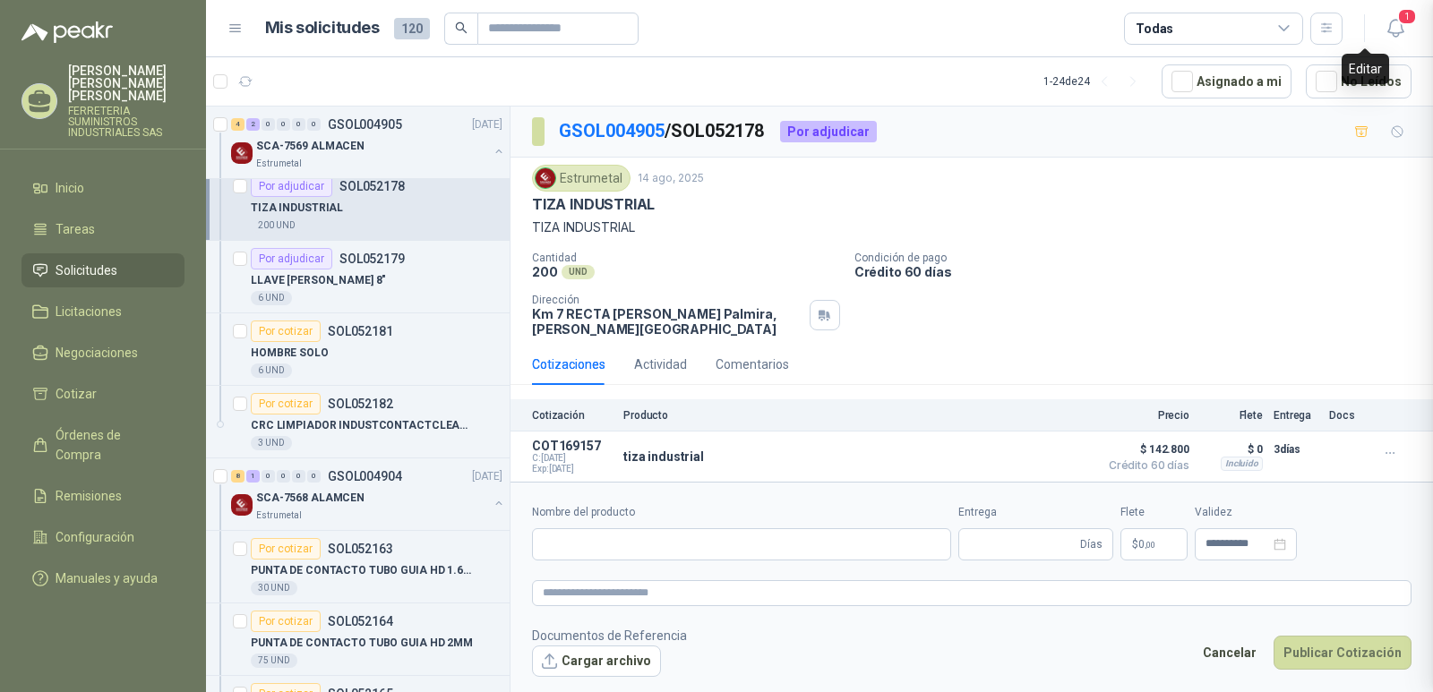
type input "**********"
type input "*"
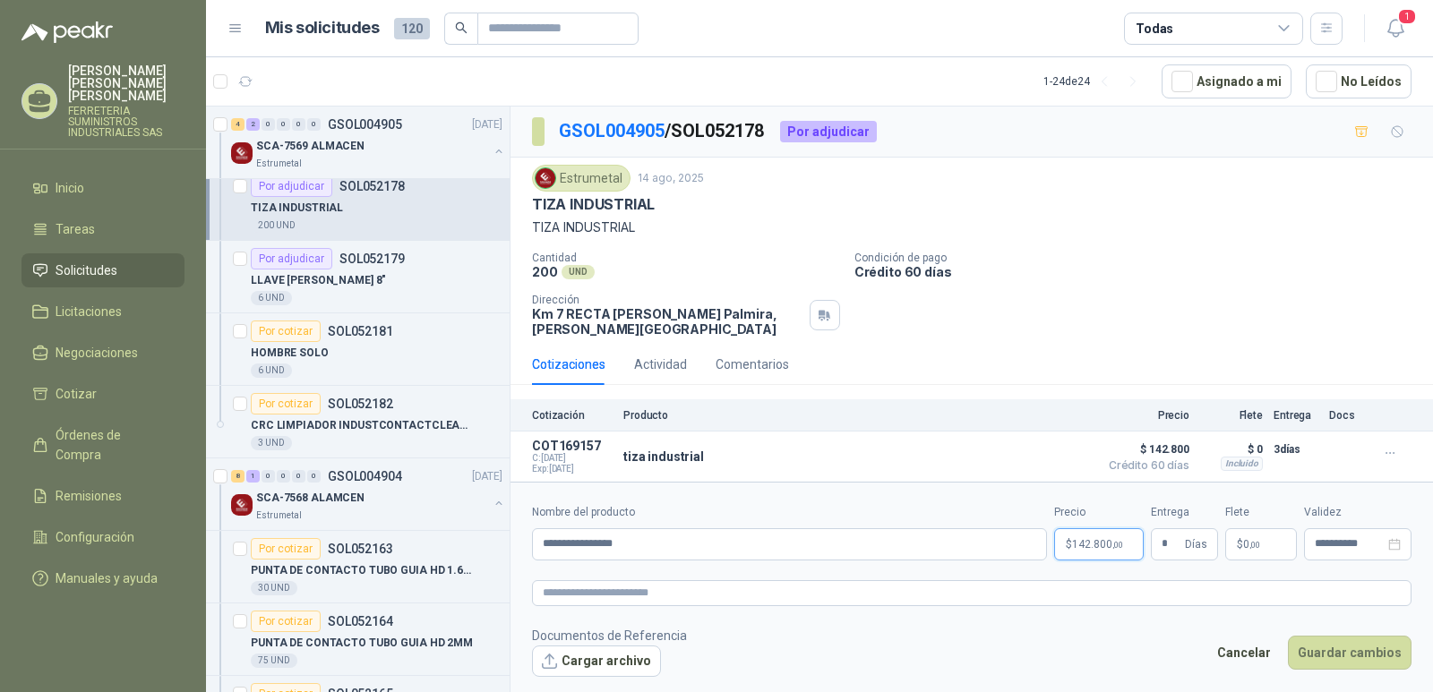
click at [1078, 544] on span "142.800 ,00" at bounding box center [1097, 544] width 51 height 11
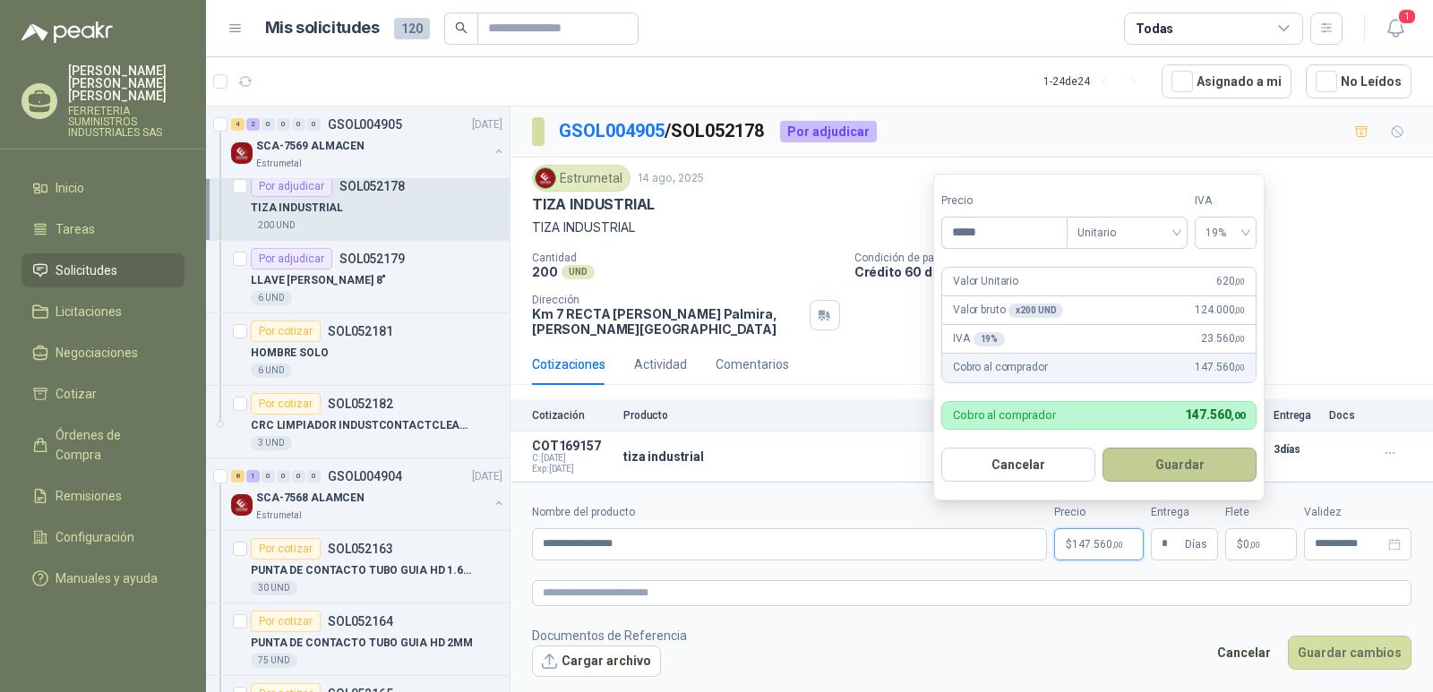
type input "*****"
click at [1177, 472] on button "Guardar" at bounding box center [1180, 465] width 154 height 34
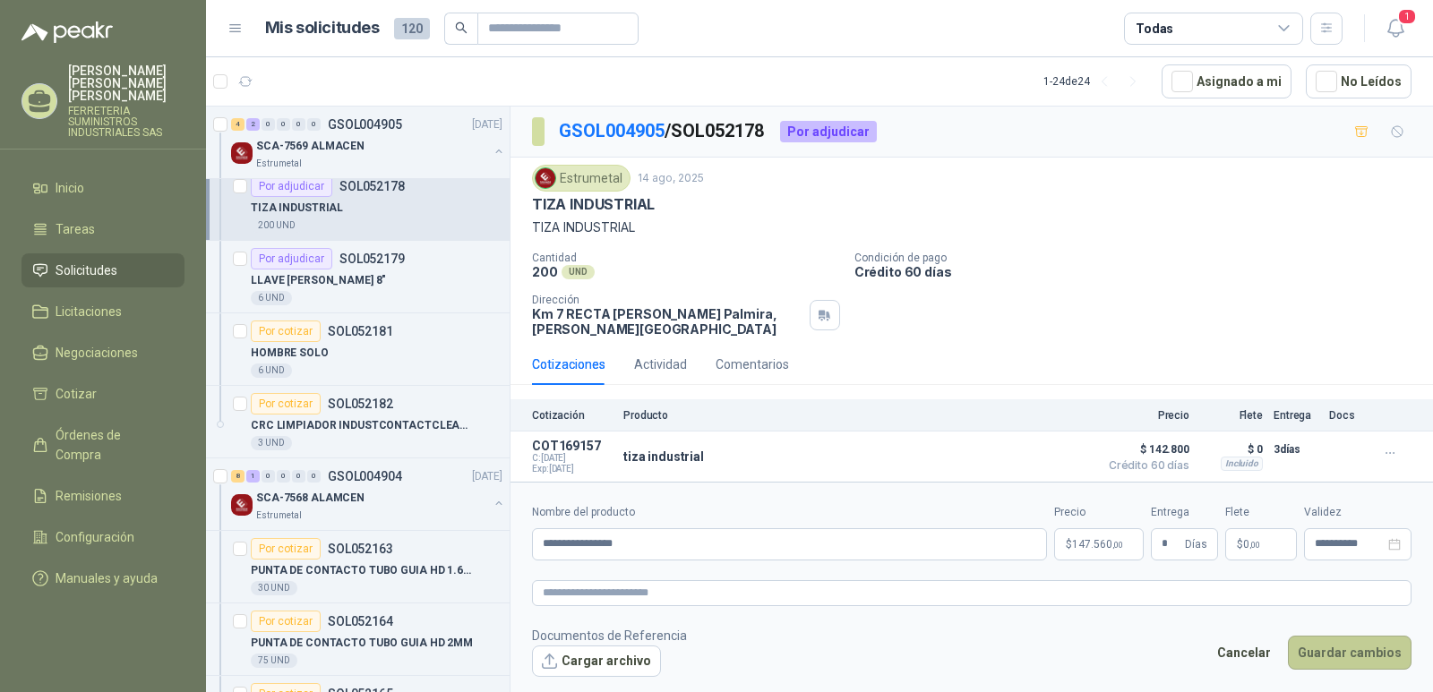
click at [1323, 648] on button "Guardar cambios" at bounding box center [1350, 653] width 124 height 34
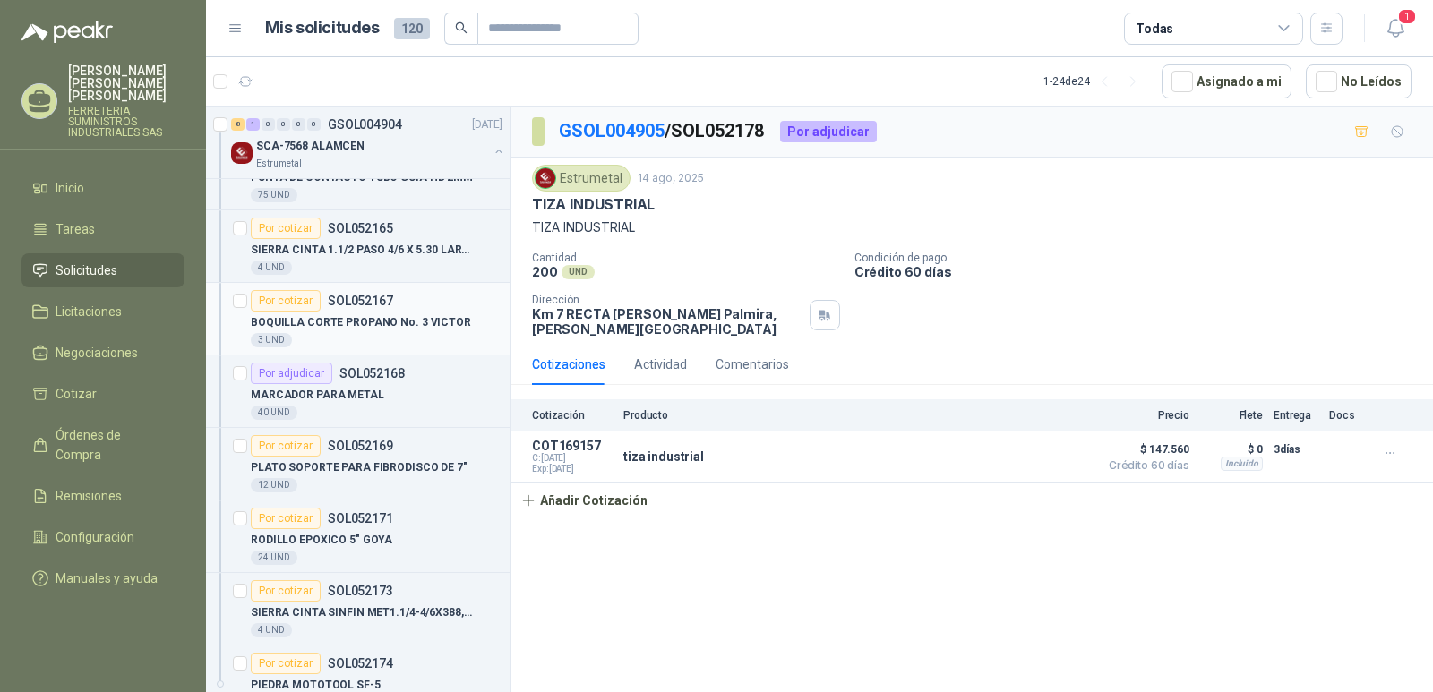
scroll to position [1075, 0]
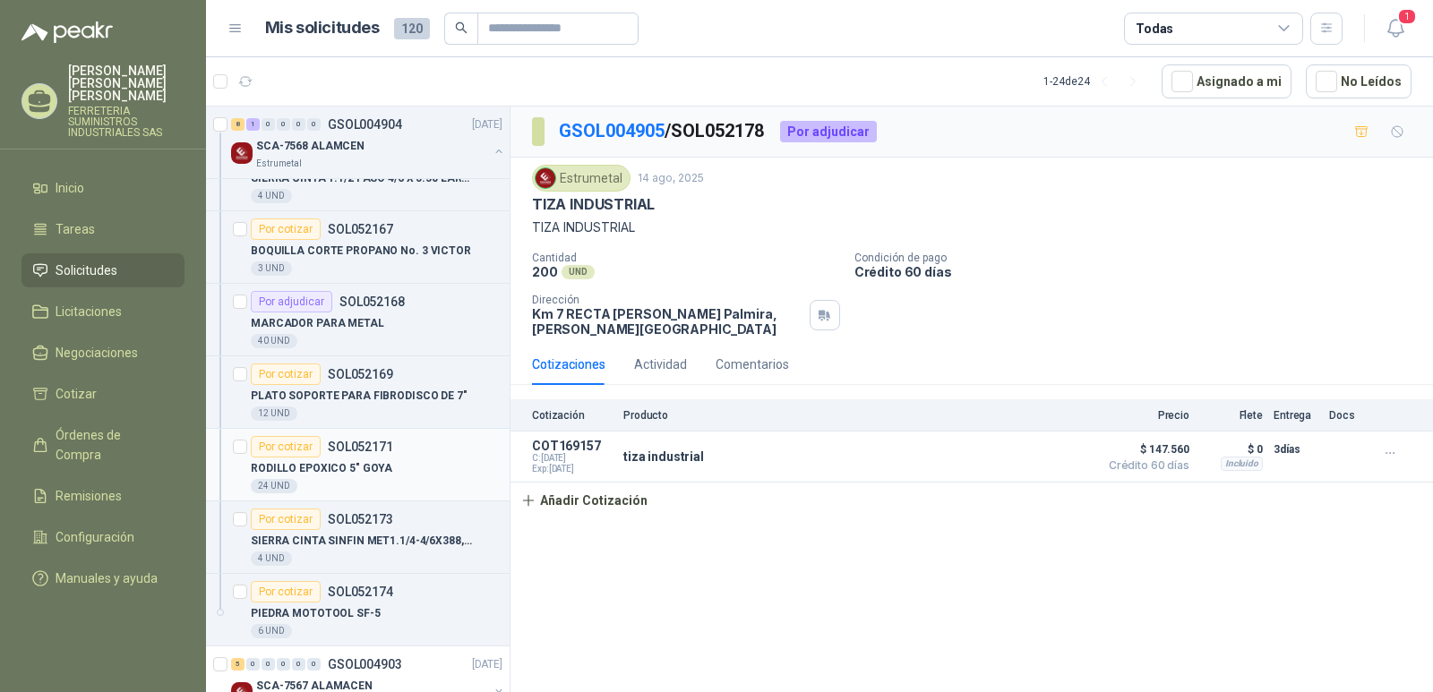
click at [349, 449] on p "SOL052171" at bounding box center [360, 447] width 65 height 13
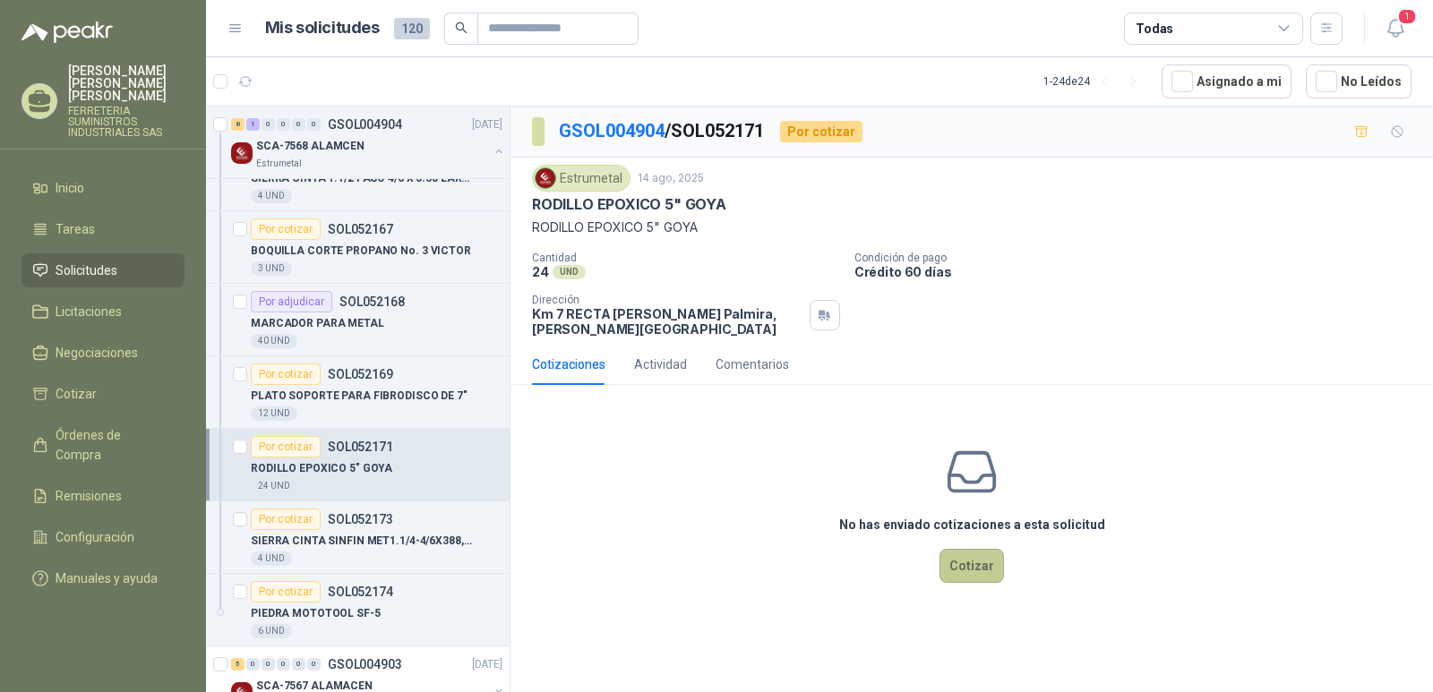
click at [966, 571] on button "Cotizar" at bounding box center [972, 566] width 65 height 34
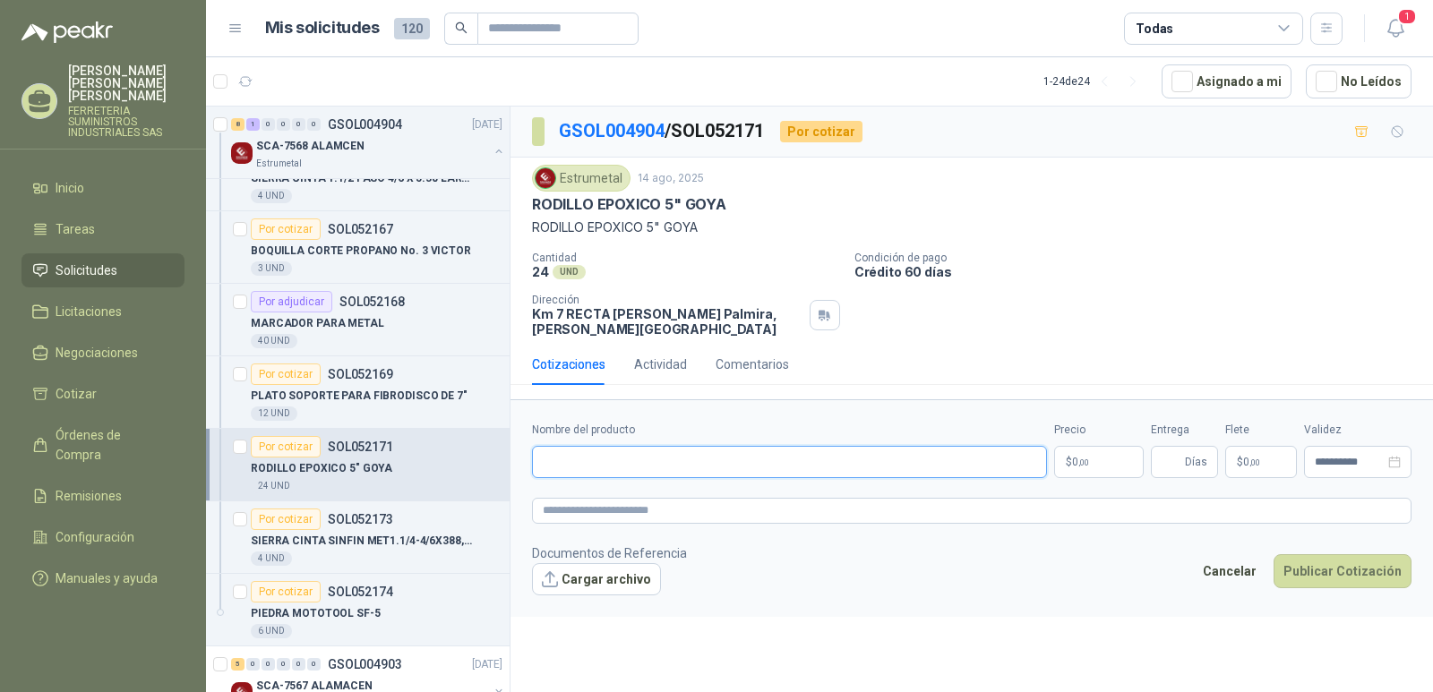
click at [589, 463] on input "Nombre del producto" at bounding box center [789, 462] width 515 height 32
type input "*"
type input "**********"
click at [1084, 465] on span ",00" at bounding box center [1084, 463] width 11 height 10
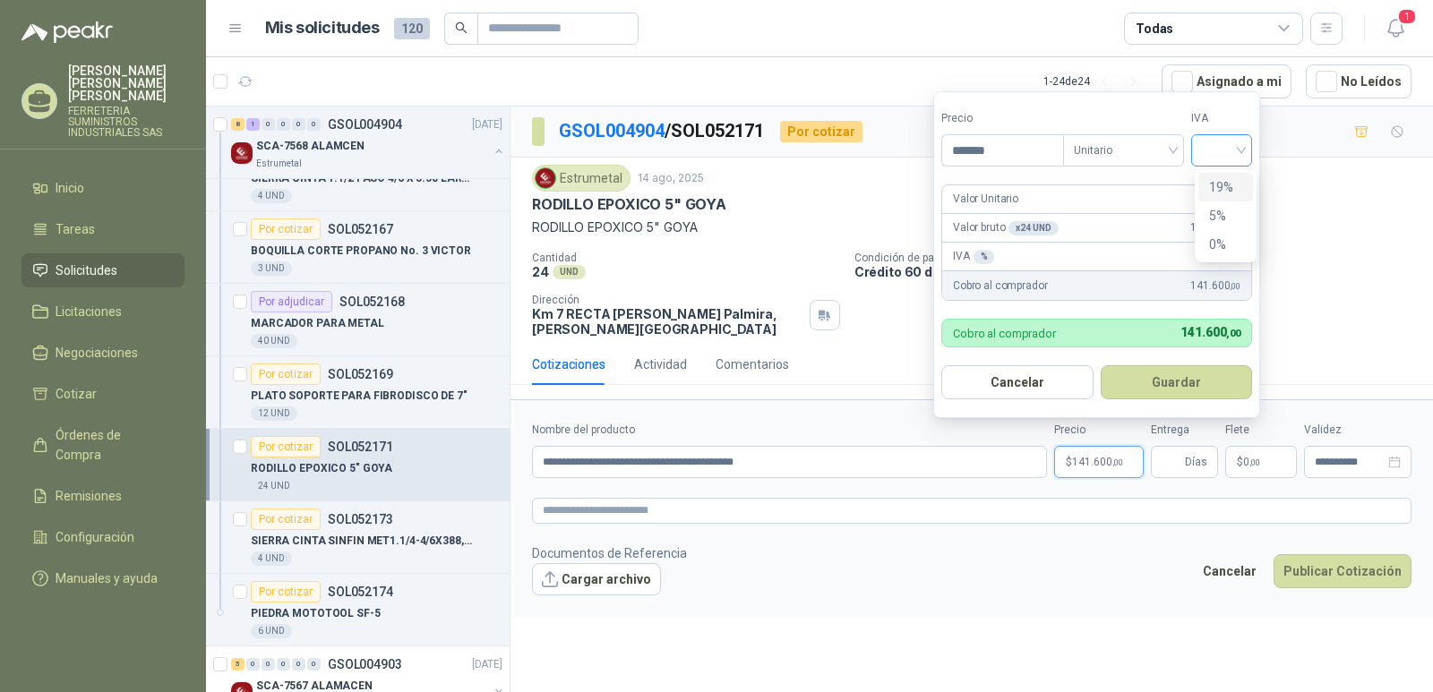
click at [1246, 152] on div at bounding box center [1221, 150] width 61 height 32
type input "*******"
click at [1216, 192] on div "19%" at bounding box center [1225, 187] width 33 height 20
click at [1155, 381] on button "Guardar" at bounding box center [1180, 383] width 154 height 34
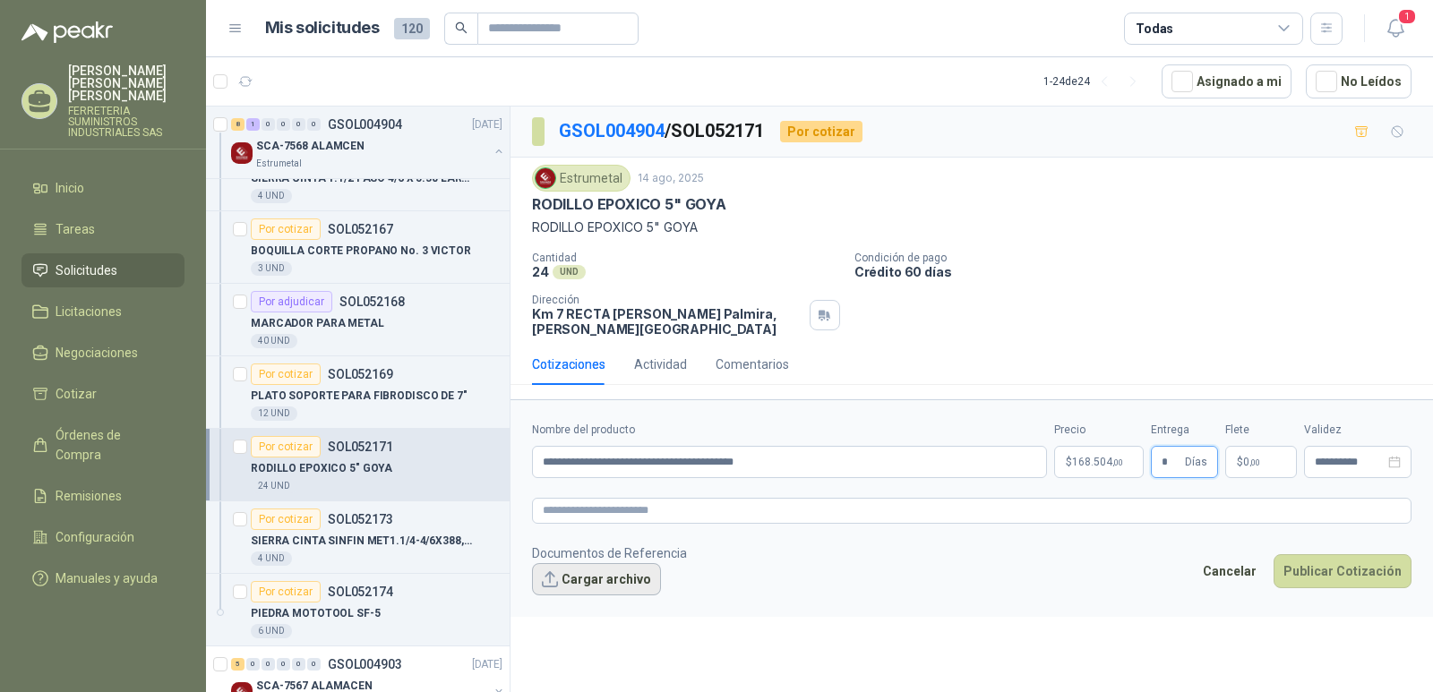
type input "*"
click at [586, 581] on button "Cargar archivo" at bounding box center [596, 579] width 129 height 32
click at [584, 577] on button "Cargar archivo" at bounding box center [596, 579] width 129 height 32
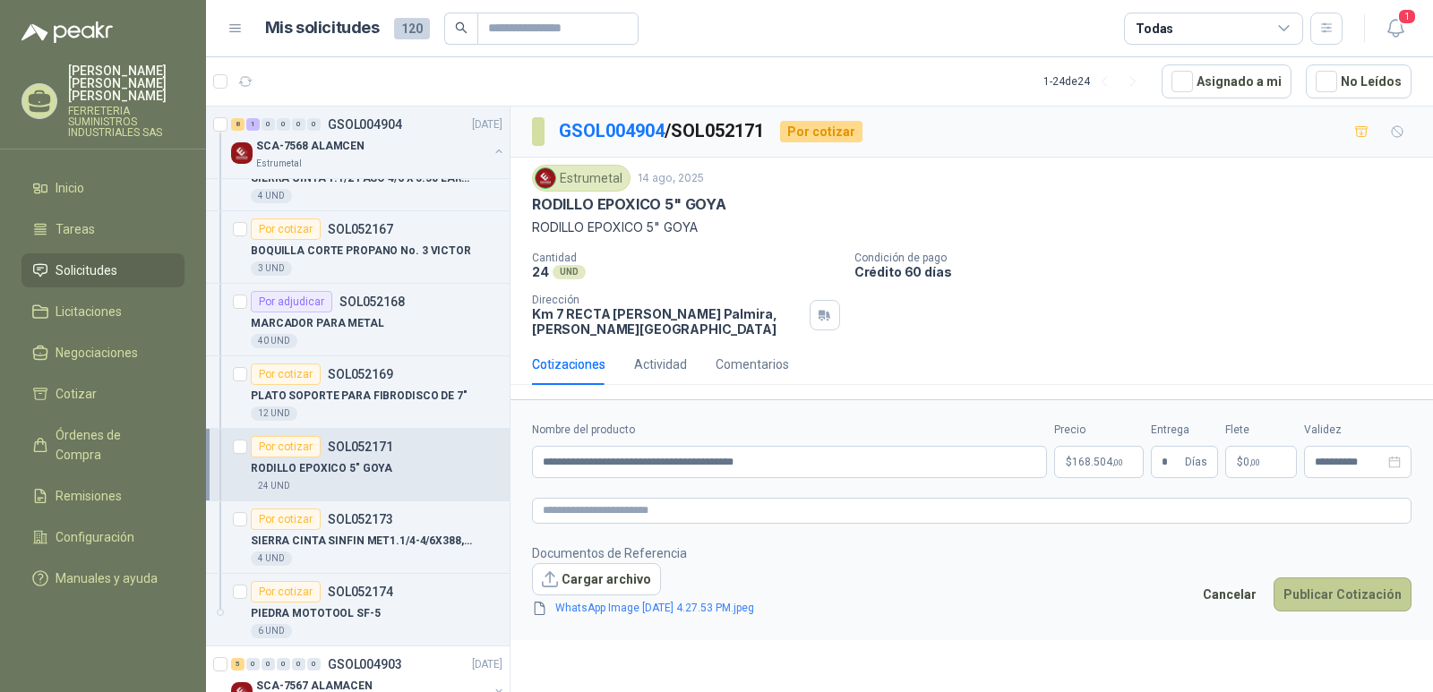
click at [1323, 597] on button "Publicar Cotización" at bounding box center [1343, 595] width 138 height 34
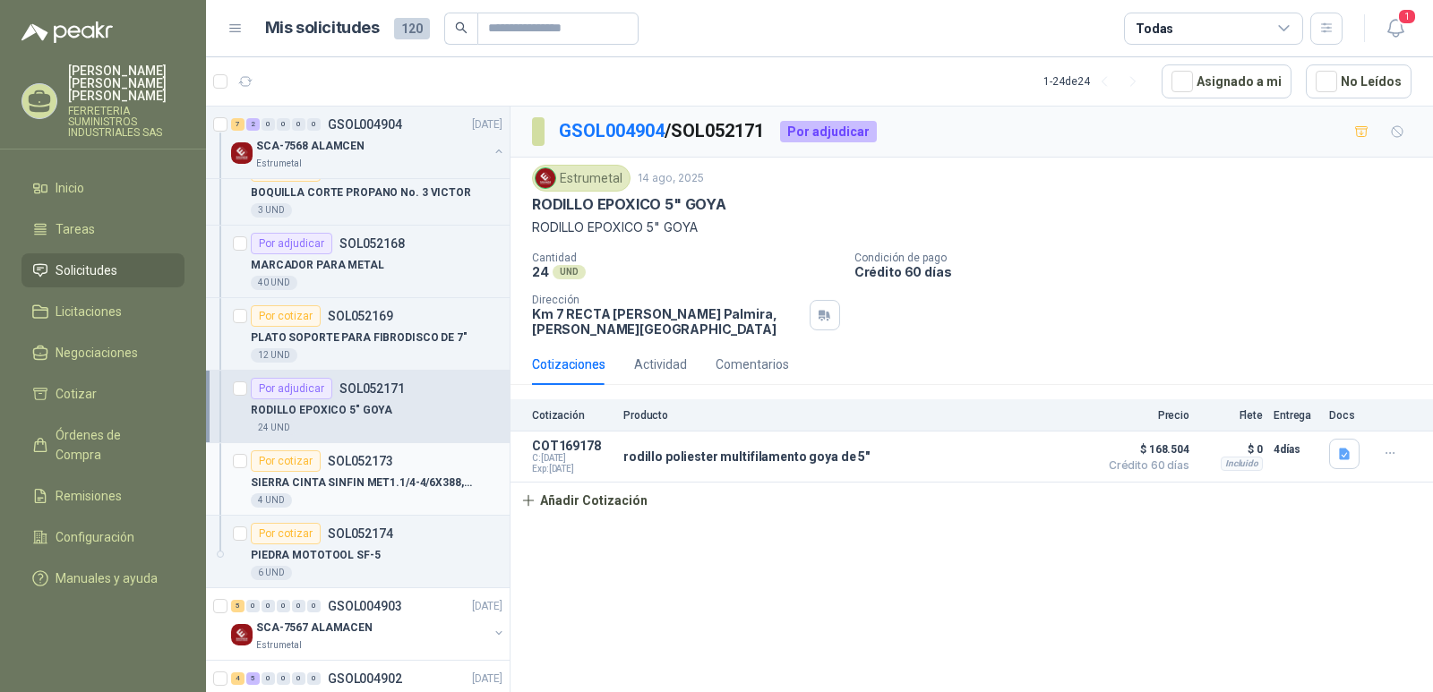
scroll to position [1165, 0]
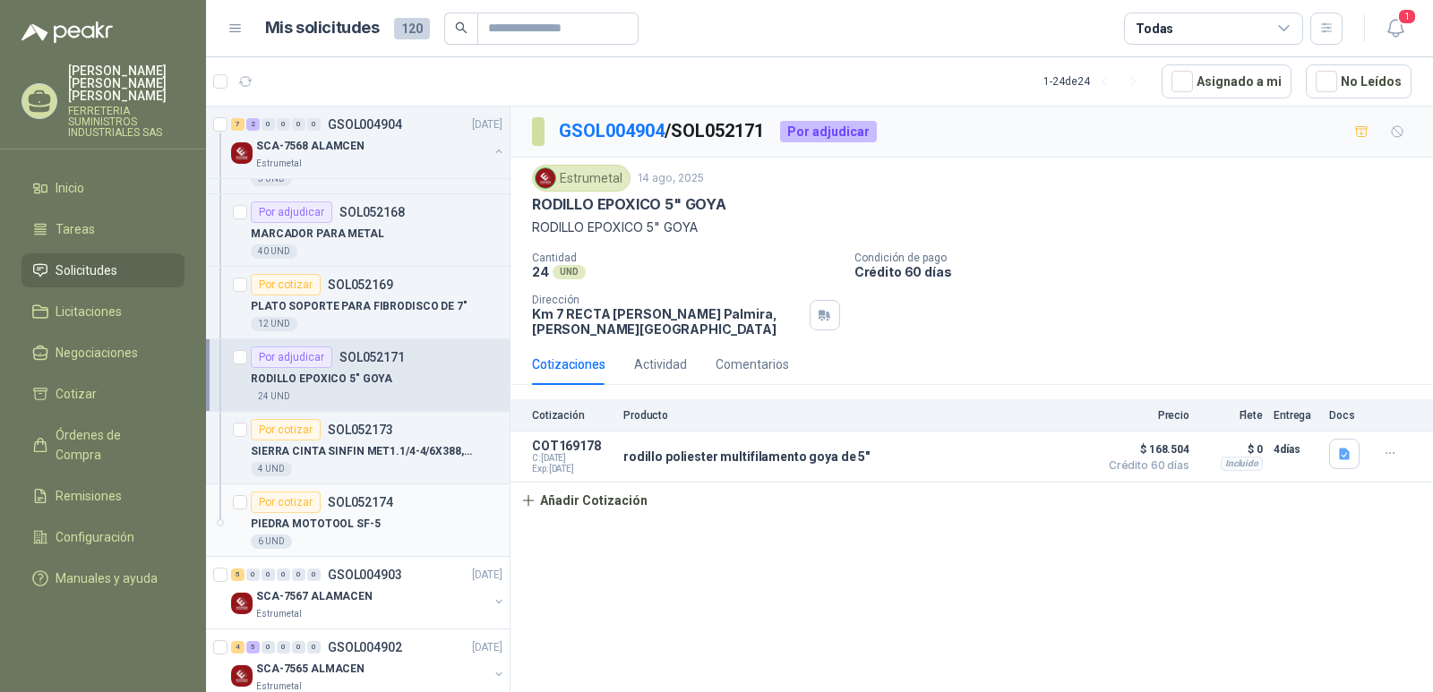
click at [349, 500] on p "SOL052174" at bounding box center [360, 502] width 65 height 13
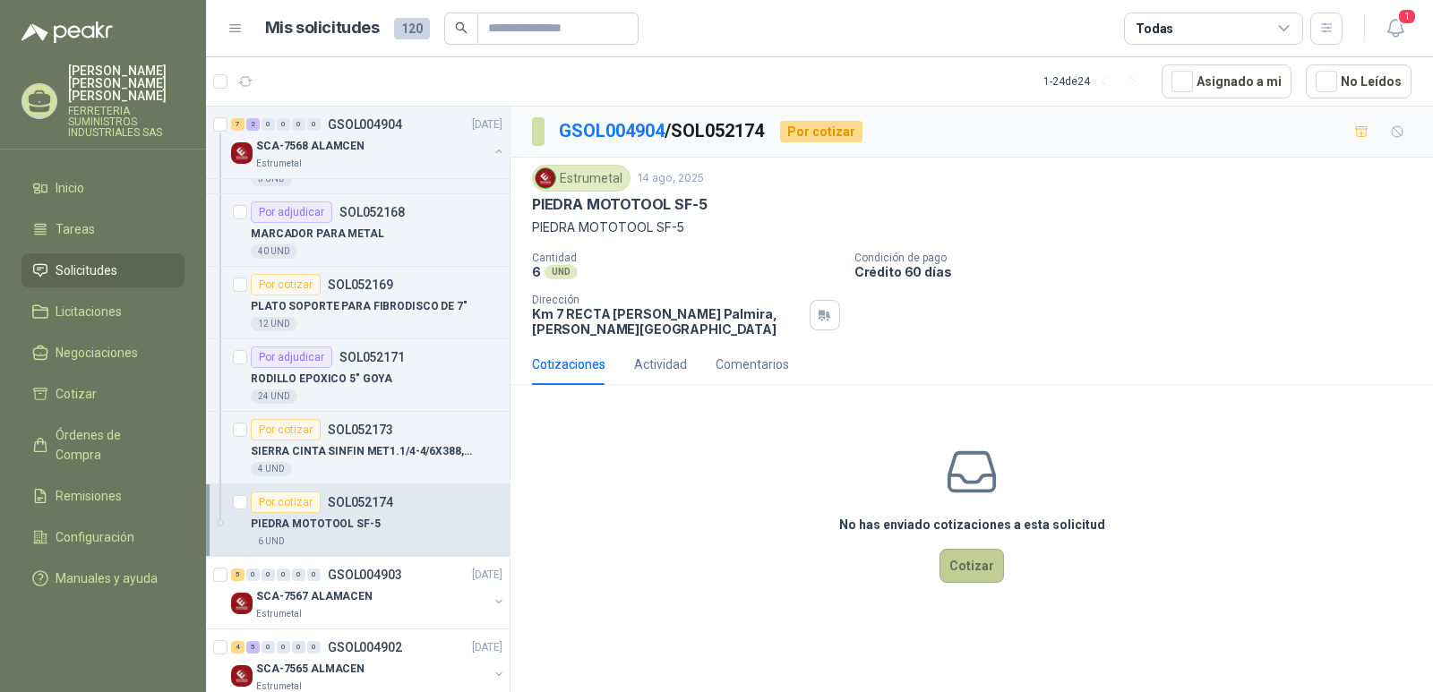
click at [961, 563] on button "Cotizar" at bounding box center [972, 566] width 65 height 34
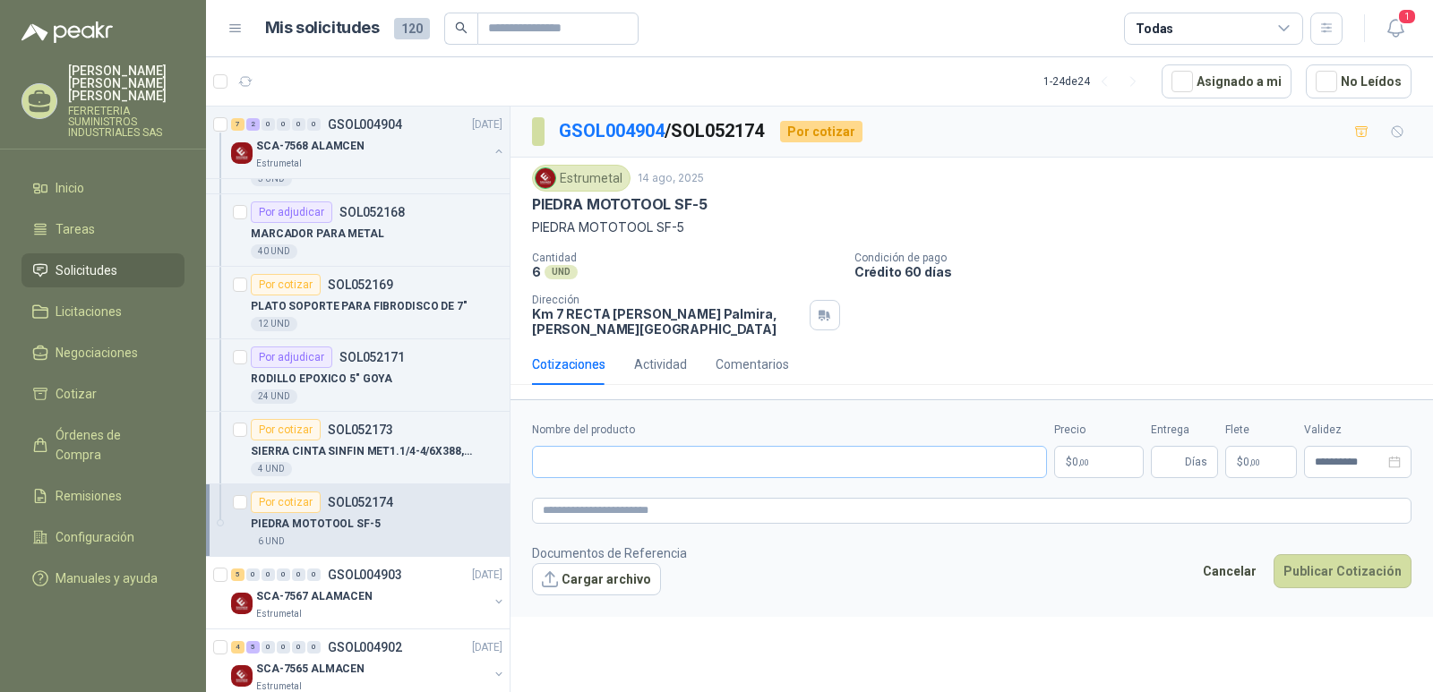
drag, startPoint x: 588, startPoint y: 444, endPoint x: 634, endPoint y: 467, distance: 51.7
click at [588, 446] on div "Nombre del producto" at bounding box center [789, 450] width 515 height 56
click at [591, 456] on input "Nombre del producto" at bounding box center [789, 462] width 515 height 32
type input "**********"
click at [1274, 555] on button "Publicar Cotización" at bounding box center [1343, 572] width 138 height 34
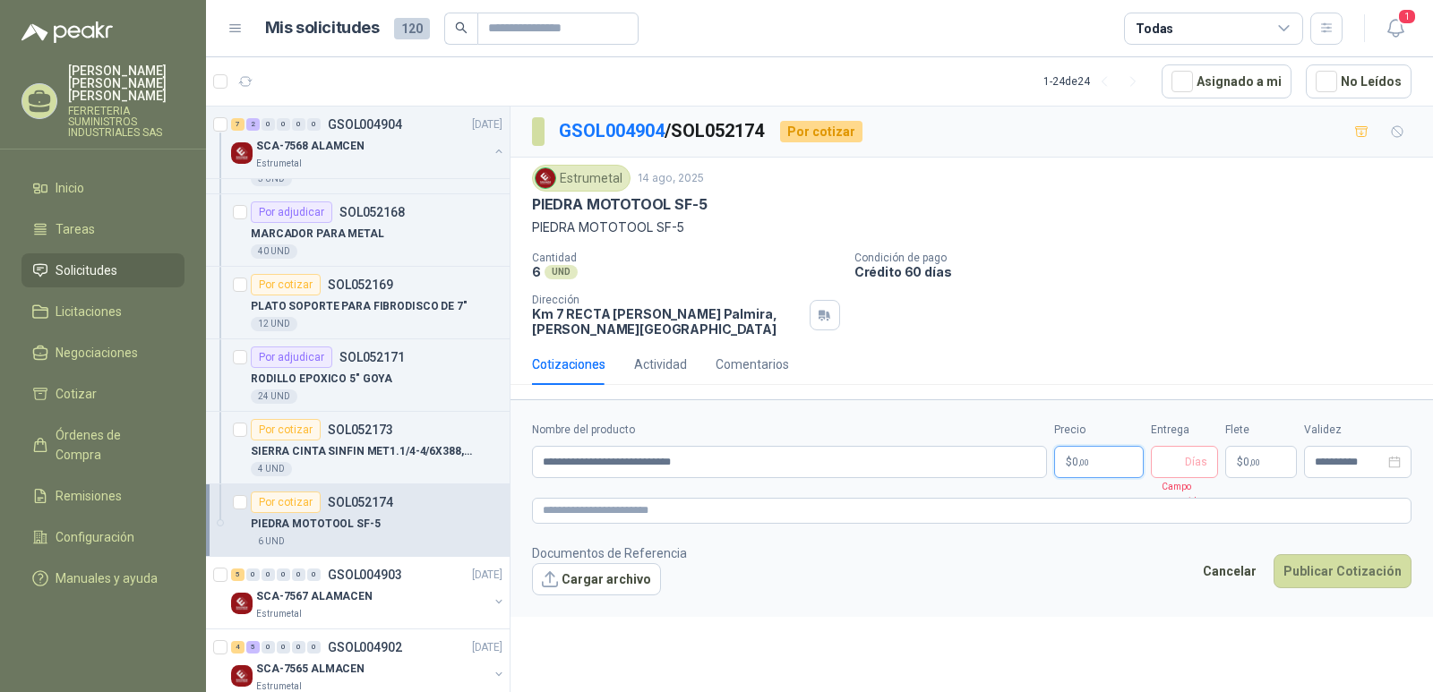
click at [1079, 458] on span ",00" at bounding box center [1084, 463] width 11 height 10
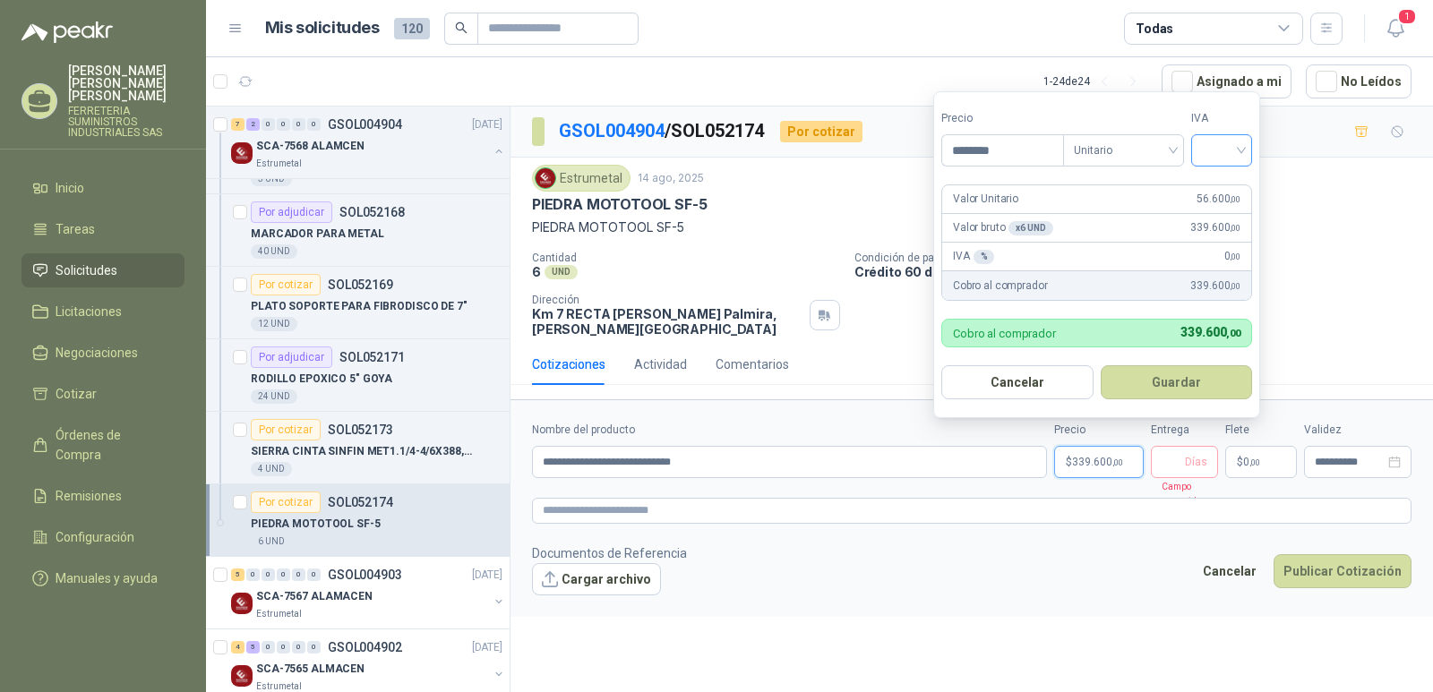
type input "********"
click at [1242, 151] on input "search" at bounding box center [1221, 148] width 39 height 27
click at [1224, 185] on div "19%" at bounding box center [1225, 187] width 33 height 20
click at [1156, 380] on button "Guardar" at bounding box center [1180, 383] width 154 height 34
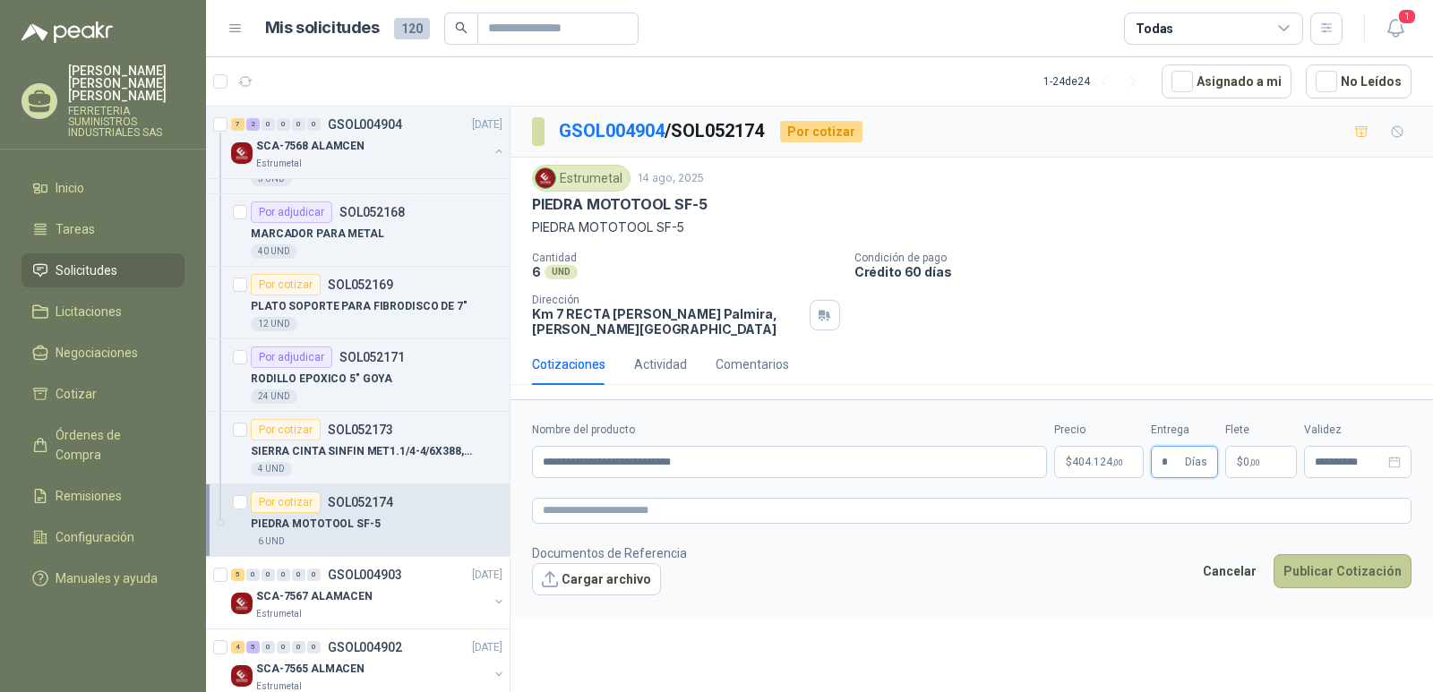
type input "*"
click at [1334, 572] on button "Publicar Cotización" at bounding box center [1343, 572] width 138 height 34
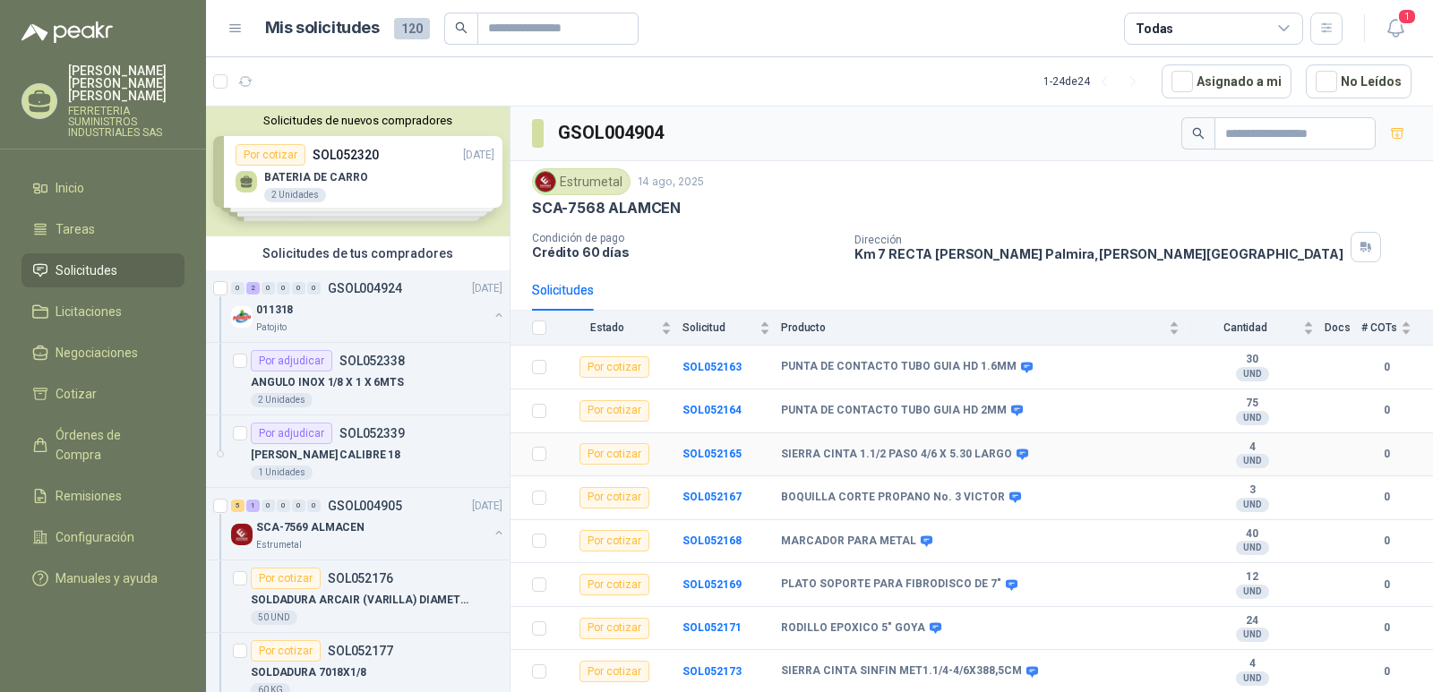
scroll to position [39, 0]
